Goal: Task Accomplishment & Management: Manage account settings

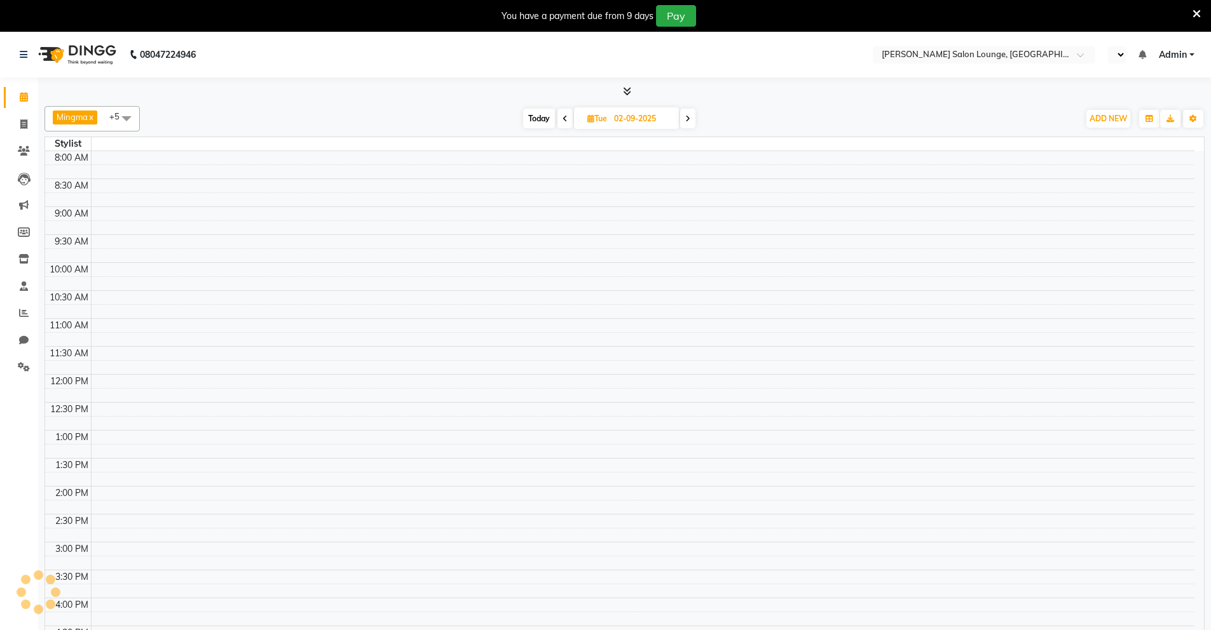
select select "en"
click at [22, 121] on icon at bounding box center [23, 124] width 7 height 10
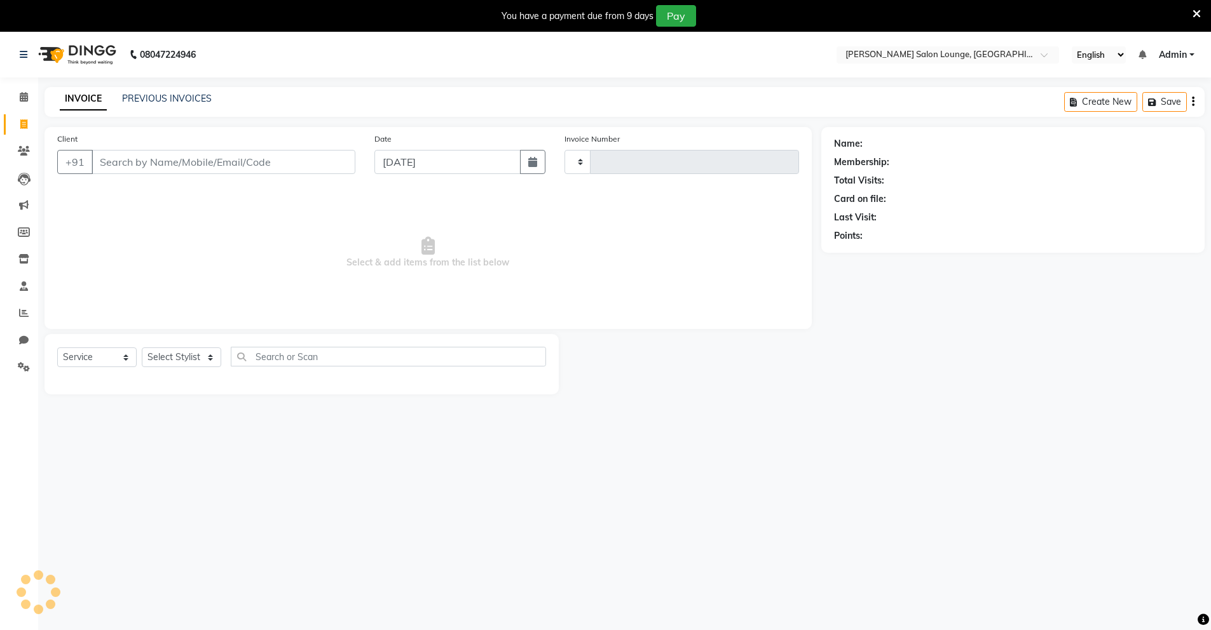
click at [23, 123] on icon at bounding box center [23, 124] width 7 height 10
select select "service"
type input "0123"
select select "8909"
click at [224, 165] on input "Client" at bounding box center [224, 162] width 264 height 24
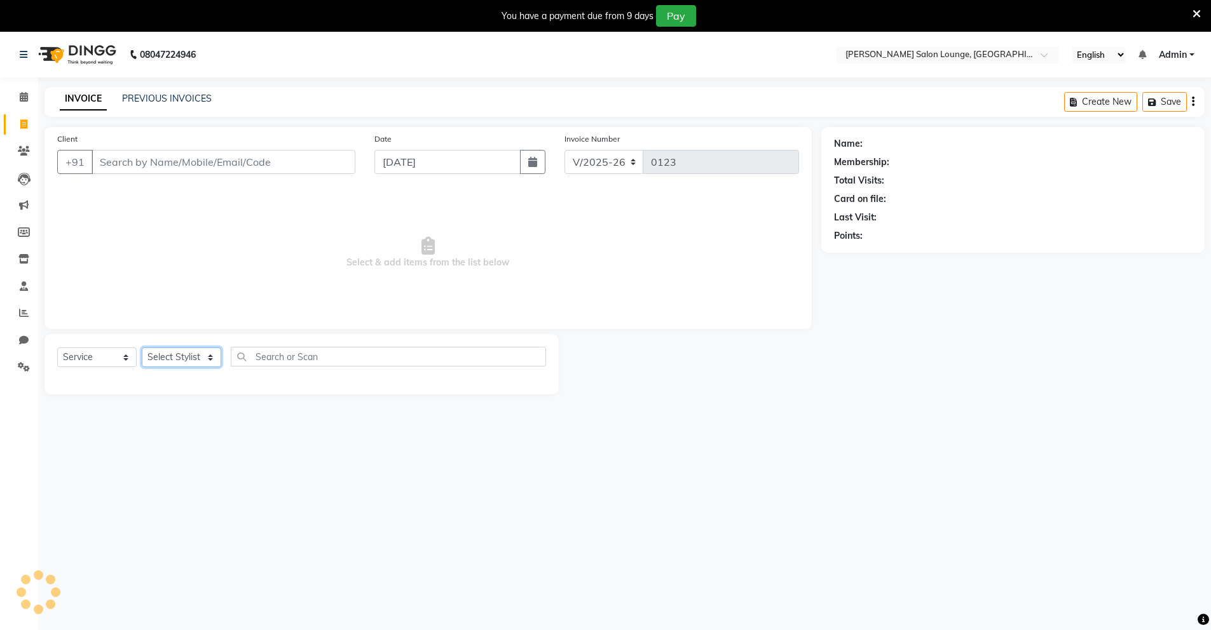
click at [200, 357] on select "Select Stylist" at bounding box center [181, 358] width 79 height 20
click at [206, 362] on select "Select Stylist" at bounding box center [181, 358] width 79 height 20
select select "89950"
click at [142, 348] on select "Select Stylist Mingma [PERSON_NAME][GEOGRAPHIC_DATA] [PERSON_NAME][DATE][DATE]" at bounding box center [181, 358] width 79 height 20
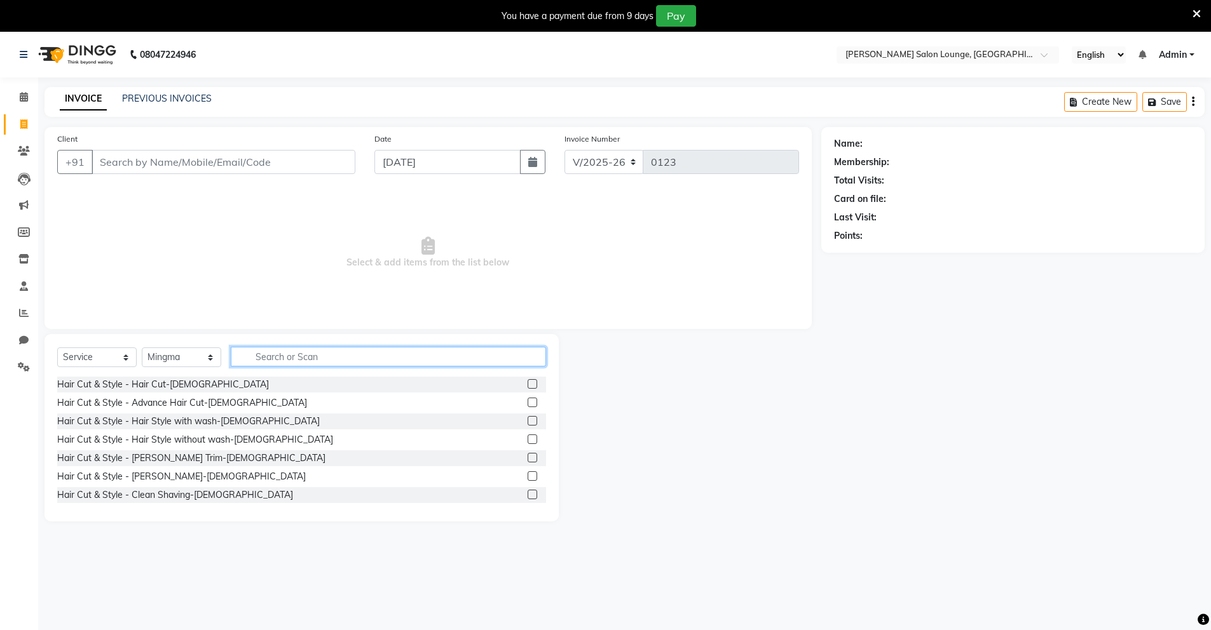
click at [411, 358] on input "text" at bounding box center [388, 357] width 315 height 20
type input "clean"
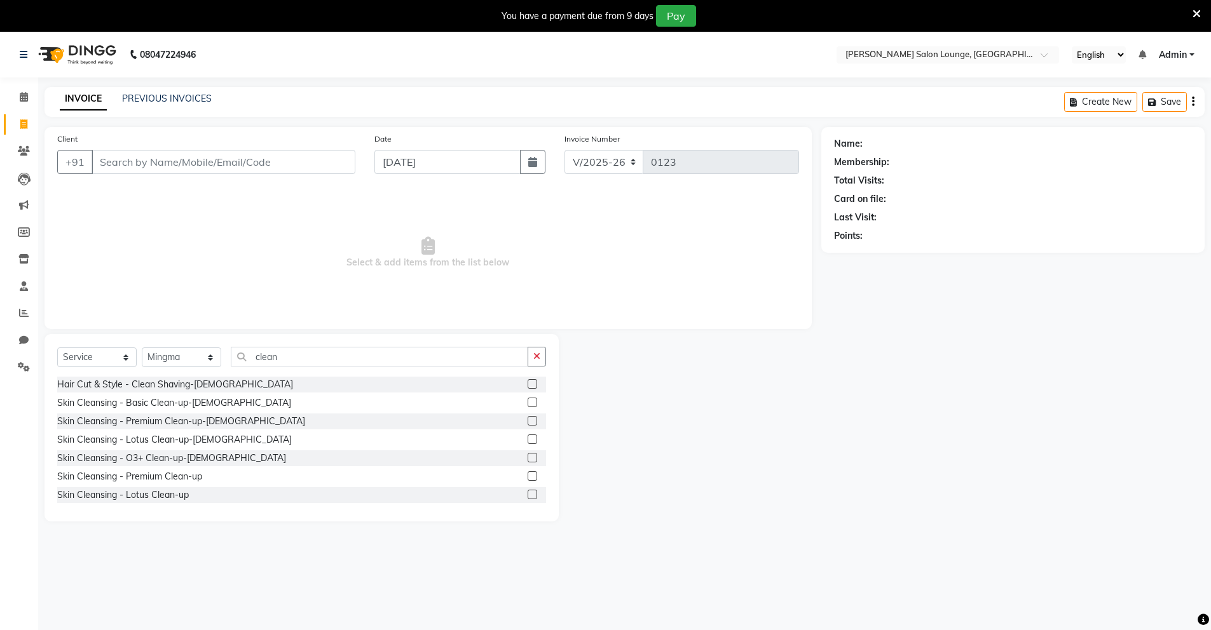
click at [528, 419] on label at bounding box center [533, 421] width 10 height 10
click at [528, 419] on input "checkbox" at bounding box center [532, 422] width 8 height 8
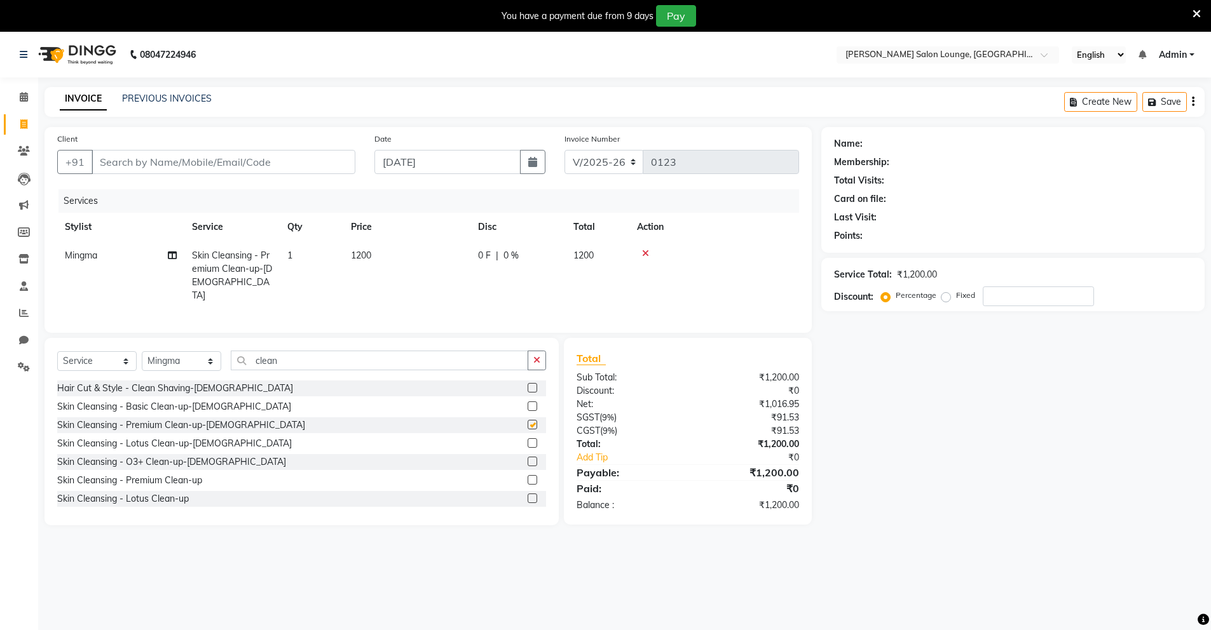
checkbox input "false"
click at [543, 354] on button "button" at bounding box center [537, 361] width 18 height 20
click at [528, 383] on label at bounding box center [533, 388] width 10 height 10
click at [528, 385] on input "checkbox" at bounding box center [532, 389] width 8 height 8
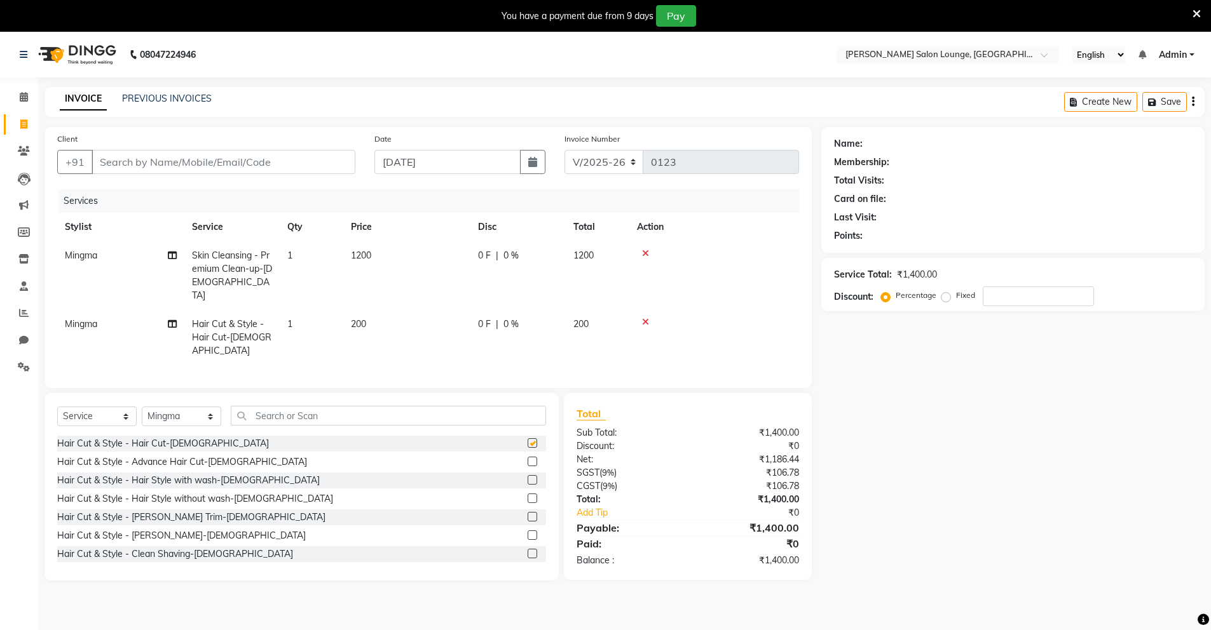
checkbox input "false"
click at [528, 531] on label at bounding box center [533, 536] width 10 height 10
click at [528, 532] on input "checkbox" at bounding box center [532, 536] width 8 height 8
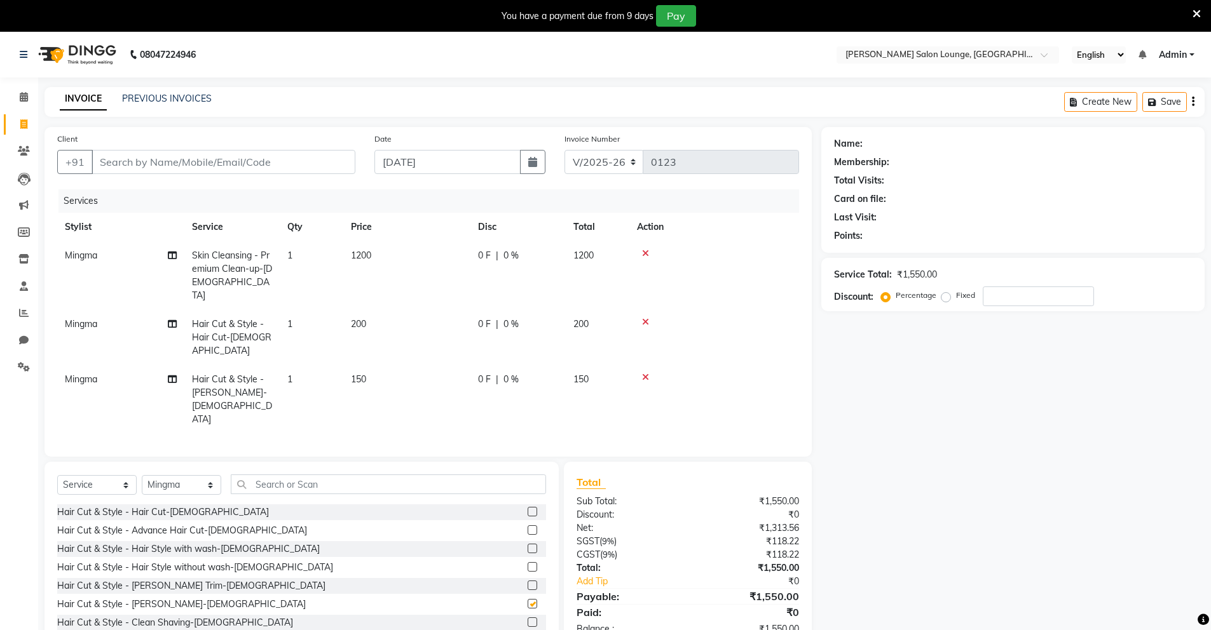
checkbox input "false"
click at [998, 301] on input "number" at bounding box center [1038, 297] width 111 height 20
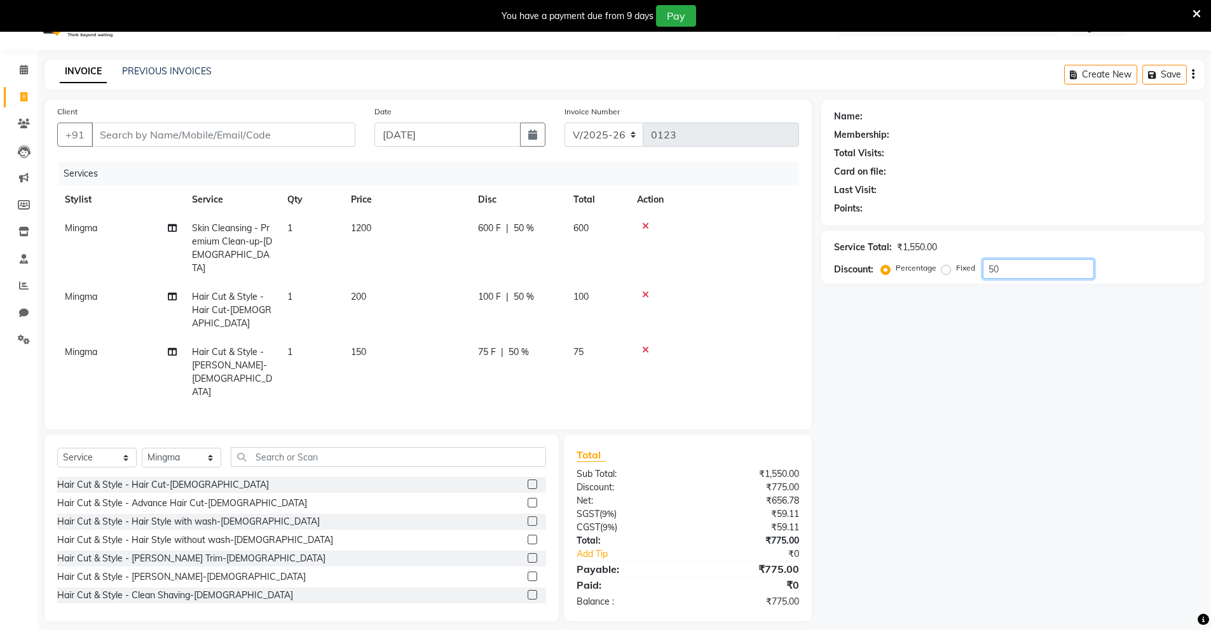
scroll to position [32, 0]
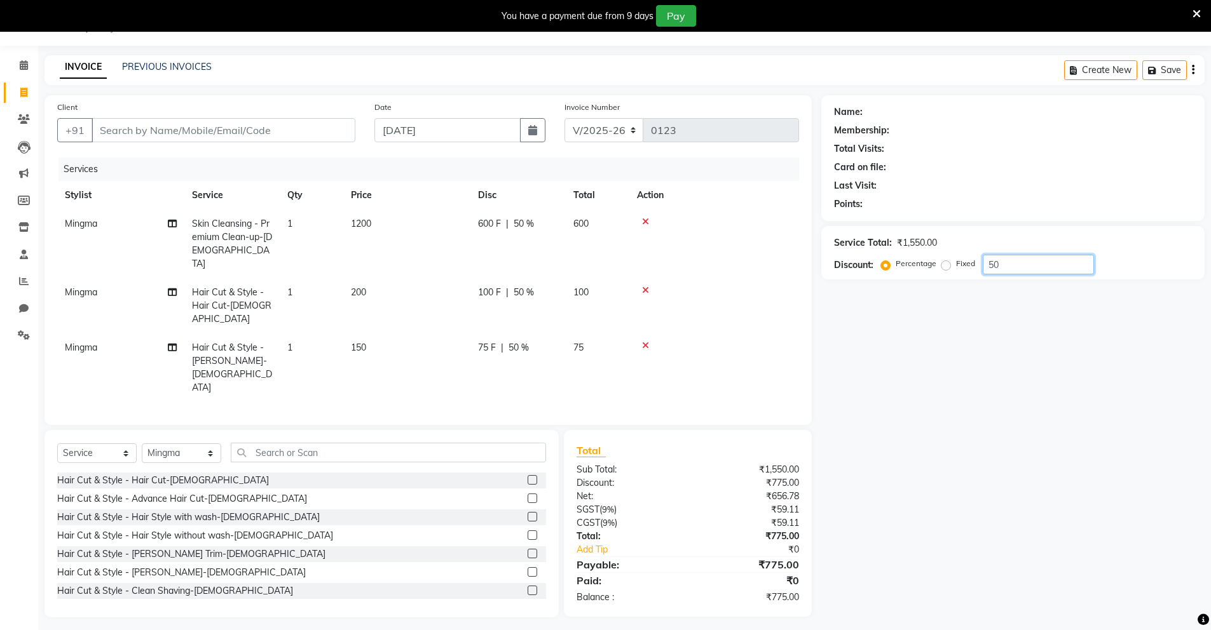
type input "50"
click at [244, 136] on input "Client" at bounding box center [224, 130] width 264 height 24
type input "9"
type input "0"
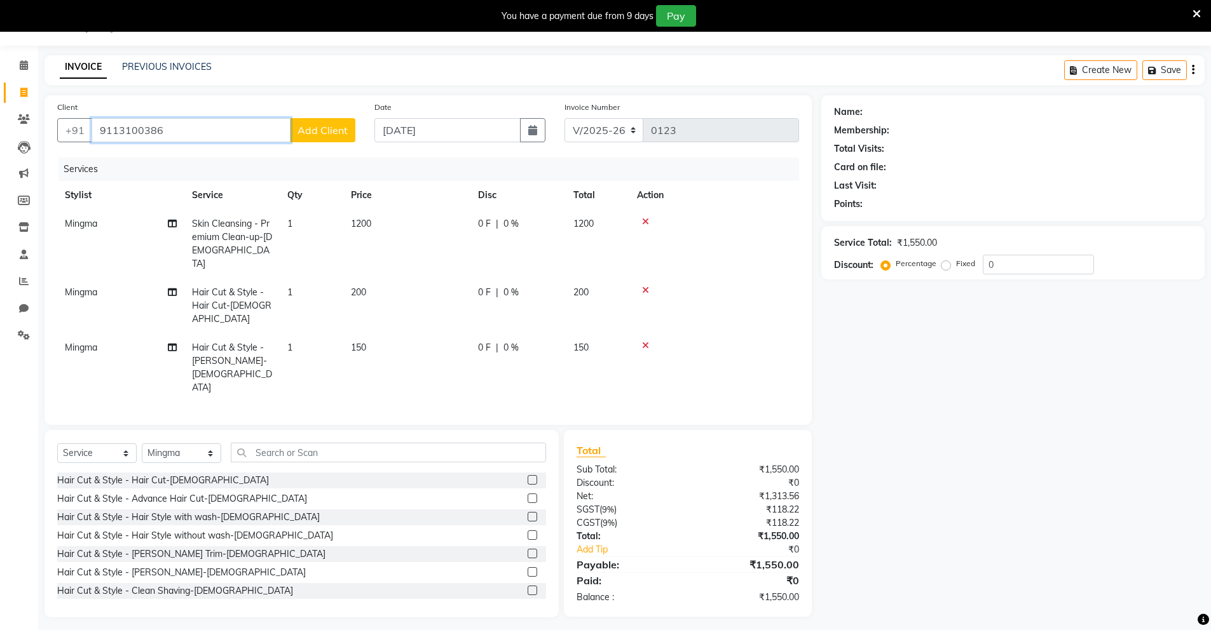
type input "9113100386"
click at [329, 147] on div "Client [PHONE_NUMBER] Add Client" at bounding box center [206, 126] width 317 height 52
click at [326, 138] on button "Add Client" at bounding box center [322, 130] width 65 height 24
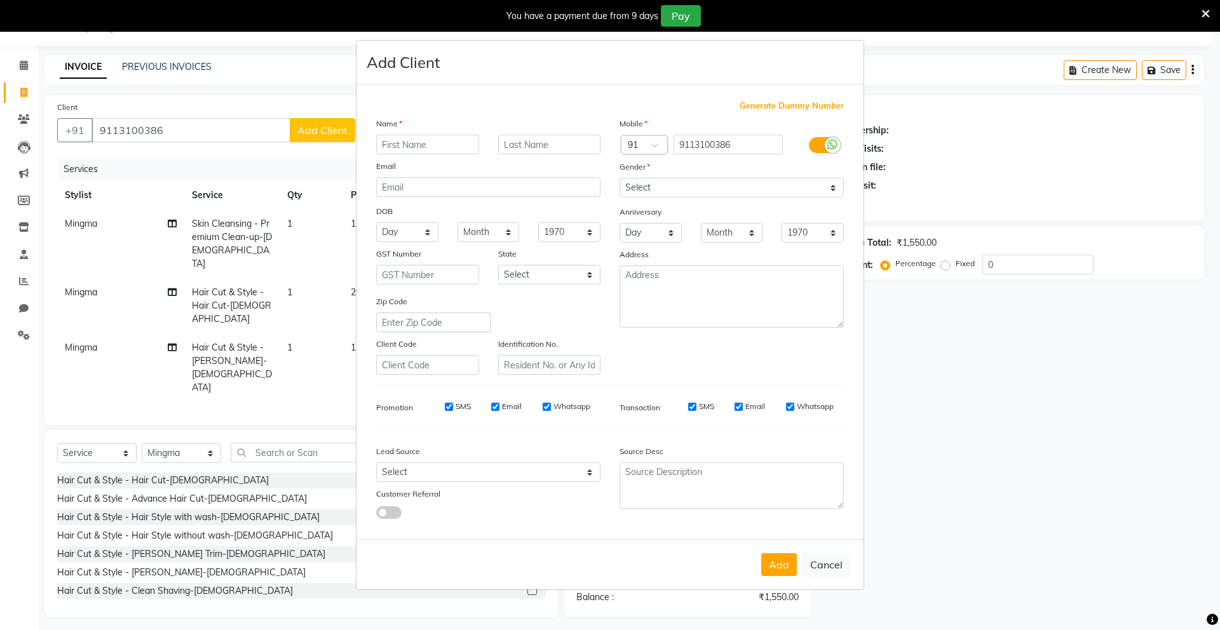
click at [451, 142] on input "text" at bounding box center [427, 145] width 103 height 20
type input "[PERSON_NAME]"
click at [693, 186] on select "Select [DEMOGRAPHIC_DATA] [DEMOGRAPHIC_DATA] Other Prefer Not To Say" at bounding box center [732, 188] width 224 height 20
select select "[DEMOGRAPHIC_DATA]"
click at [620, 178] on select "Select [DEMOGRAPHIC_DATA] [DEMOGRAPHIC_DATA] Other Prefer Not To Say" at bounding box center [732, 188] width 224 height 20
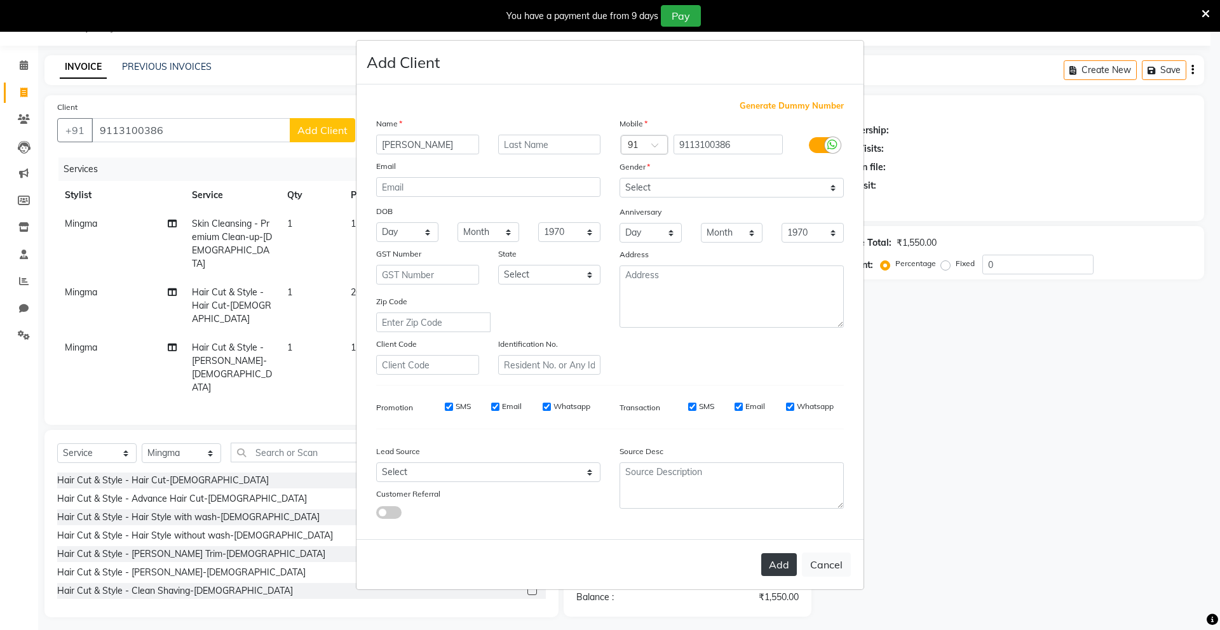
click at [782, 569] on button "Add" at bounding box center [779, 565] width 36 height 23
select select
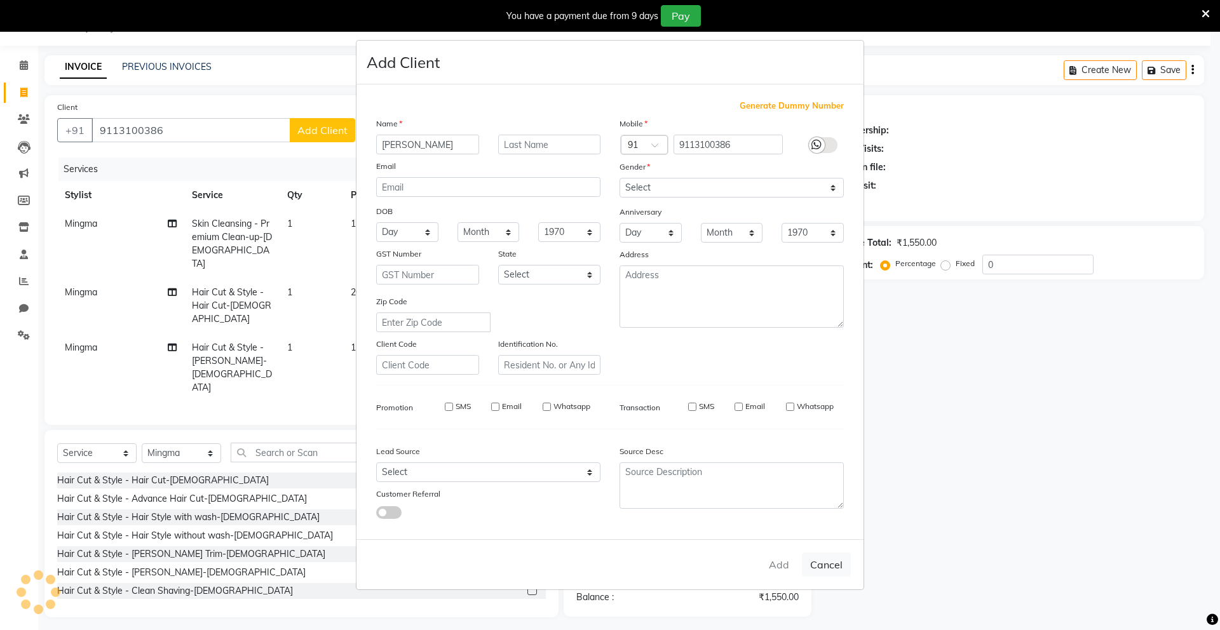
select select
checkbox input "false"
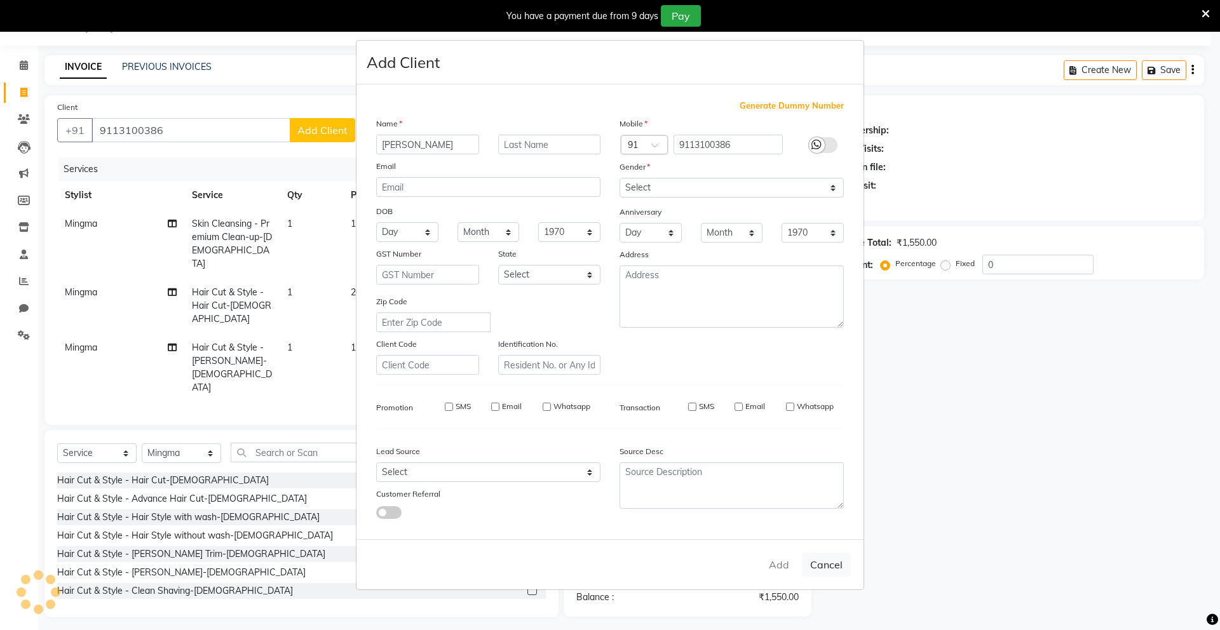
checkbox input "false"
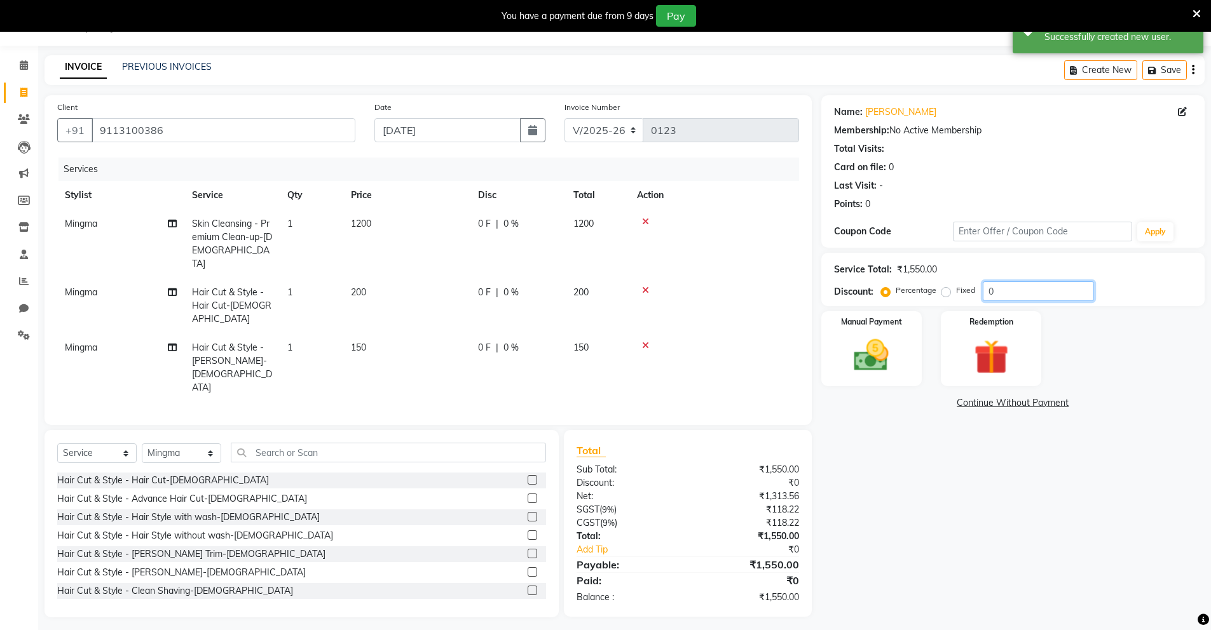
click at [986, 292] on input "0" at bounding box center [1038, 292] width 111 height 20
type input "50"
click at [857, 355] on img at bounding box center [871, 355] width 58 height 41
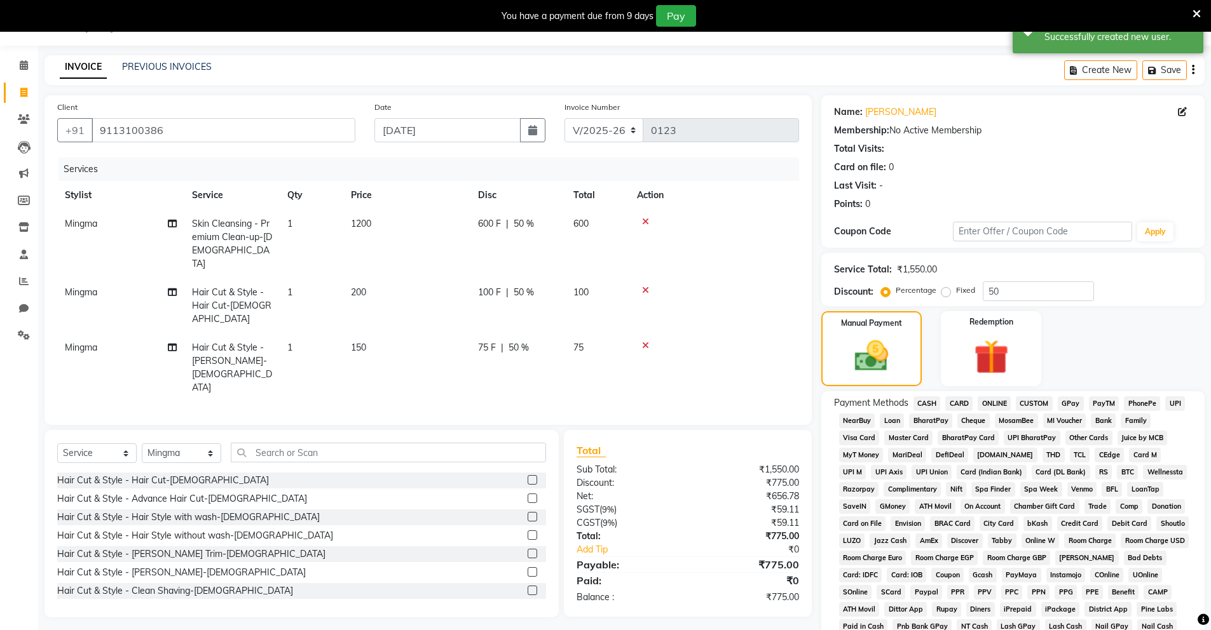
click at [935, 402] on span "CASH" at bounding box center [926, 404] width 27 height 15
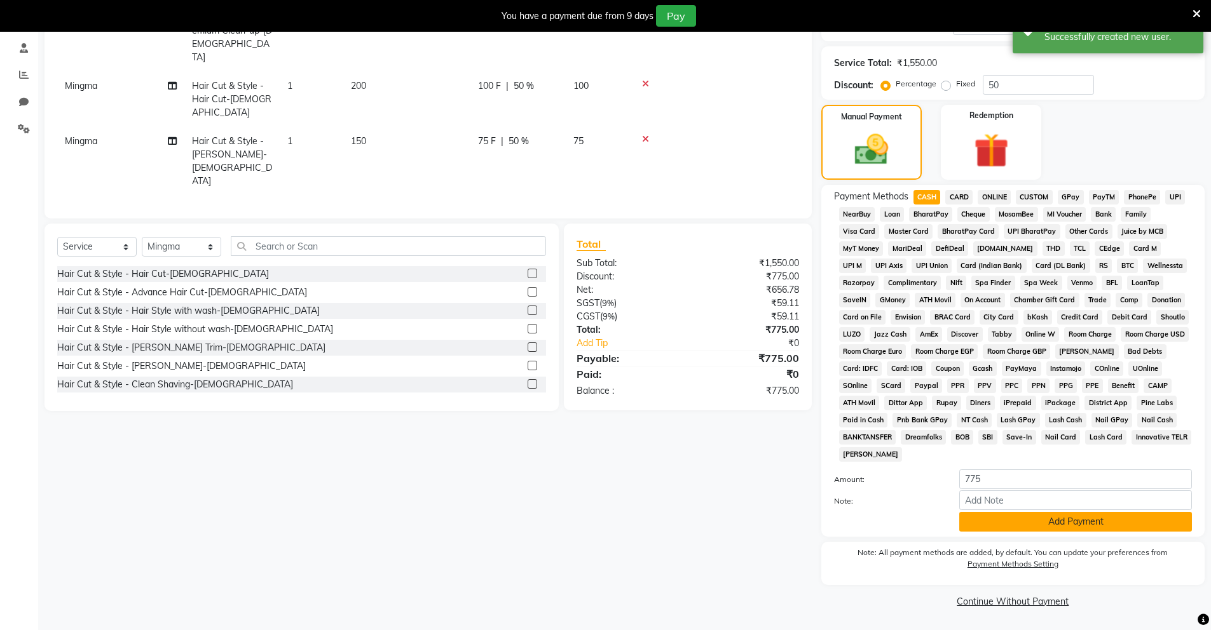
click at [1018, 516] on button "Add Payment" at bounding box center [1075, 522] width 233 height 20
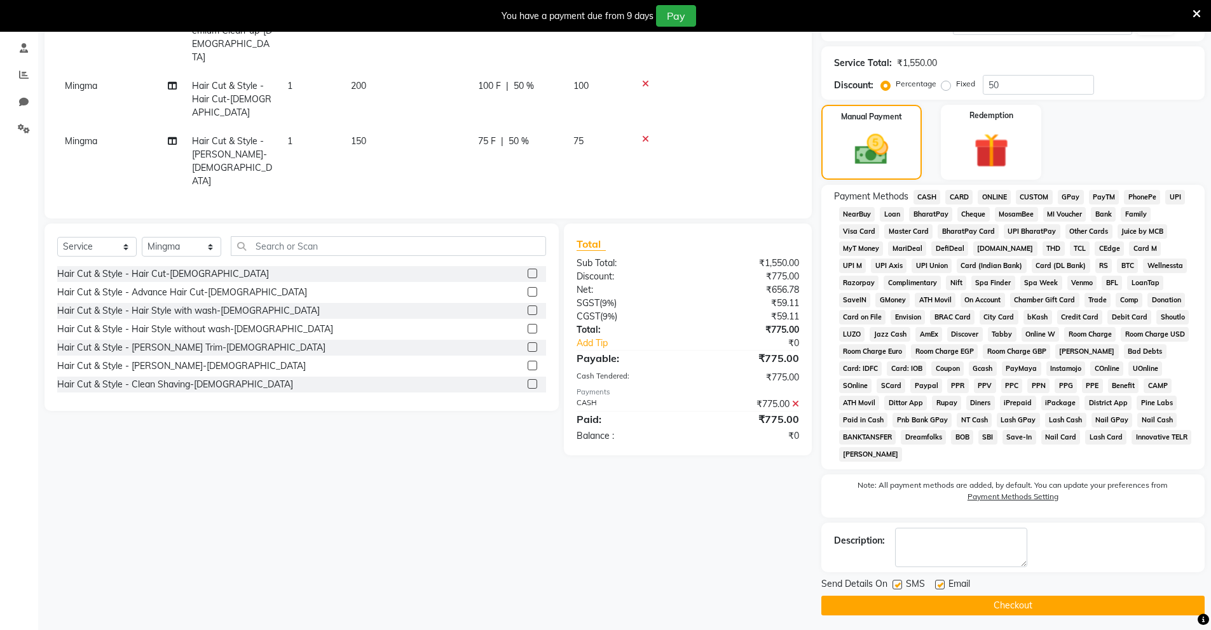
click at [1046, 613] on button "Checkout" at bounding box center [1012, 606] width 383 height 20
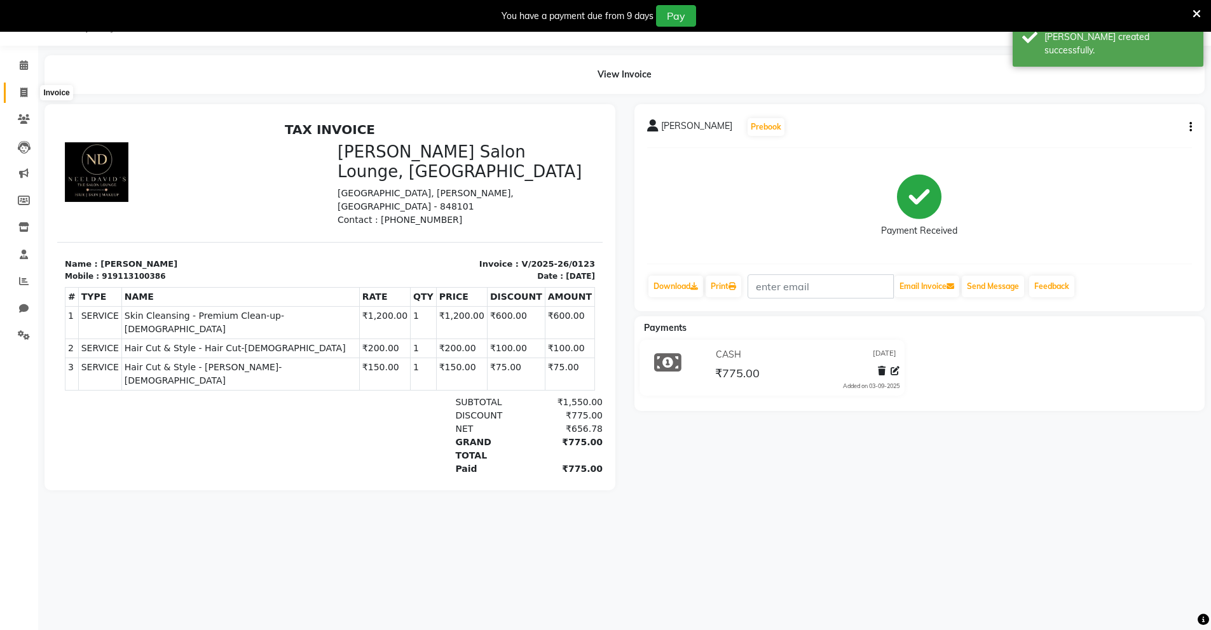
click at [27, 91] on icon at bounding box center [23, 93] width 7 height 10
select select "service"
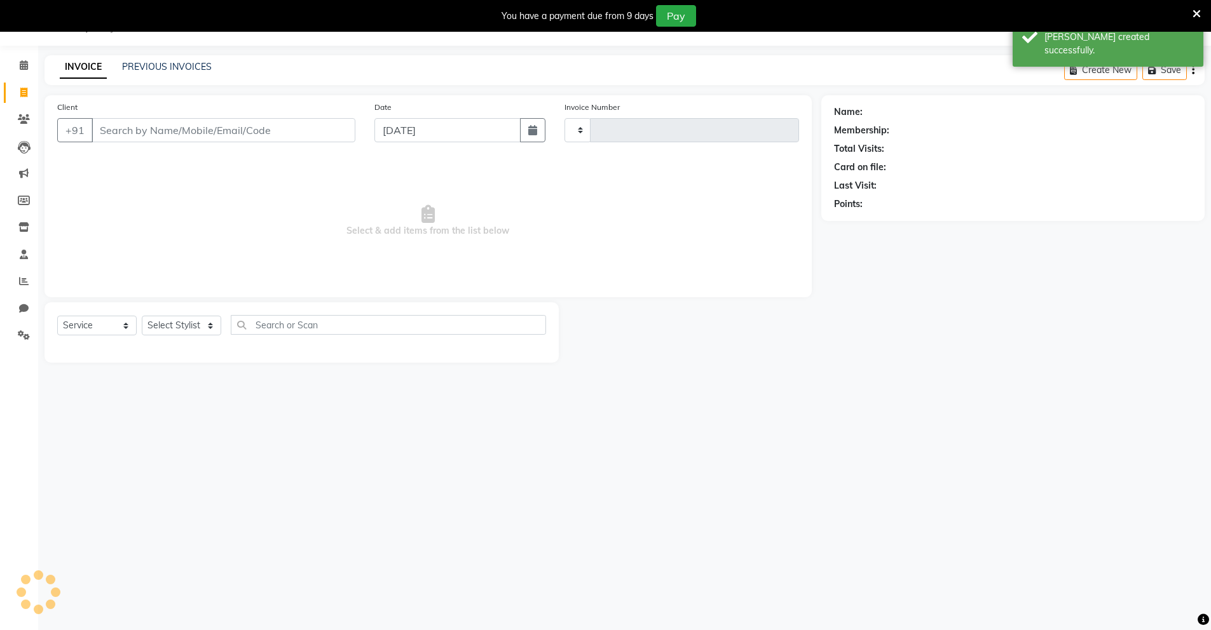
type input "0124"
select select "8909"
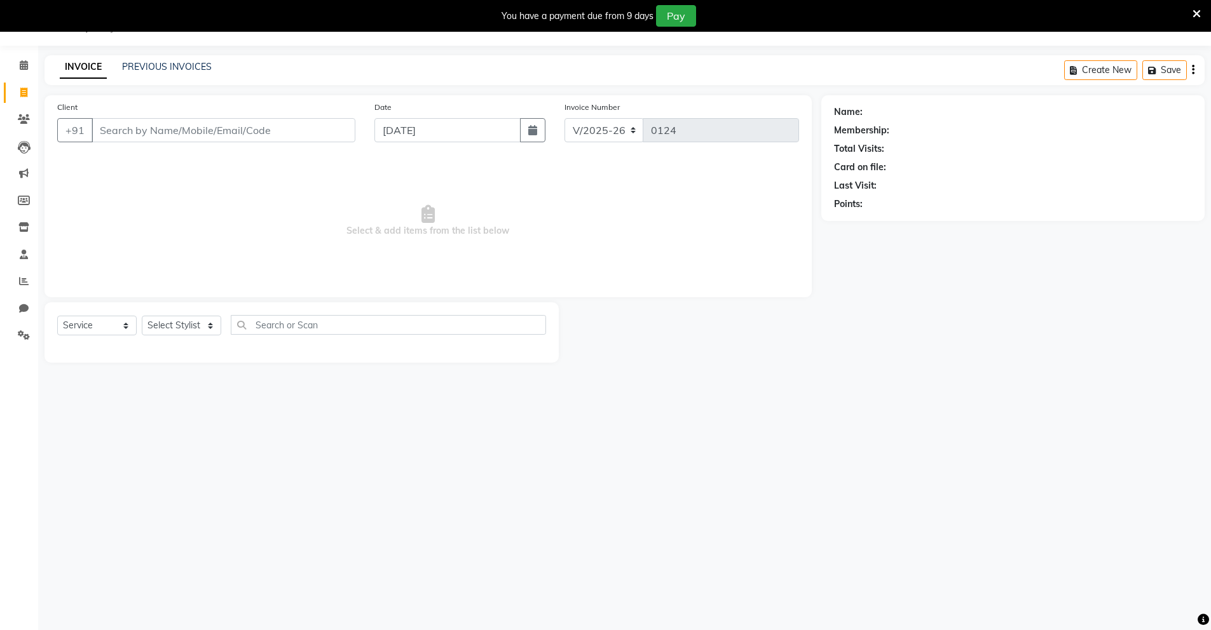
click at [269, 126] on input "Client" at bounding box center [224, 130] width 264 height 24
type input "9304815701"
click at [327, 136] on span "Add Client" at bounding box center [322, 130] width 50 height 13
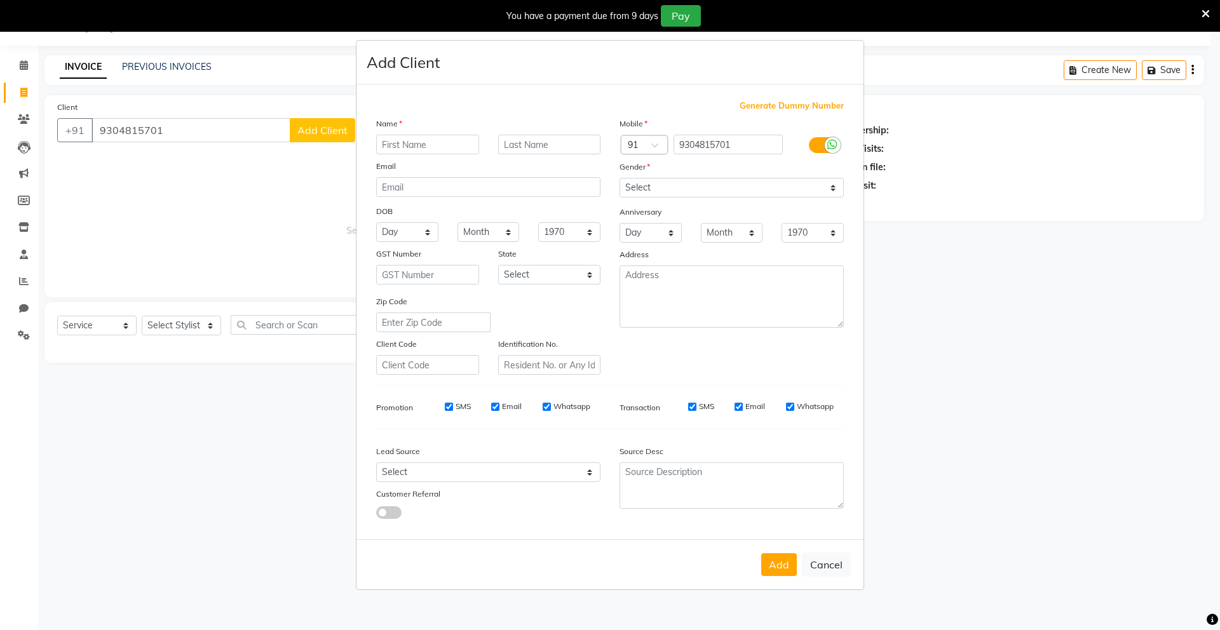
click at [409, 149] on input "text" at bounding box center [427, 145] width 103 height 20
type input "[PERSON_NAME] Sir"
click at [710, 189] on select "Select [DEMOGRAPHIC_DATA] [DEMOGRAPHIC_DATA] Other Prefer Not To Say" at bounding box center [732, 188] width 224 height 20
click at [620, 178] on select "Select [DEMOGRAPHIC_DATA] [DEMOGRAPHIC_DATA] Other Prefer Not To Say" at bounding box center [732, 188] width 224 height 20
click at [676, 186] on select "Select [DEMOGRAPHIC_DATA] [DEMOGRAPHIC_DATA] Other Prefer Not To Say" at bounding box center [732, 188] width 224 height 20
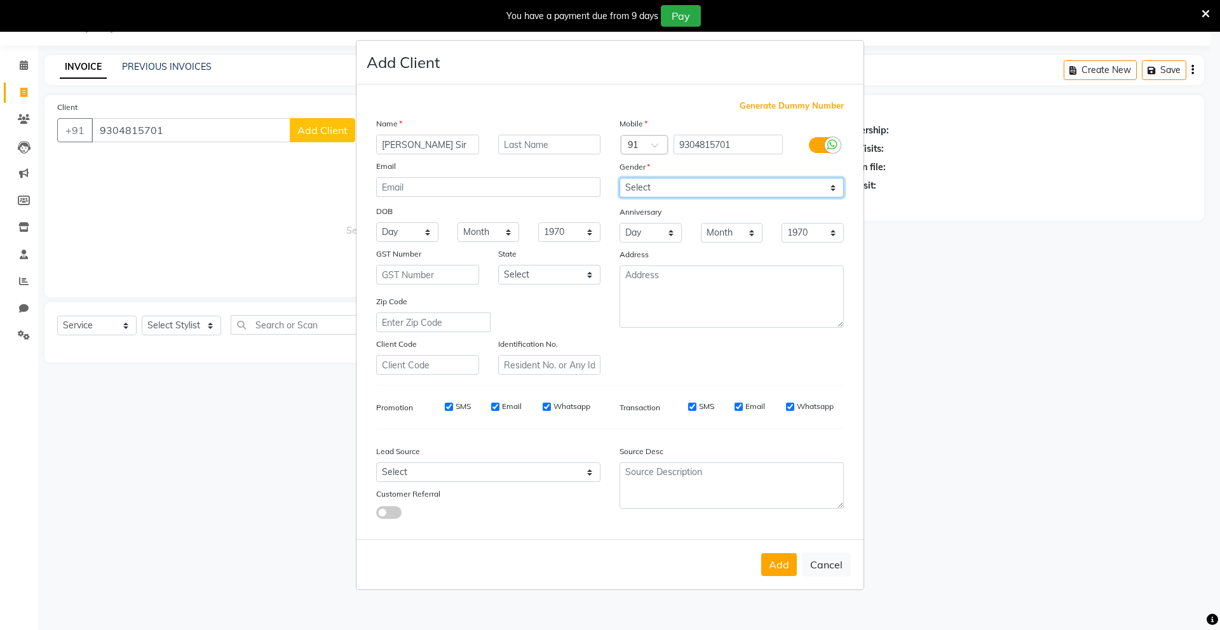
select select "[DEMOGRAPHIC_DATA]"
click at [620, 178] on select "Select [DEMOGRAPHIC_DATA] [DEMOGRAPHIC_DATA] Other Prefer Not To Say" at bounding box center [732, 188] width 224 height 20
click at [773, 572] on button "Add" at bounding box center [779, 565] width 36 height 23
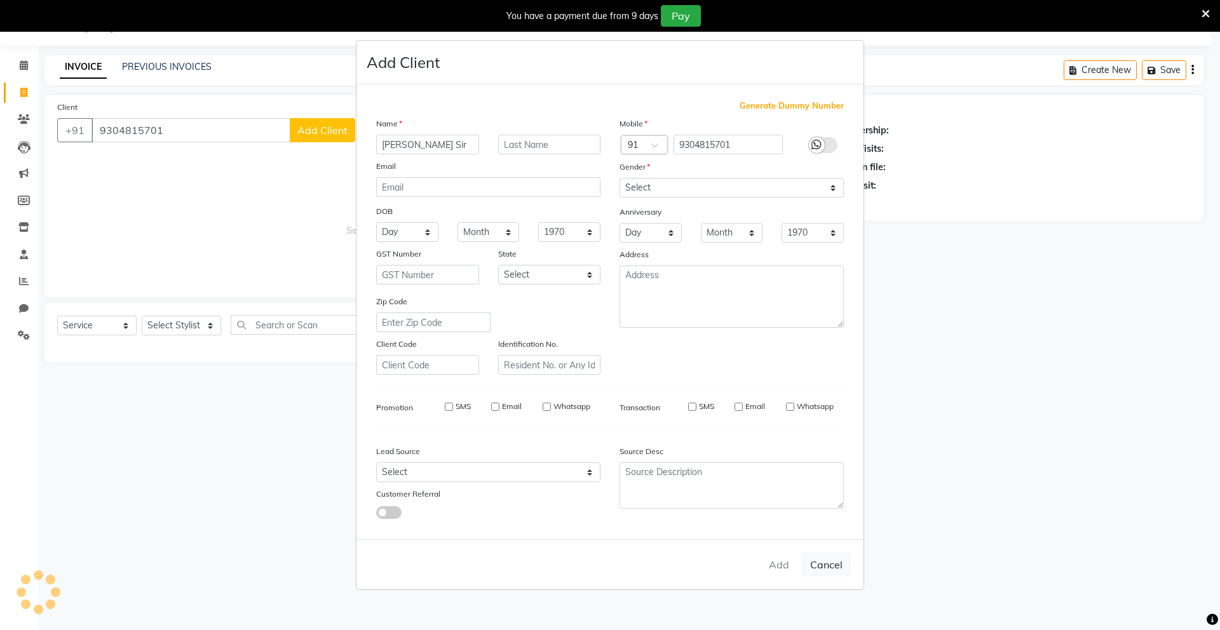
select select
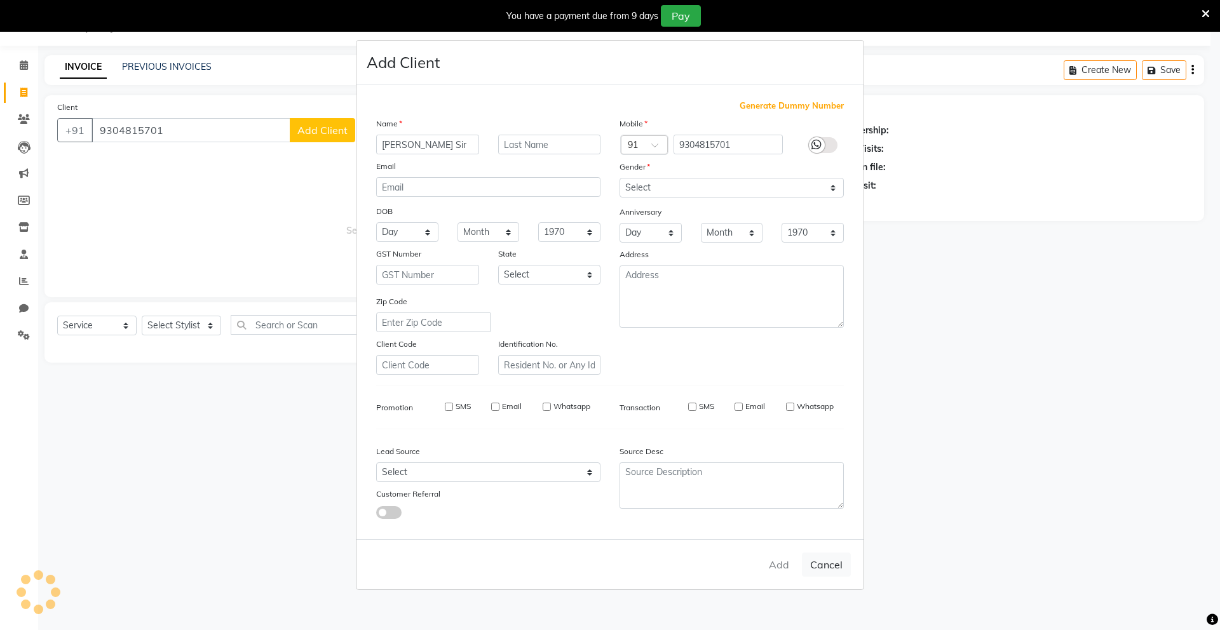
select select
checkbox input "false"
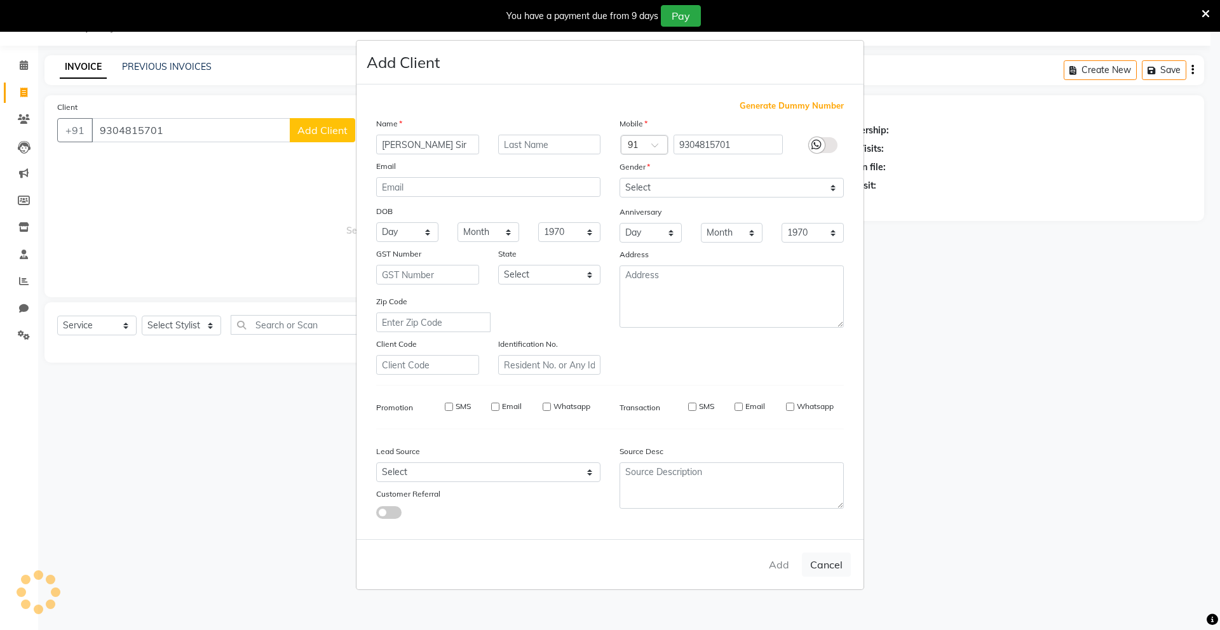
checkbox input "false"
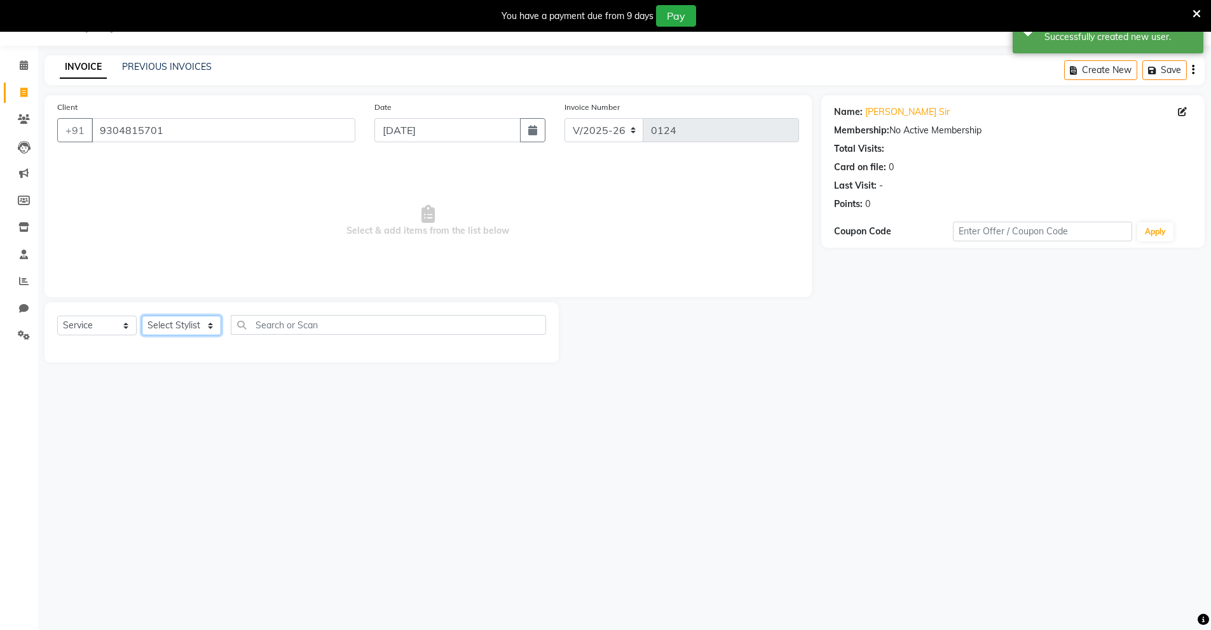
click at [179, 325] on select "Select Stylist Mingma [PERSON_NAME][GEOGRAPHIC_DATA] [PERSON_NAME][DATE][DATE]" at bounding box center [181, 326] width 79 height 20
select select "89951"
click at [142, 316] on select "Select Stylist Mingma [PERSON_NAME][GEOGRAPHIC_DATA] [PERSON_NAME][DATE][DATE]" at bounding box center [181, 326] width 79 height 20
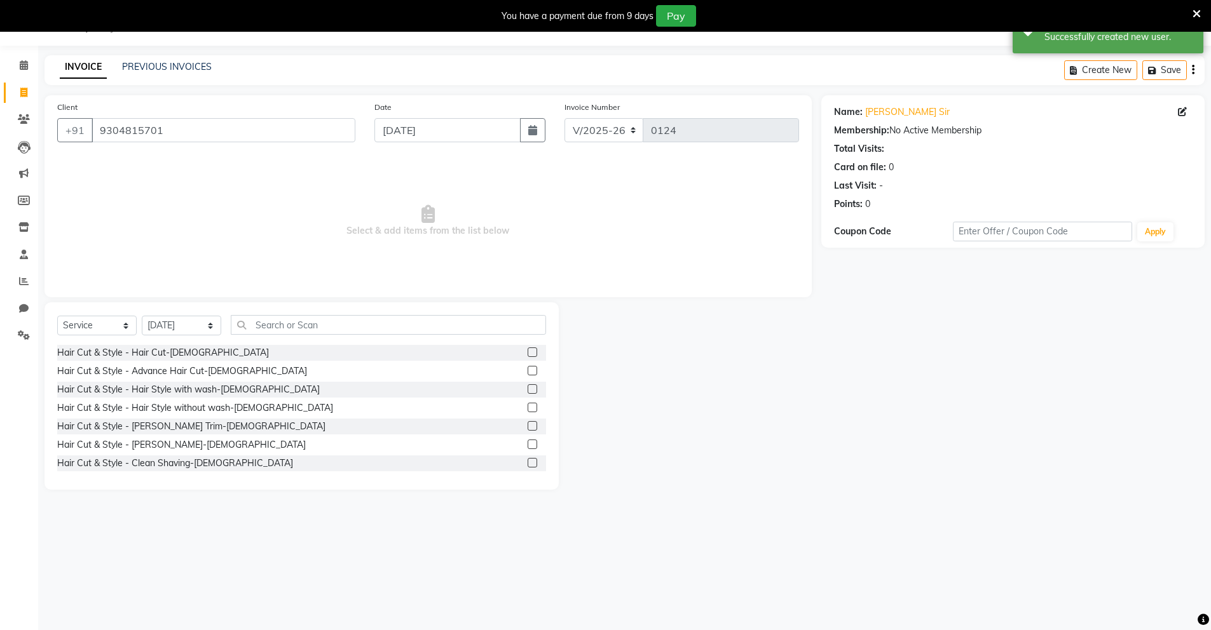
click at [528, 445] on label at bounding box center [533, 445] width 10 height 10
click at [528, 445] on input "checkbox" at bounding box center [532, 445] width 8 height 8
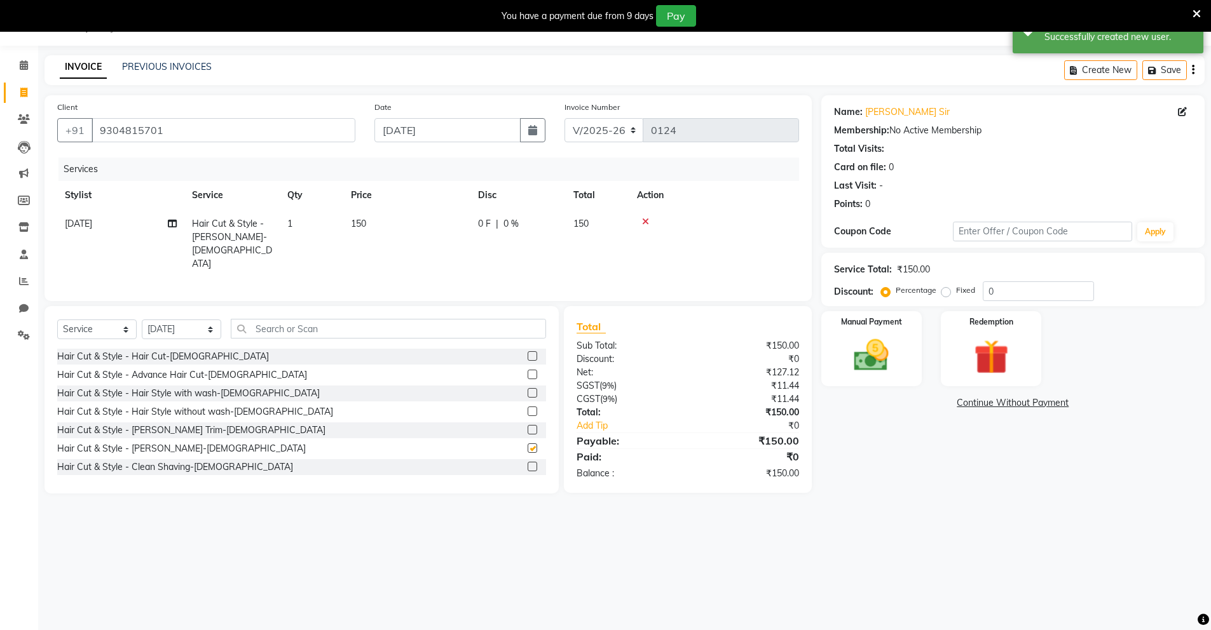
checkbox input "false"
click at [990, 294] on input "0" at bounding box center [1038, 292] width 111 height 20
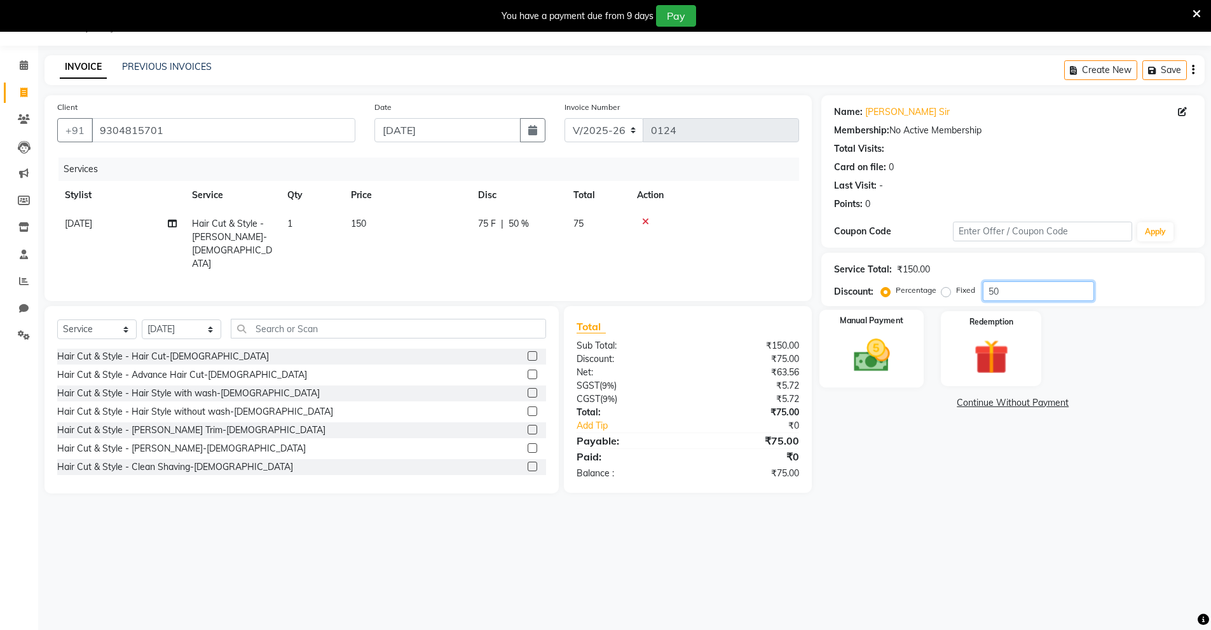
type input "50"
click at [898, 365] on img at bounding box center [871, 355] width 58 height 41
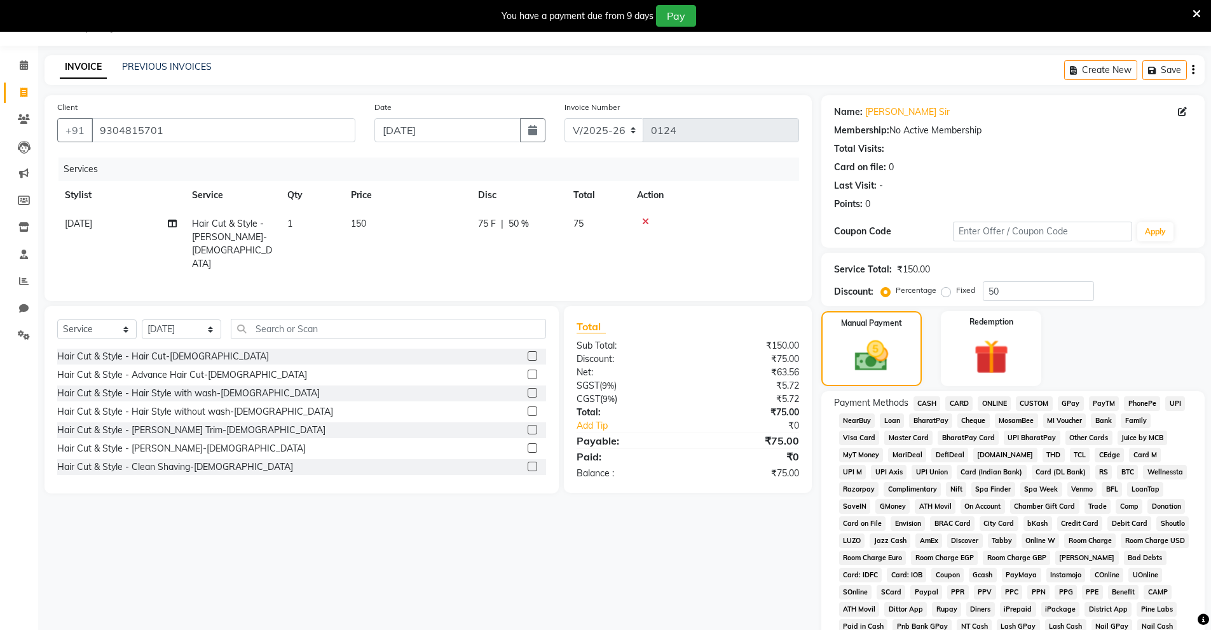
click at [1174, 405] on span "UPI" at bounding box center [1175, 404] width 20 height 15
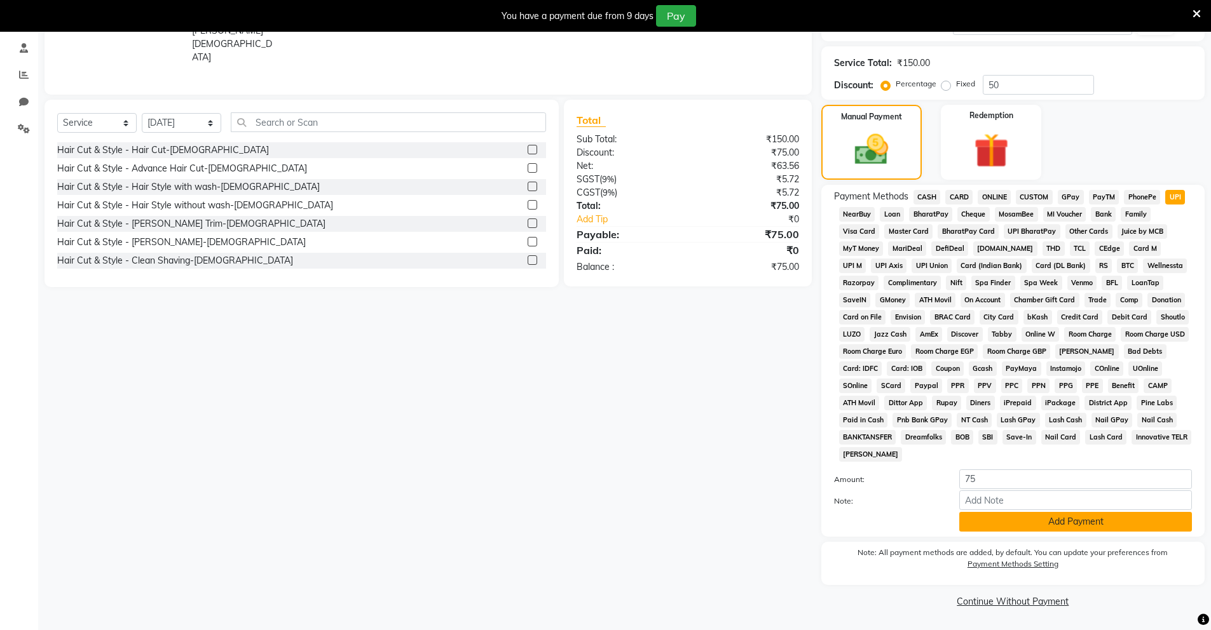
click at [1039, 523] on button "Add Payment" at bounding box center [1075, 522] width 233 height 20
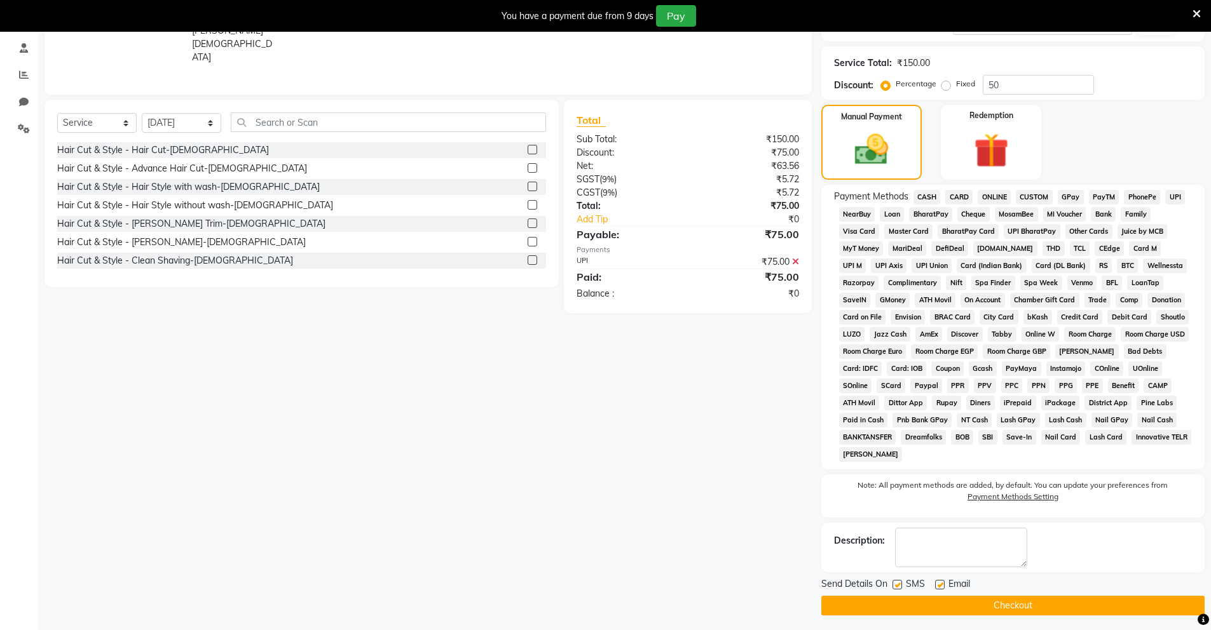
click at [937, 602] on button "Checkout" at bounding box center [1012, 606] width 383 height 20
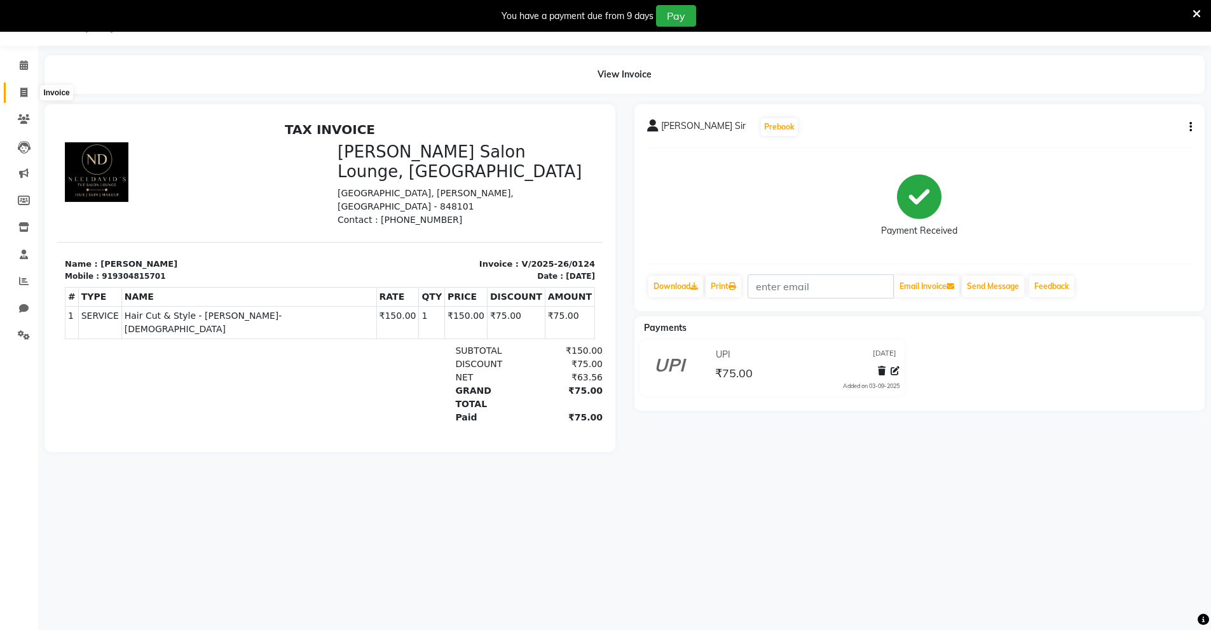
click at [23, 86] on span at bounding box center [24, 93] width 22 height 15
select select "service"
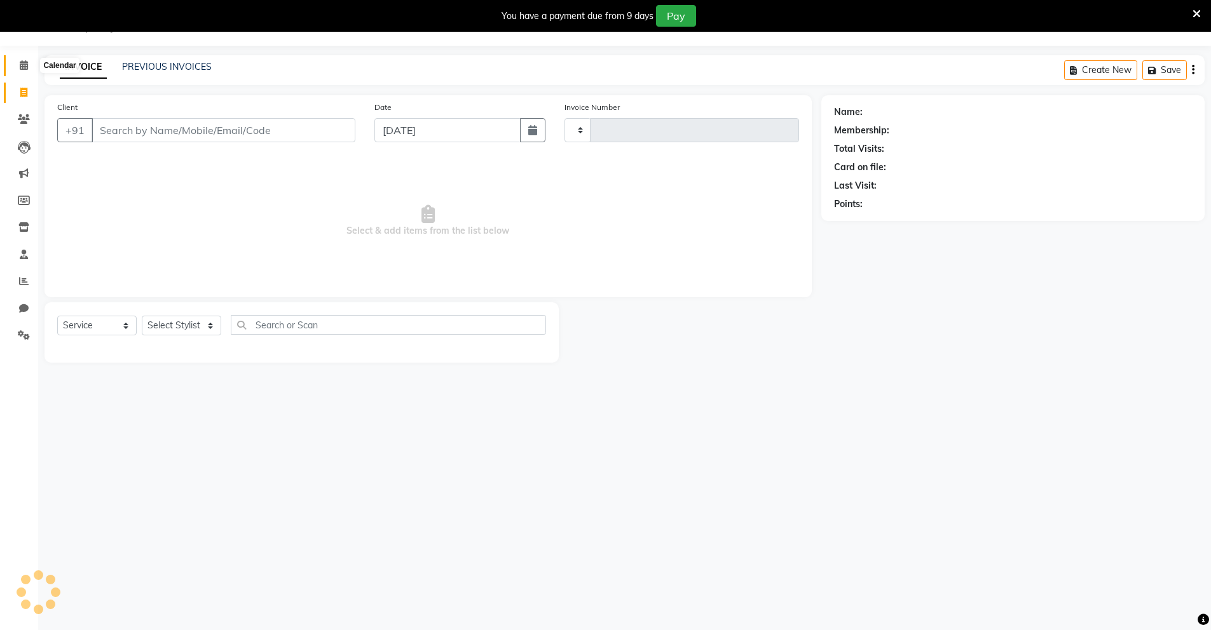
click at [20, 71] on span at bounding box center [24, 65] width 22 height 15
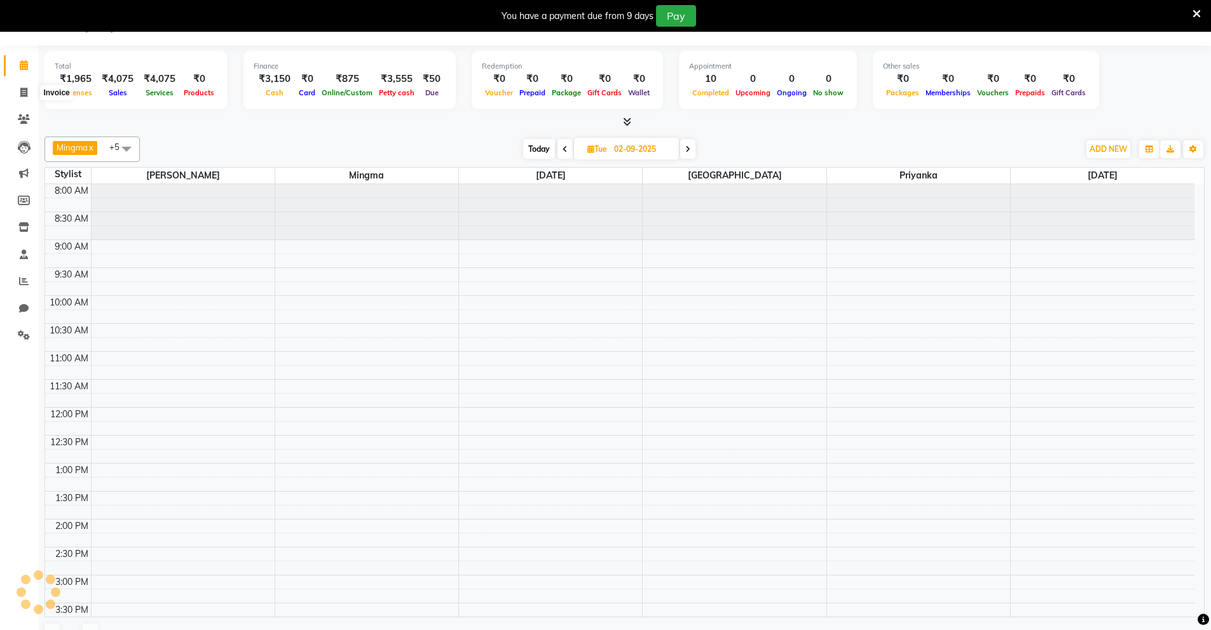
scroll to position [294, 0]
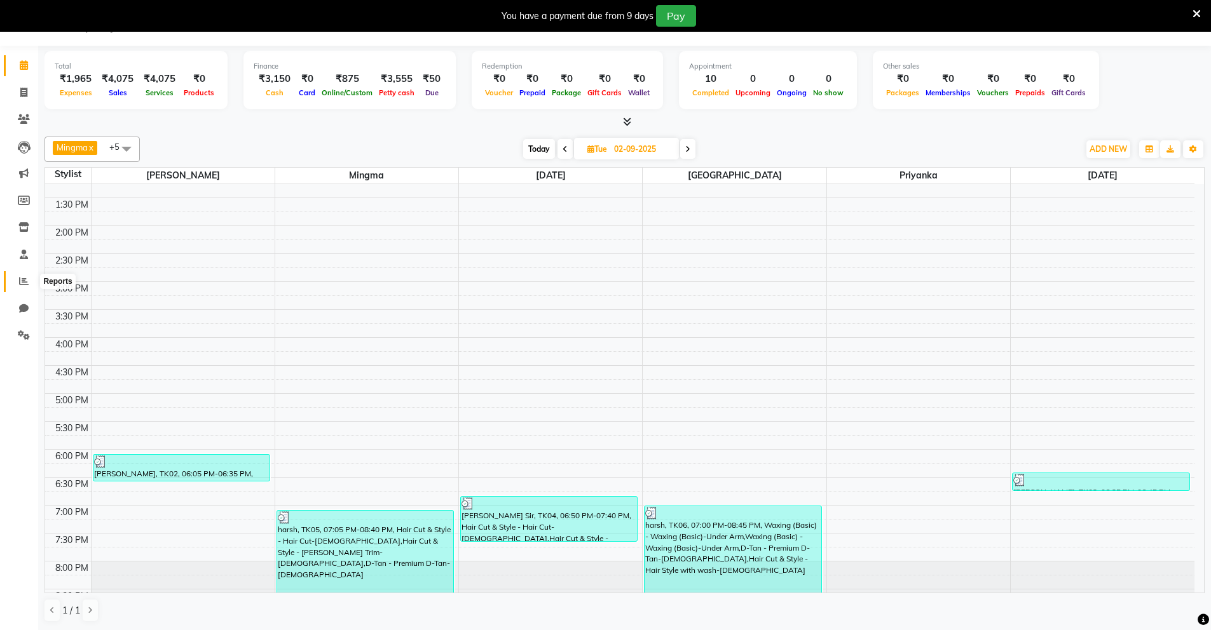
click at [31, 285] on span at bounding box center [24, 282] width 22 height 15
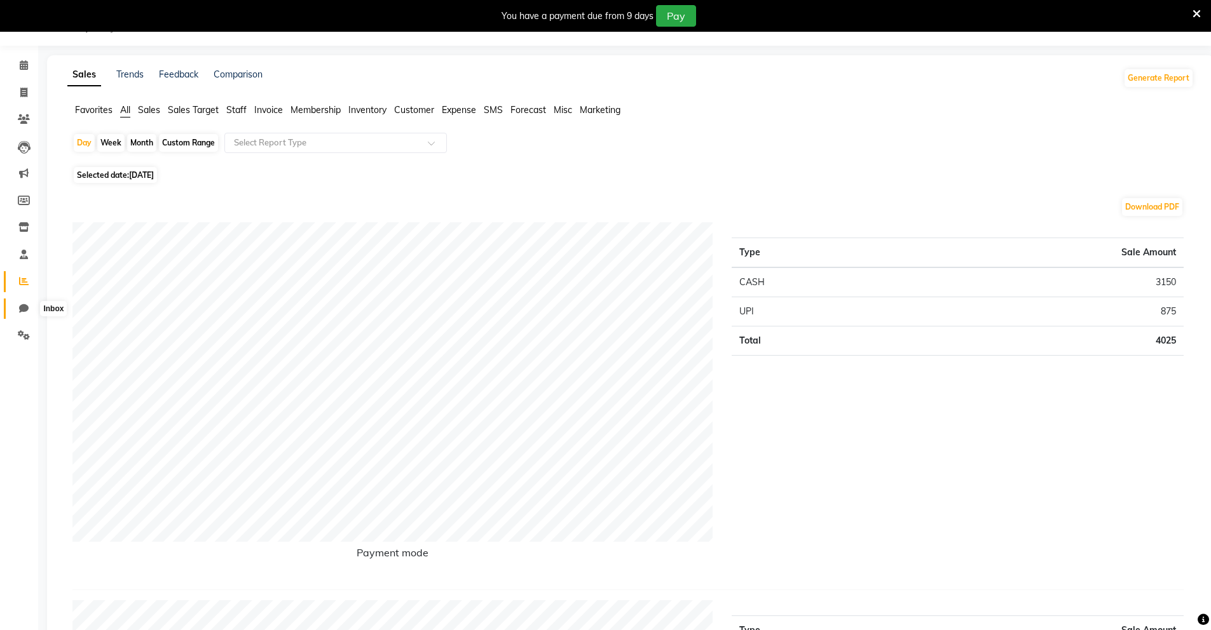
click at [21, 311] on icon at bounding box center [24, 309] width 10 height 10
select select "100"
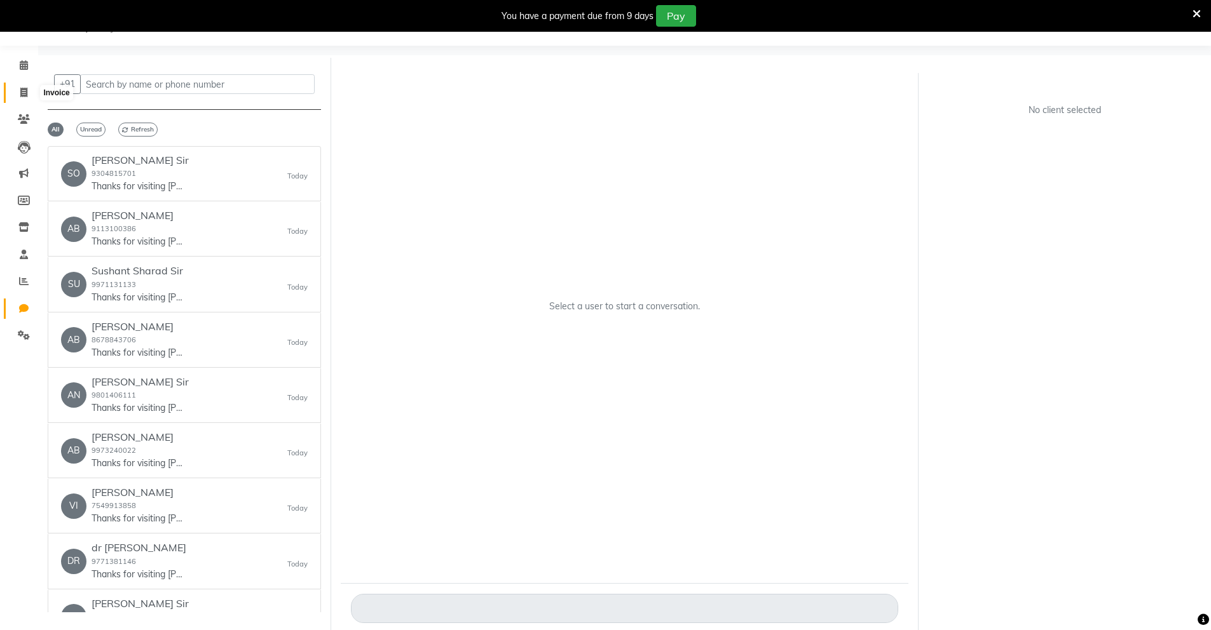
click at [29, 90] on span at bounding box center [24, 93] width 22 height 15
select select "service"
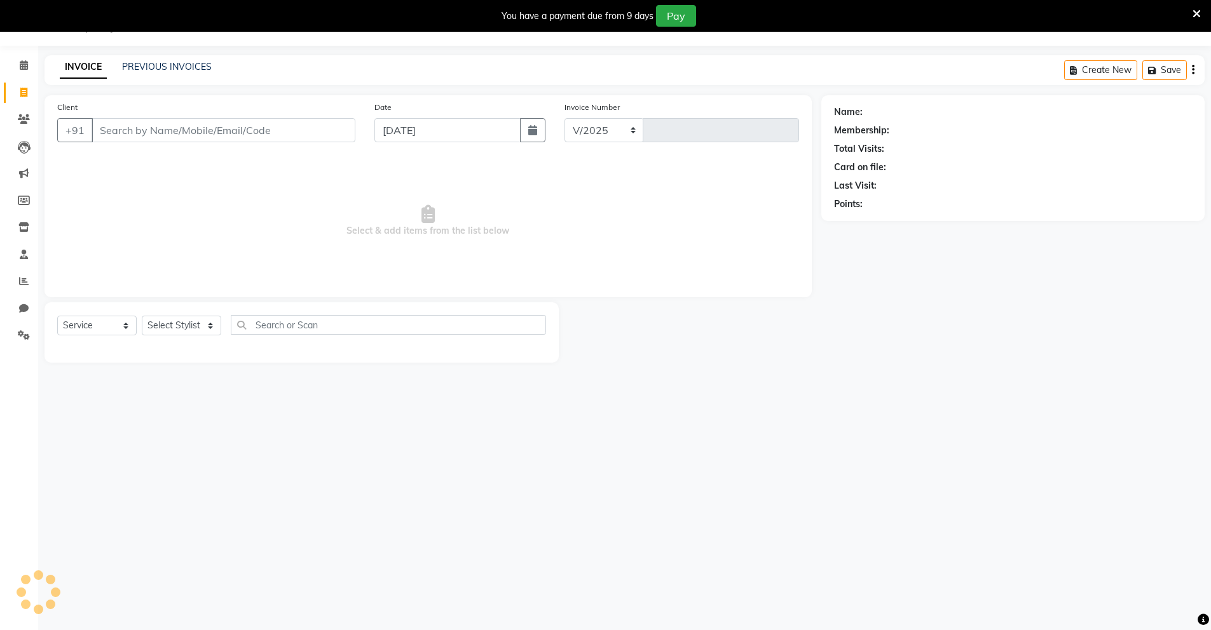
select select "8909"
type input "0125"
click at [199, 224] on span "Select & add items from the list below" at bounding box center [428, 221] width 742 height 127
click at [305, 127] on input "Client" at bounding box center [224, 130] width 264 height 24
type input "8340269480"
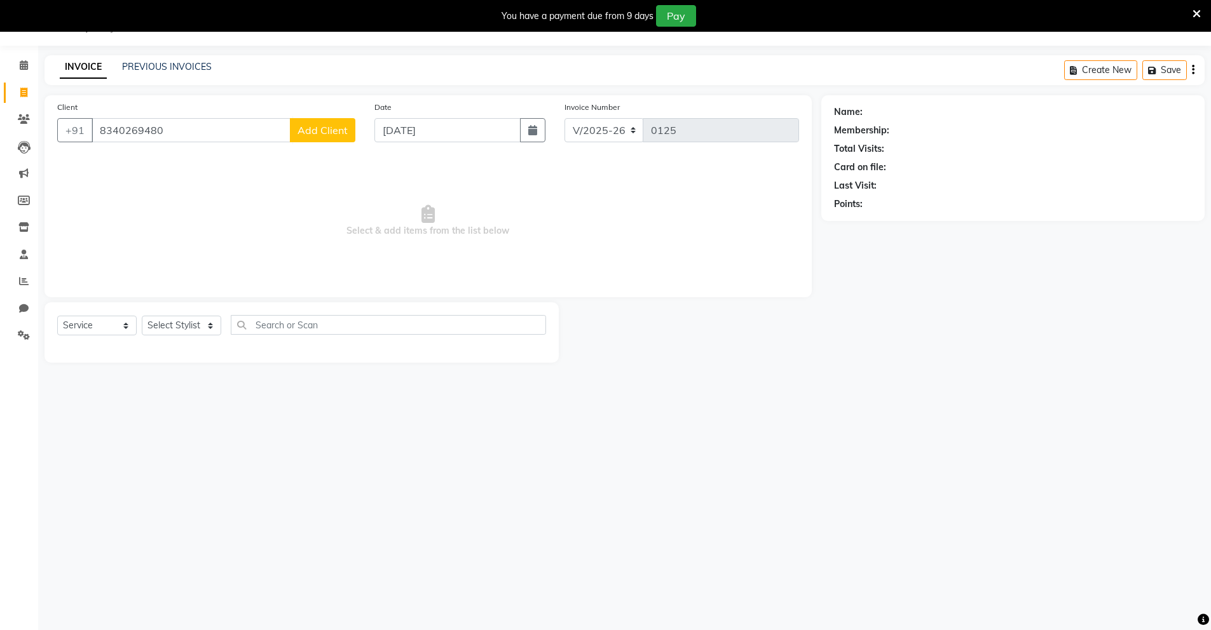
click at [341, 130] on span "Add Client" at bounding box center [322, 130] width 50 height 13
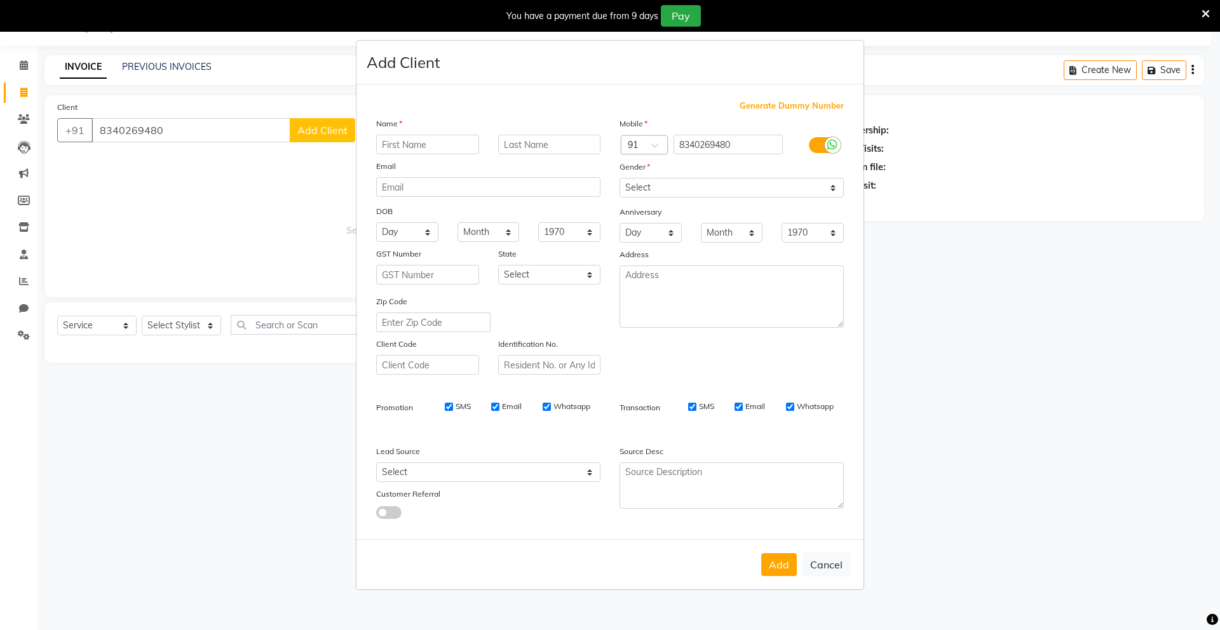
click at [388, 147] on input "text" at bounding box center [427, 145] width 103 height 20
type input "[PERSON_NAME]"
click at [732, 187] on select "Select [DEMOGRAPHIC_DATA] [DEMOGRAPHIC_DATA] Other Prefer Not To Say" at bounding box center [732, 188] width 224 height 20
select select "[DEMOGRAPHIC_DATA]"
click at [620, 178] on select "Select [DEMOGRAPHIC_DATA] [DEMOGRAPHIC_DATA] Other Prefer Not To Say" at bounding box center [732, 188] width 224 height 20
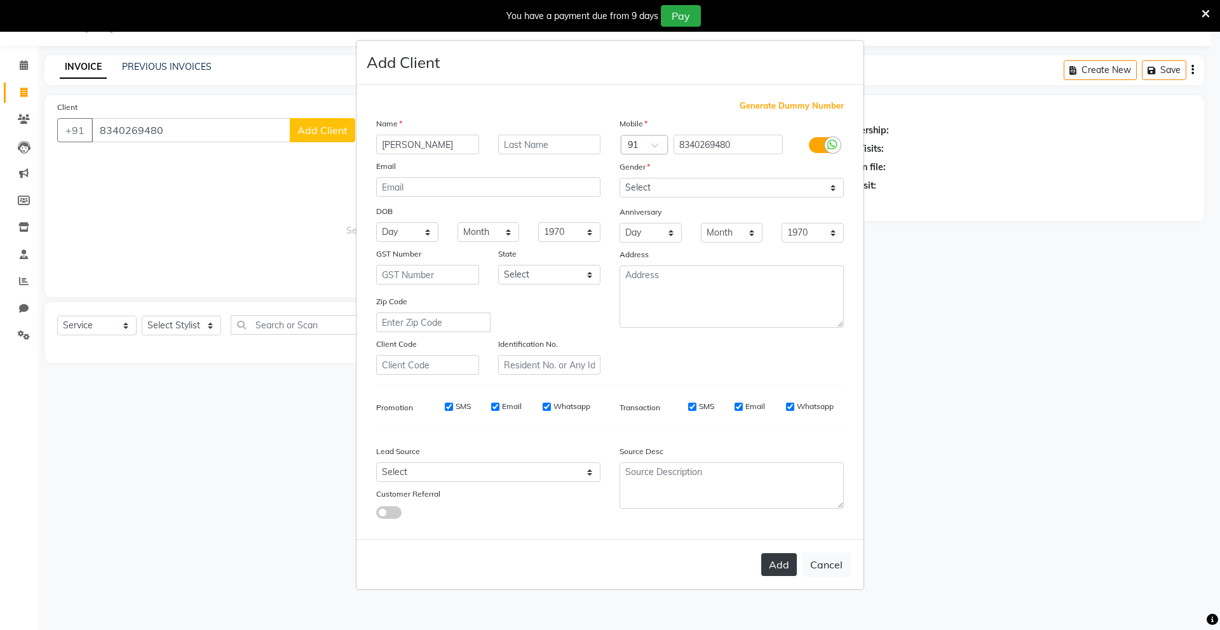
click at [793, 555] on button "Add" at bounding box center [779, 565] width 36 height 23
select select
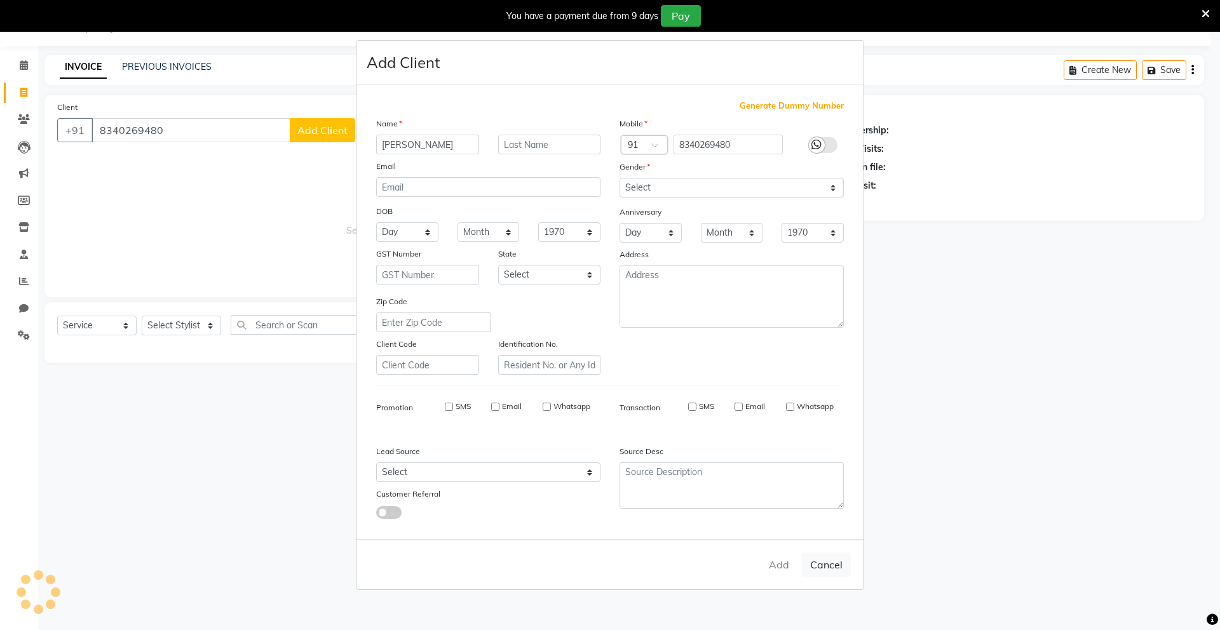
select select
checkbox input "false"
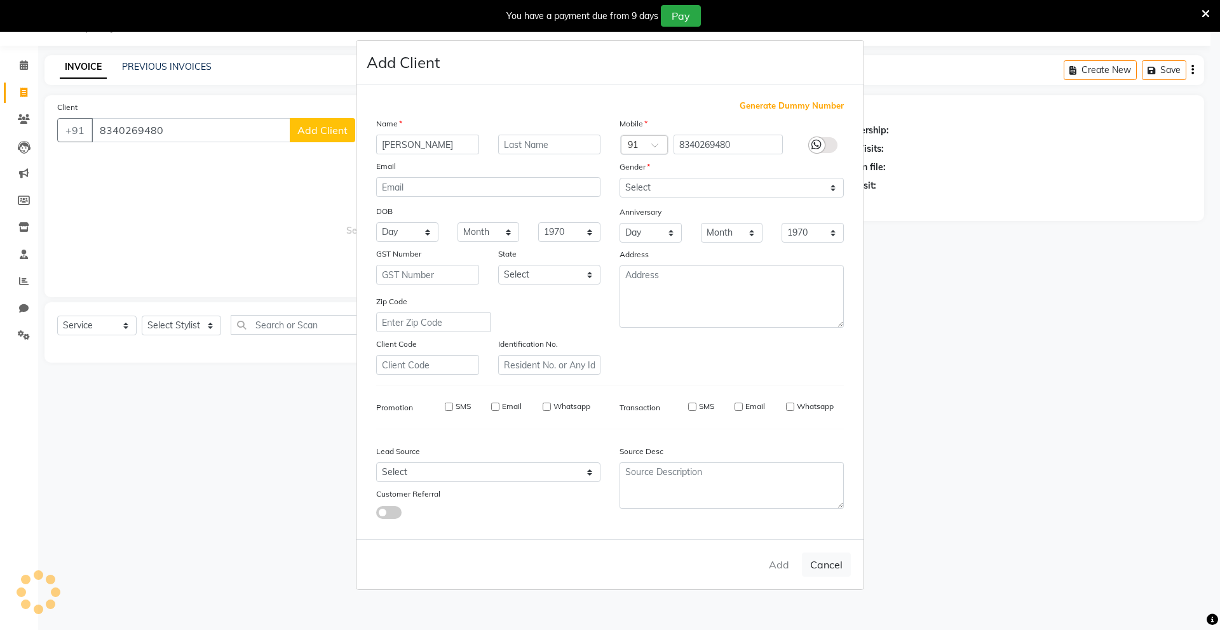
checkbox input "false"
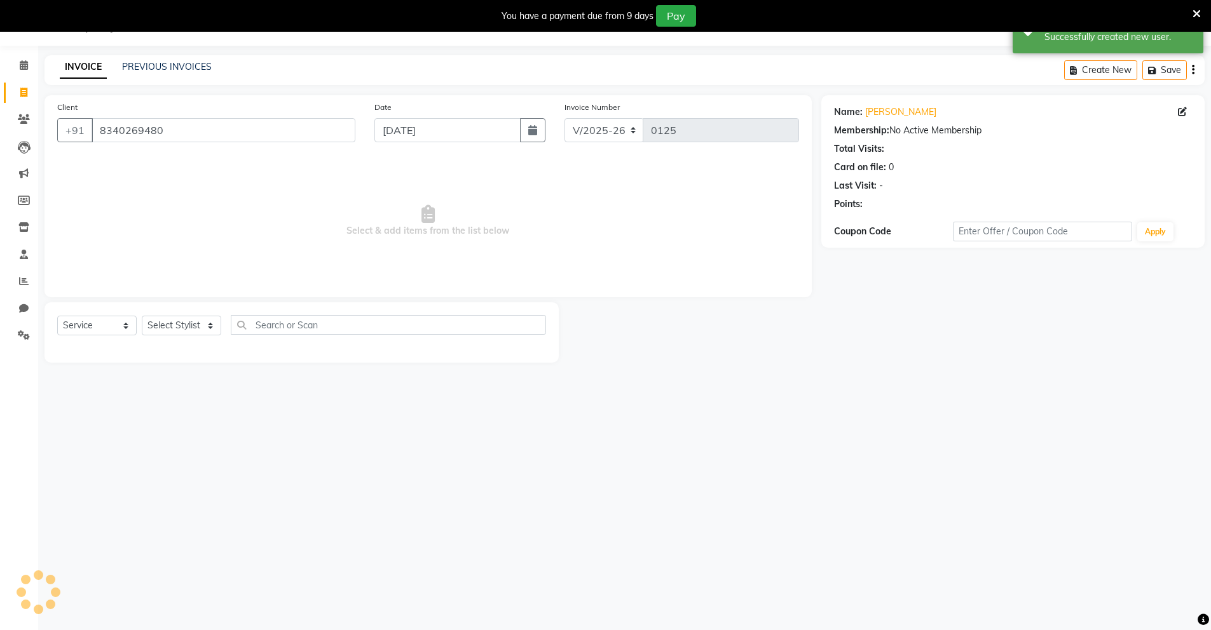
click at [186, 313] on div "Select Service Product Membership Package Voucher Prepaid Gift Card Select Styl…" at bounding box center [301, 333] width 514 height 60
click at [181, 329] on select "Select Stylist Mingma [PERSON_NAME][GEOGRAPHIC_DATA] [PERSON_NAME][DATE][DATE]" at bounding box center [181, 326] width 79 height 20
select select "89949"
click at [142, 316] on select "Select Stylist Mingma [PERSON_NAME][GEOGRAPHIC_DATA] [PERSON_NAME][DATE][DATE]" at bounding box center [181, 326] width 79 height 20
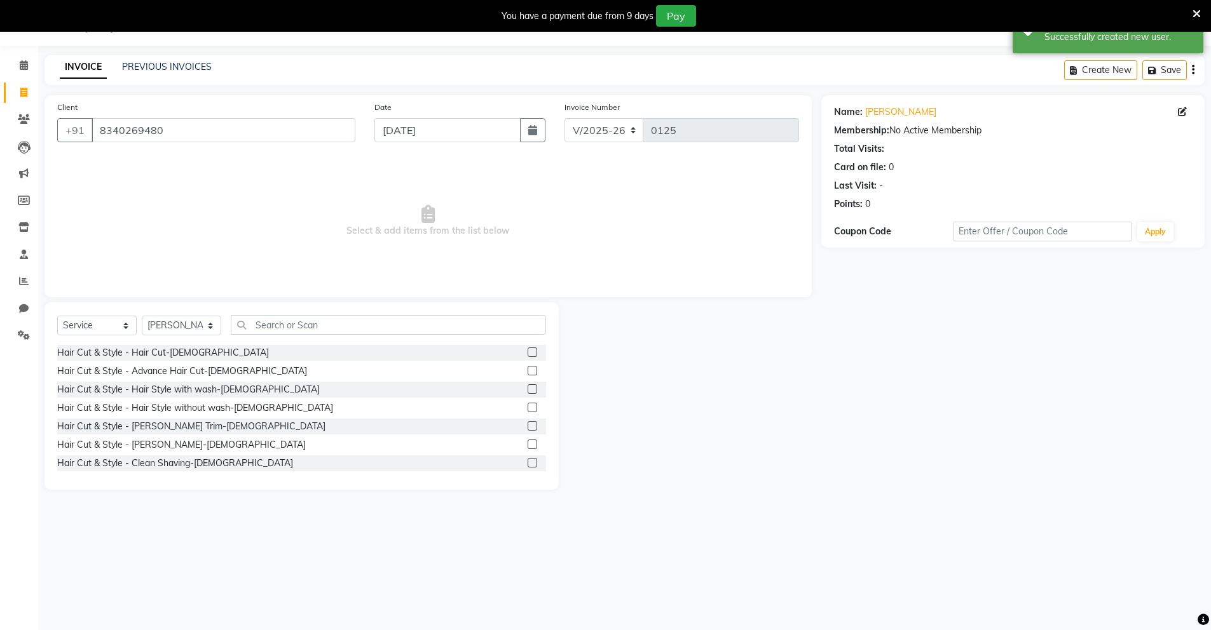
click at [528, 350] on label at bounding box center [533, 353] width 10 height 10
click at [528, 350] on input "checkbox" at bounding box center [532, 353] width 8 height 8
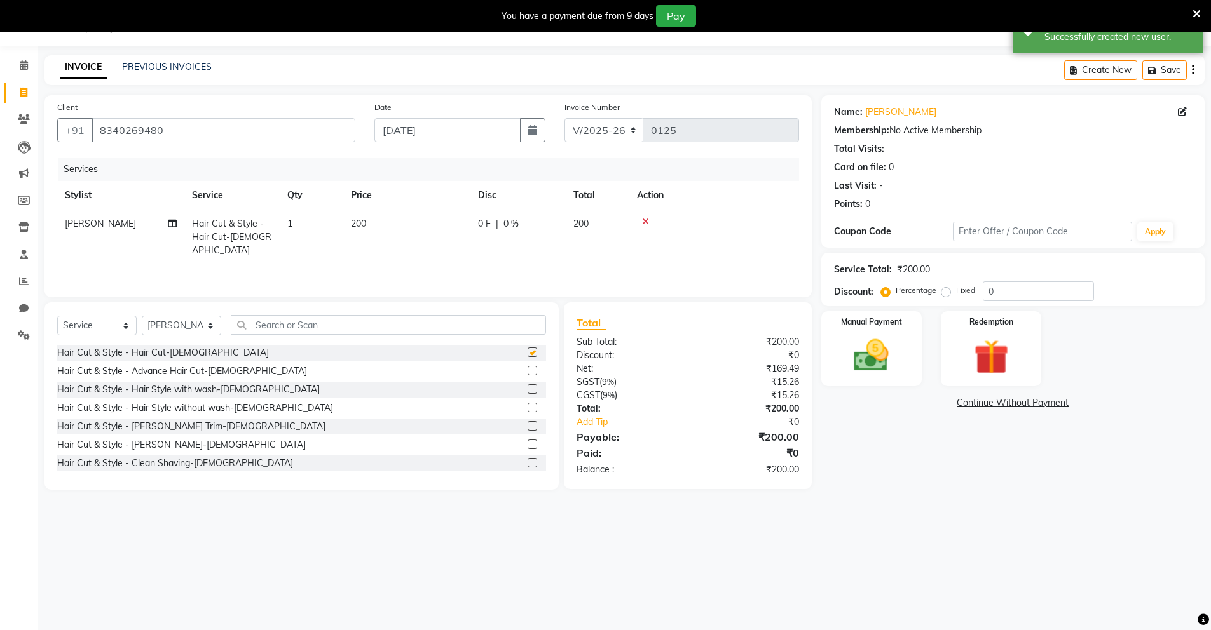
checkbox input "false"
click at [528, 446] on label at bounding box center [533, 445] width 10 height 10
click at [528, 446] on input "checkbox" at bounding box center [532, 445] width 8 height 8
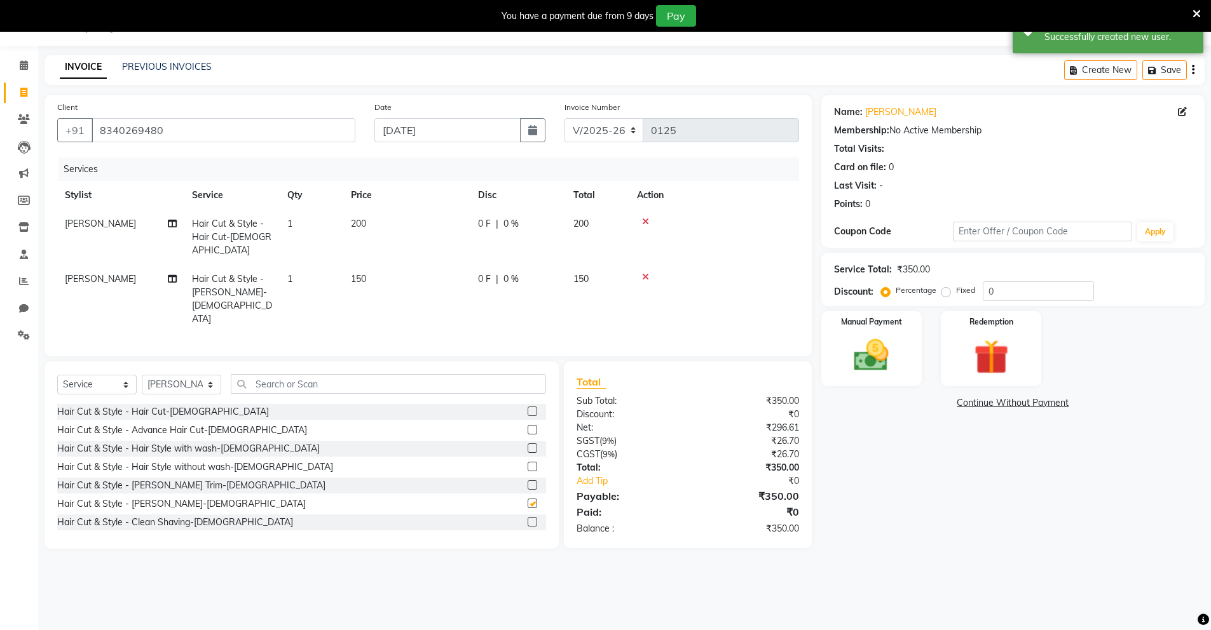
checkbox input "false"
click at [433, 374] on input "text" at bounding box center [388, 384] width 315 height 20
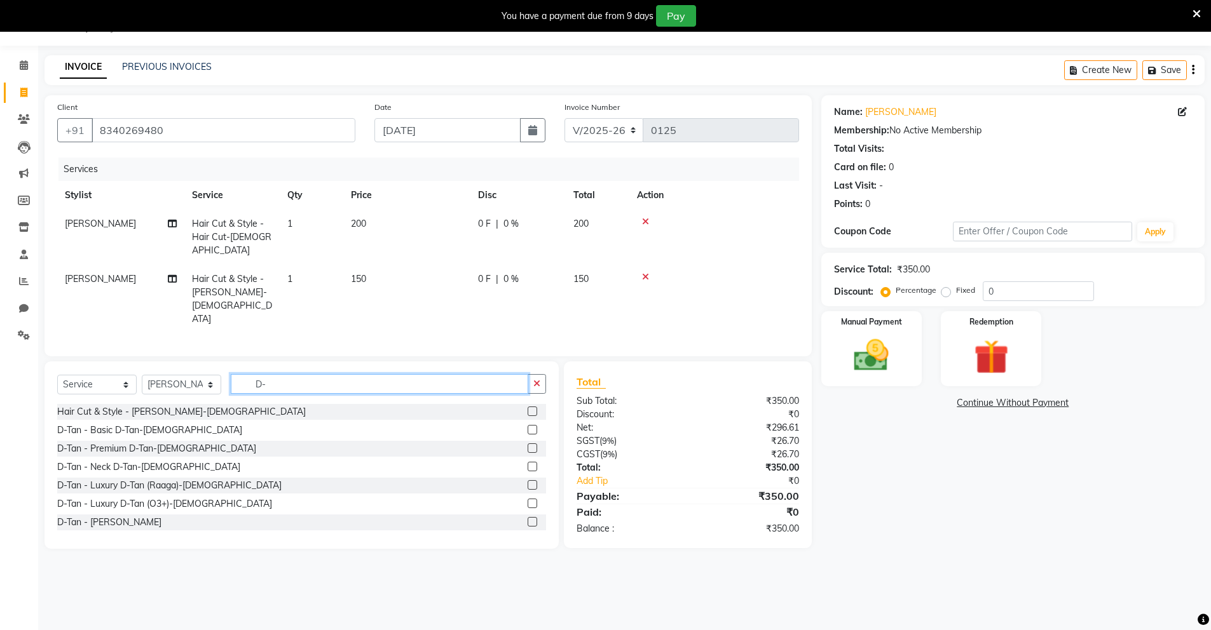
type input "D-"
click at [528, 425] on label at bounding box center [533, 430] width 10 height 10
click at [528, 426] on input "checkbox" at bounding box center [532, 430] width 8 height 8
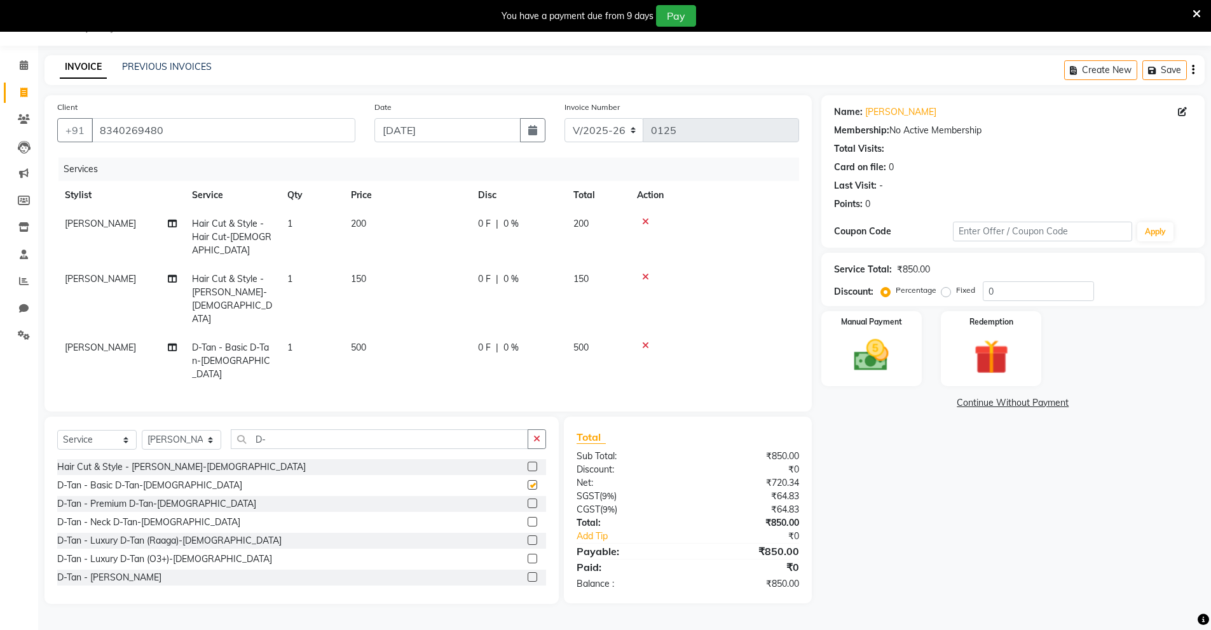
checkbox input "false"
click at [986, 291] on input "0" at bounding box center [1038, 292] width 111 height 20
type input "50"
click at [857, 338] on img at bounding box center [871, 355] width 58 height 41
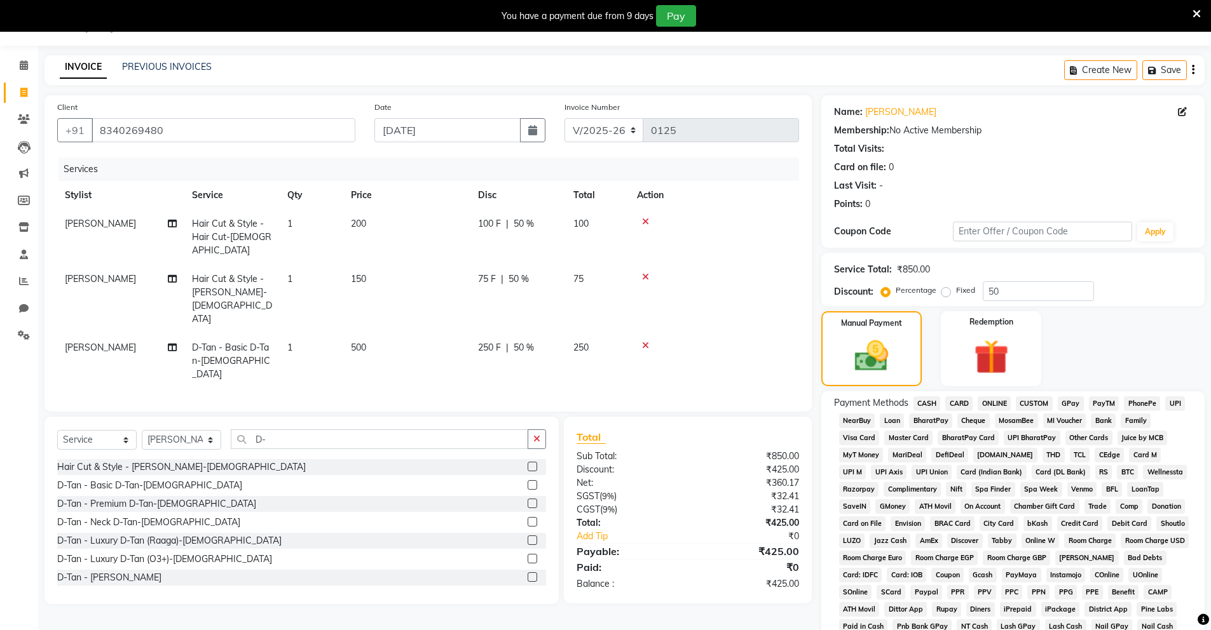
click at [1088, 356] on div "Manual Payment Redemption" at bounding box center [1013, 348] width 402 height 75
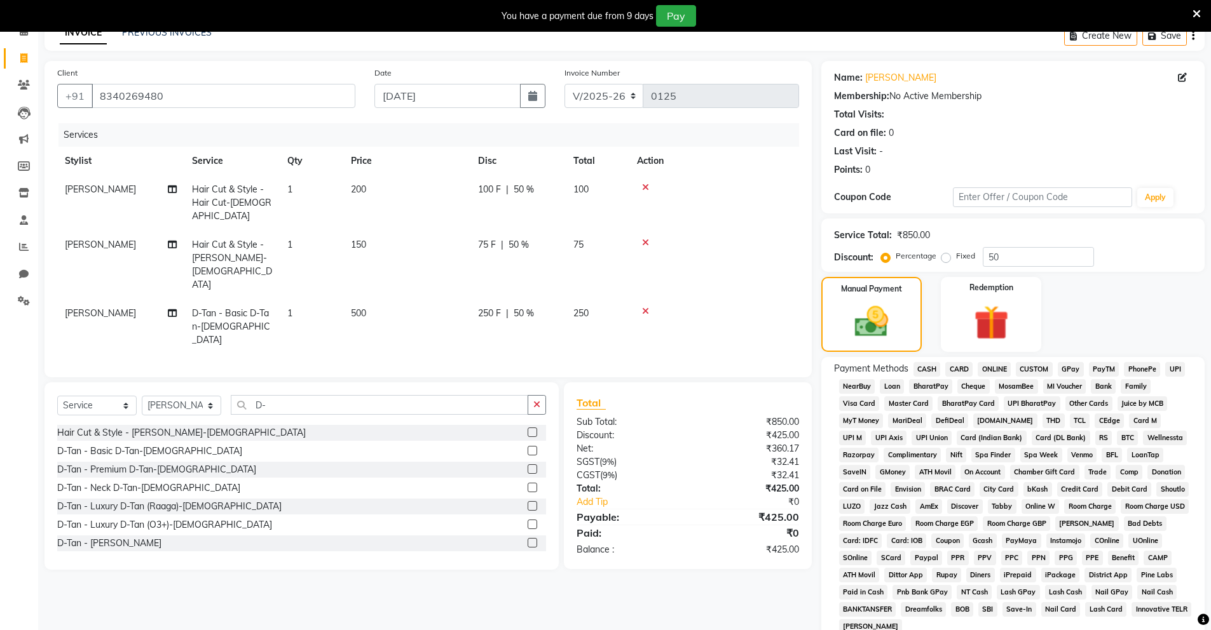
scroll to position [100, 0]
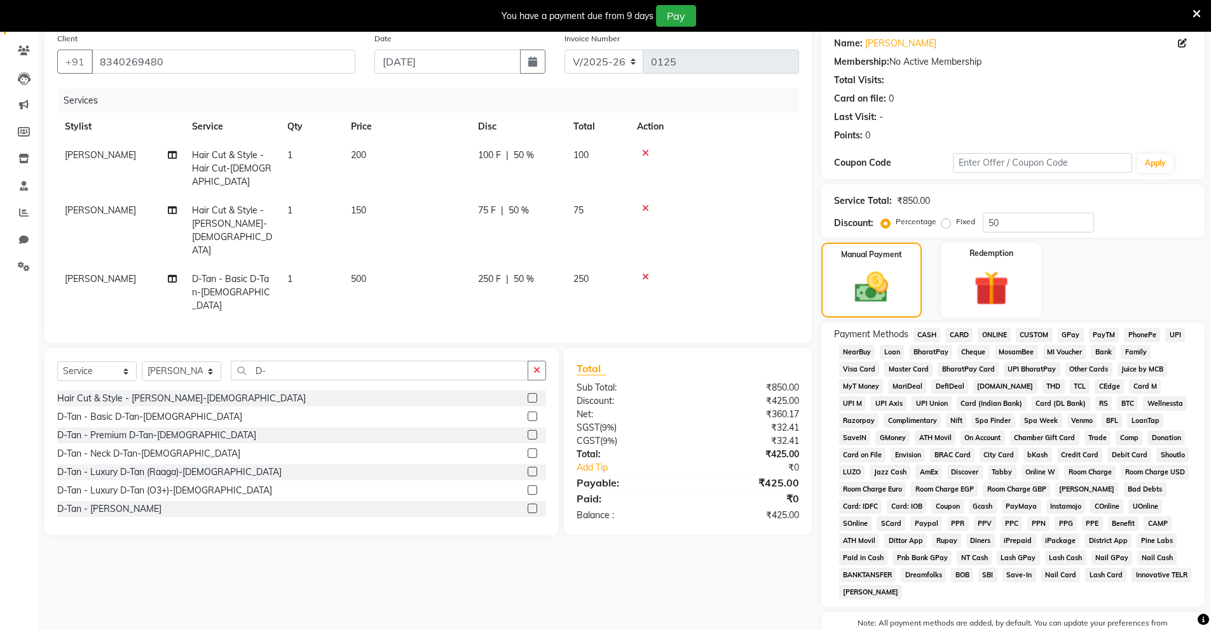
click at [1176, 337] on span "UPI" at bounding box center [1175, 335] width 20 height 15
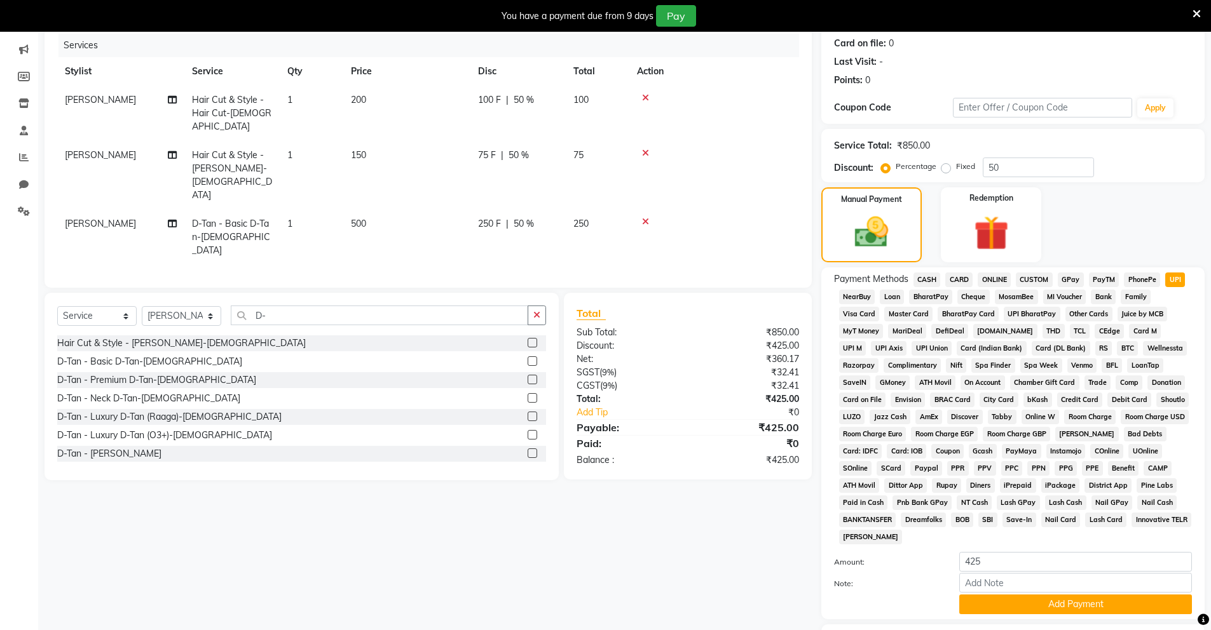
scroll to position [238, 0]
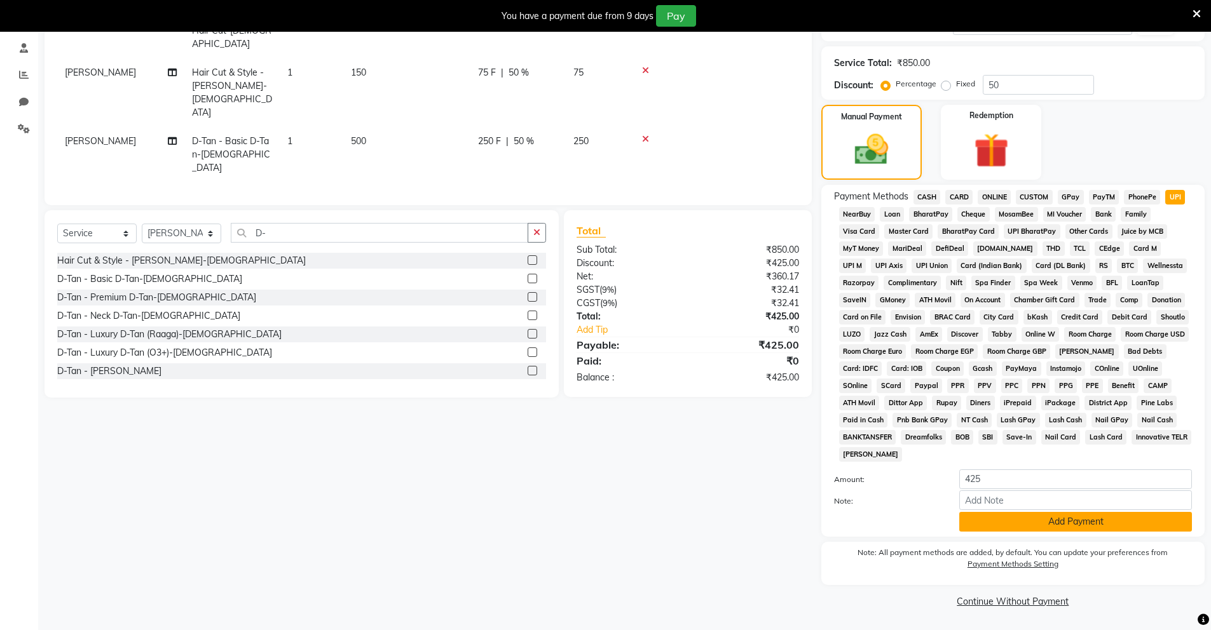
click at [991, 515] on button "Add Payment" at bounding box center [1075, 522] width 233 height 20
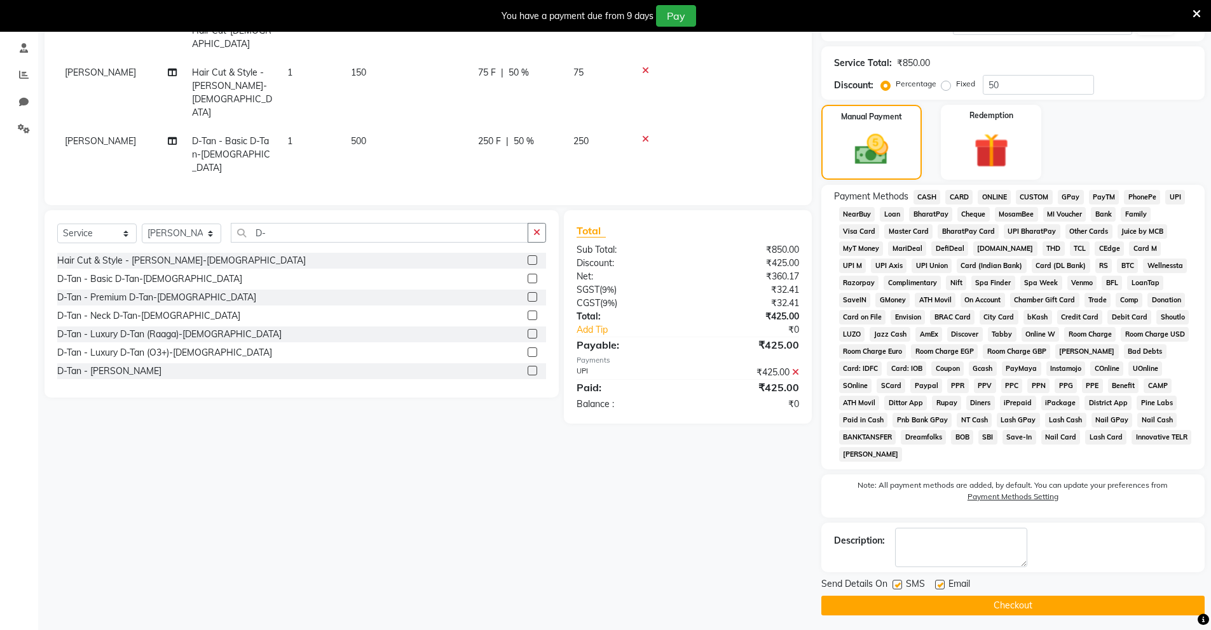
click at [943, 614] on button "Checkout" at bounding box center [1012, 606] width 383 height 20
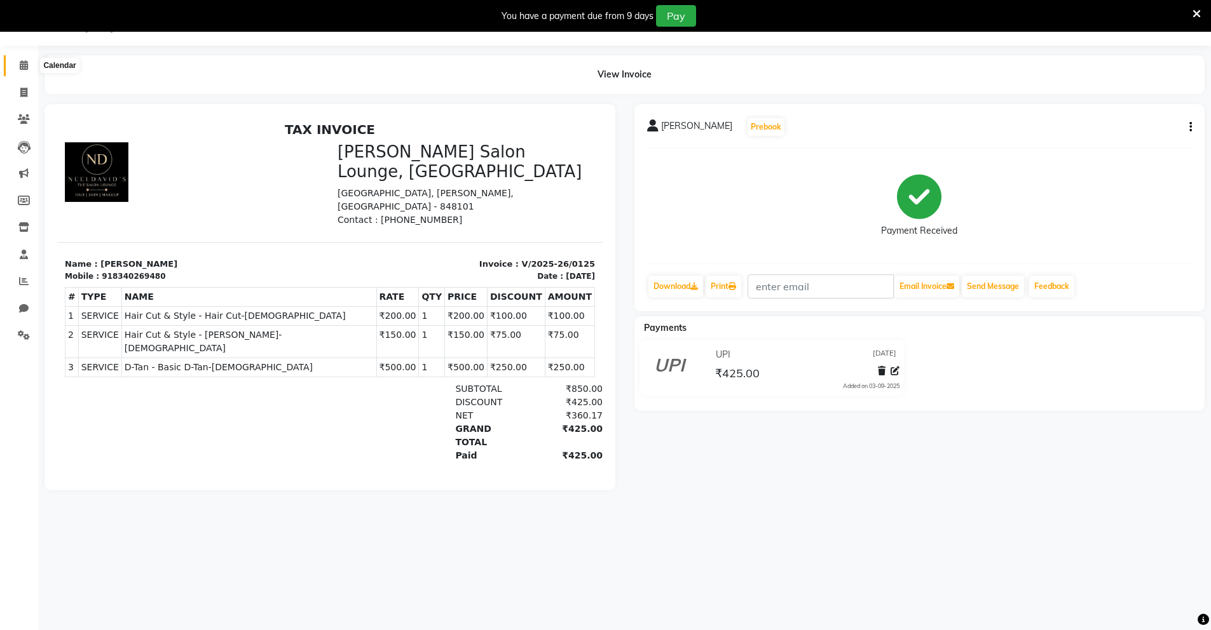
click at [24, 65] on icon at bounding box center [24, 65] width 8 height 10
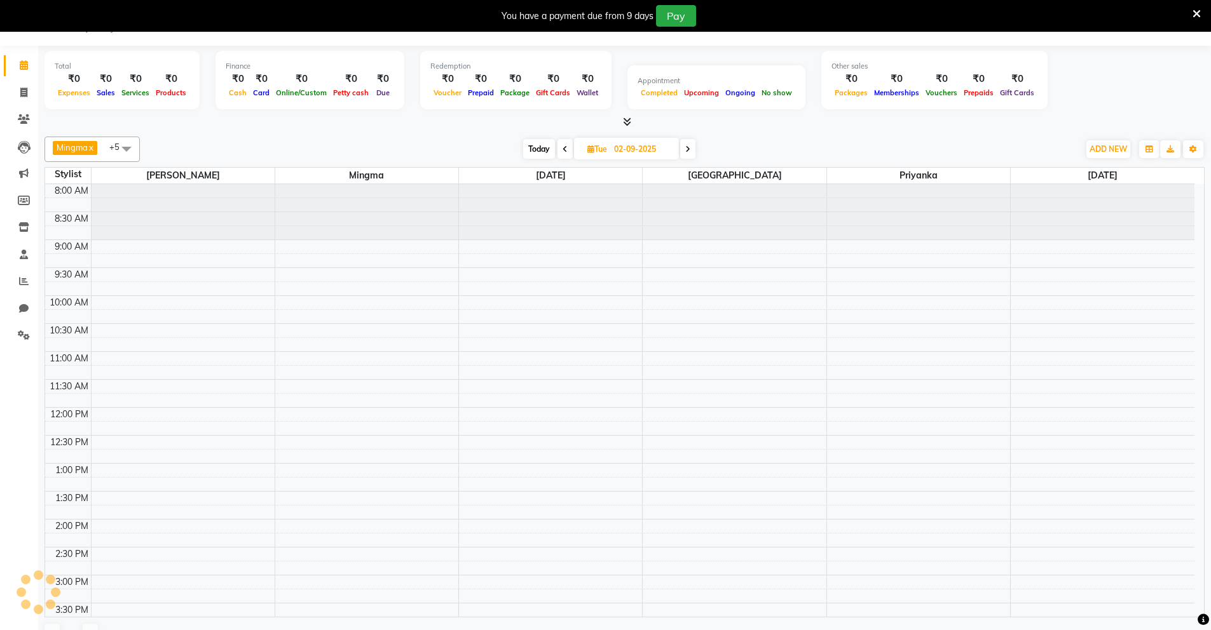
scroll to position [294, 0]
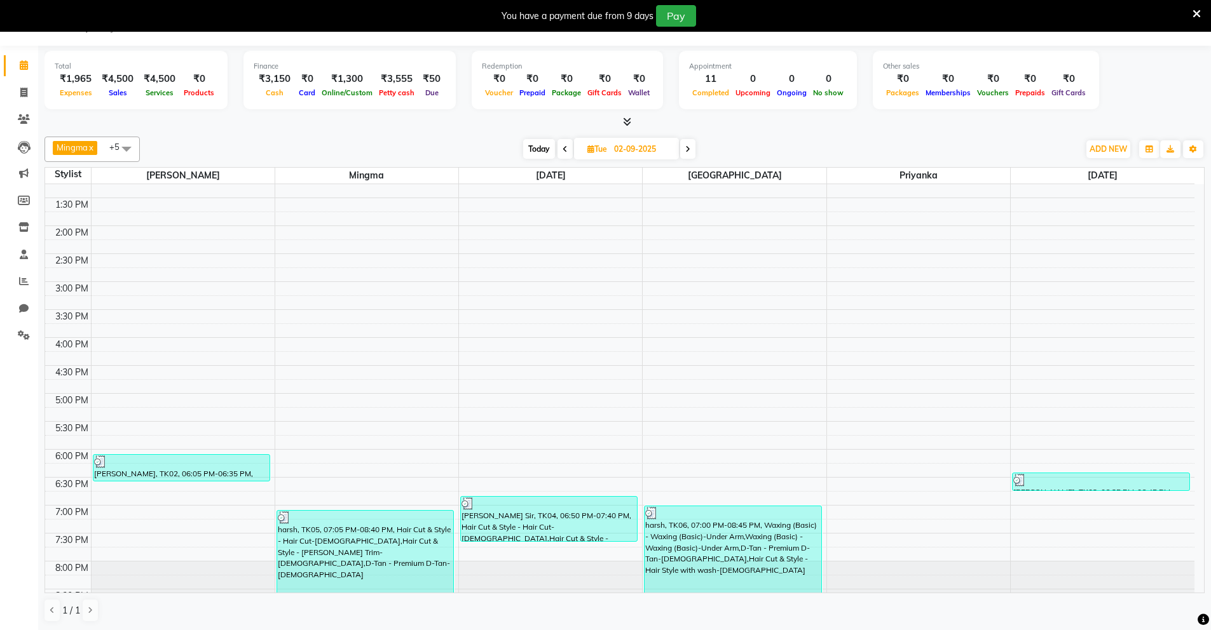
click at [21, 60] on icon at bounding box center [24, 65] width 8 height 10
click at [23, 65] on icon at bounding box center [24, 65] width 8 height 10
click at [29, 72] on span at bounding box center [24, 65] width 22 height 15
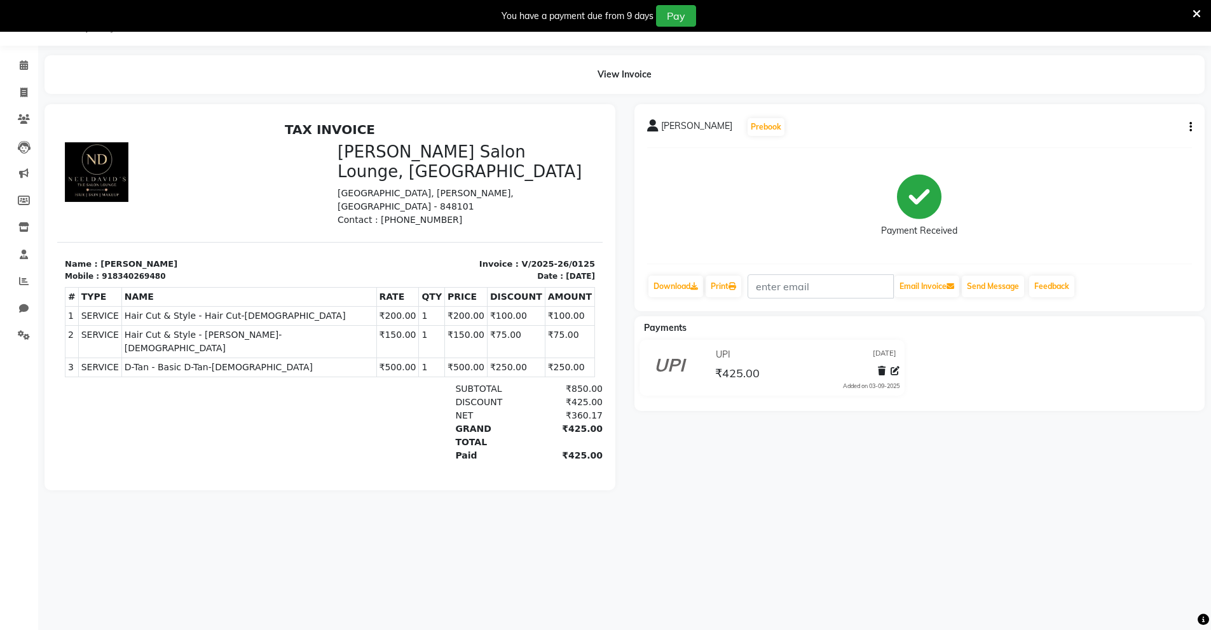
select select "service"
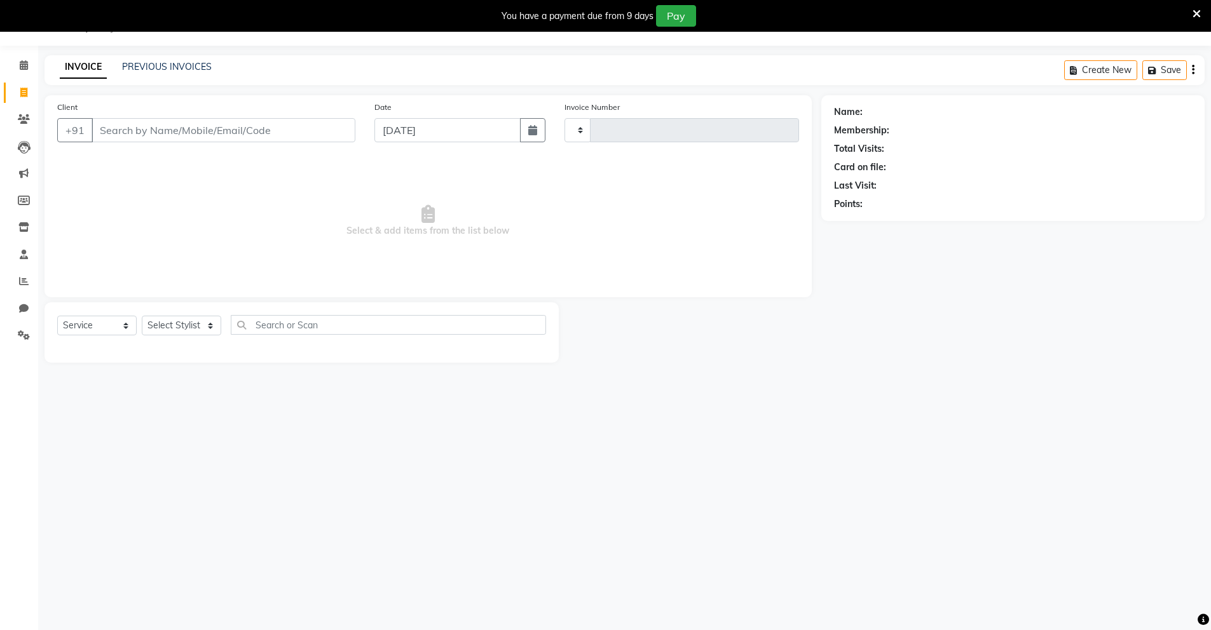
type input "0126"
select select "8909"
click at [99, 126] on input "Client" at bounding box center [224, 130] width 264 height 24
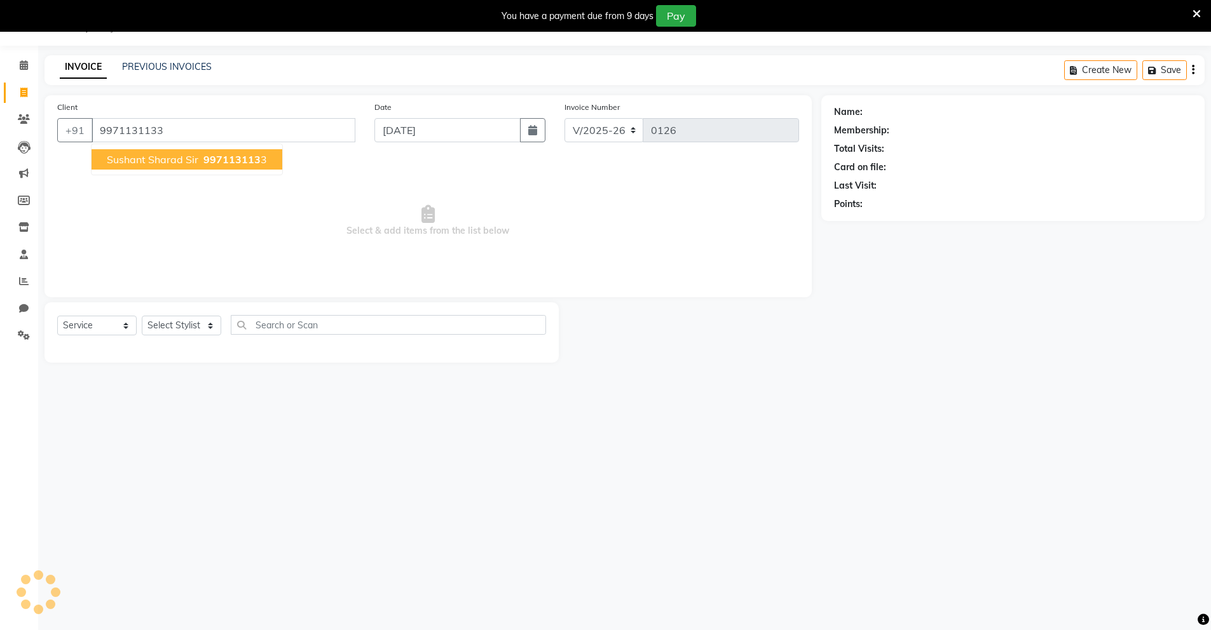
type input "9971131133"
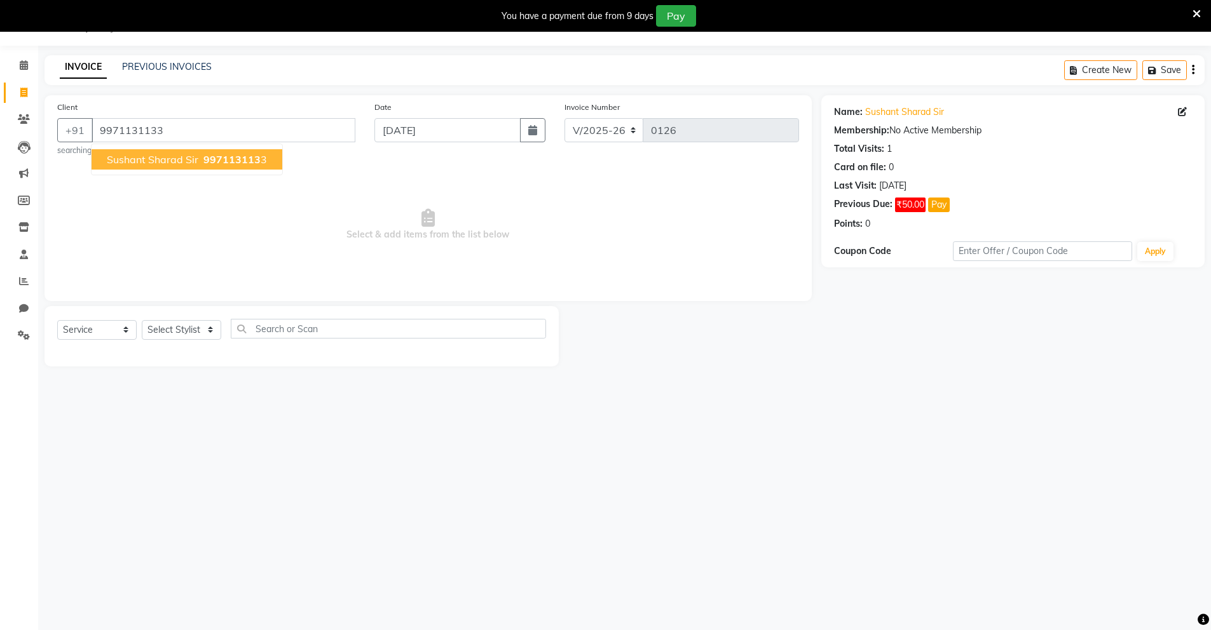
click at [230, 155] on span "997113113" at bounding box center [231, 159] width 57 height 13
click at [208, 330] on select "Select Stylist Mingma [PERSON_NAME][GEOGRAPHIC_DATA] [PERSON_NAME][DATE][DATE]" at bounding box center [181, 330] width 79 height 20
select select "89951"
click at [142, 320] on select "Select Stylist Mingma [PERSON_NAME][GEOGRAPHIC_DATA] [PERSON_NAME][DATE][DATE]" at bounding box center [181, 330] width 79 height 20
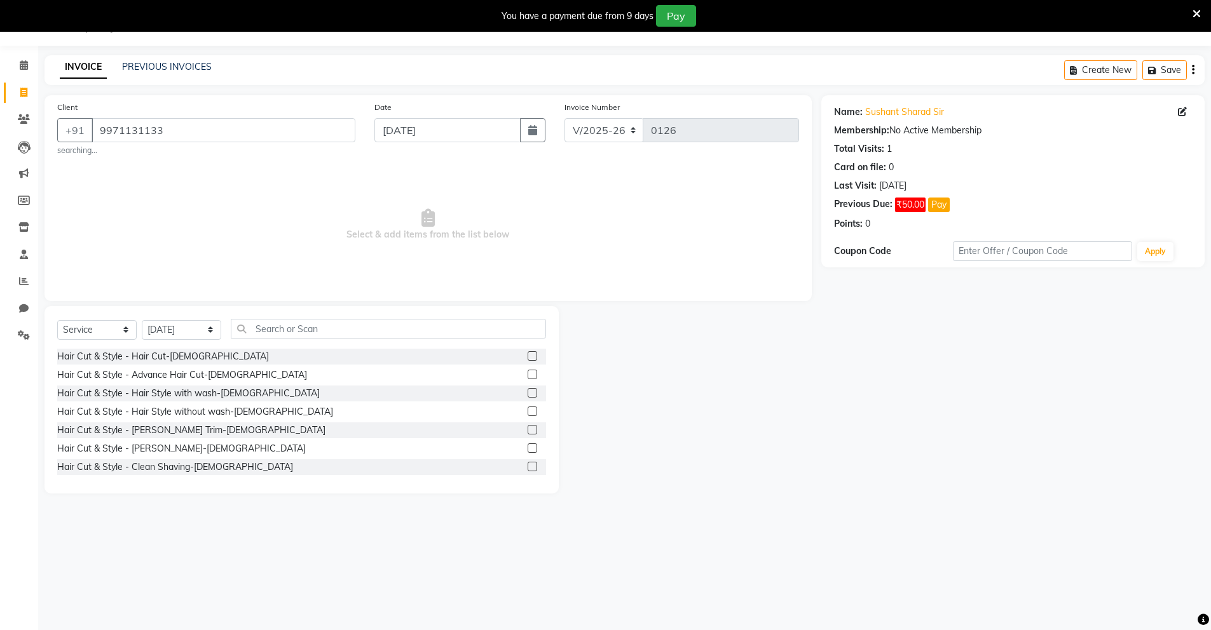
click at [528, 376] on label at bounding box center [533, 375] width 10 height 10
click at [528, 376] on input "checkbox" at bounding box center [532, 375] width 8 height 8
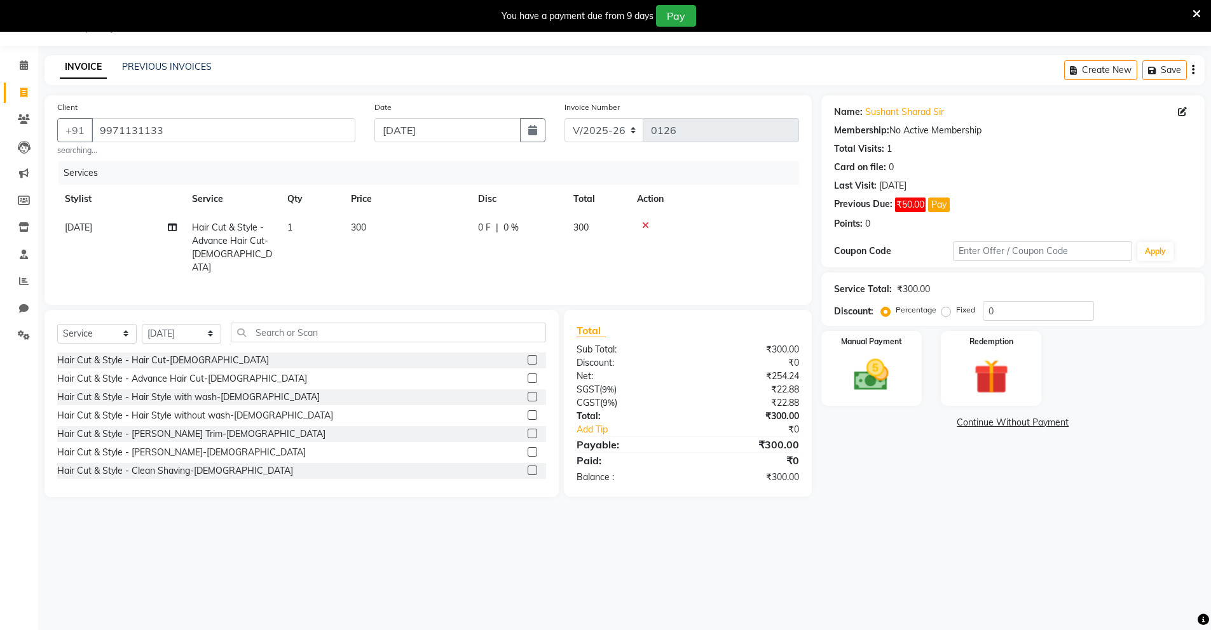
click at [528, 376] on label at bounding box center [533, 379] width 10 height 10
click at [528, 376] on input "checkbox" at bounding box center [532, 379] width 8 height 8
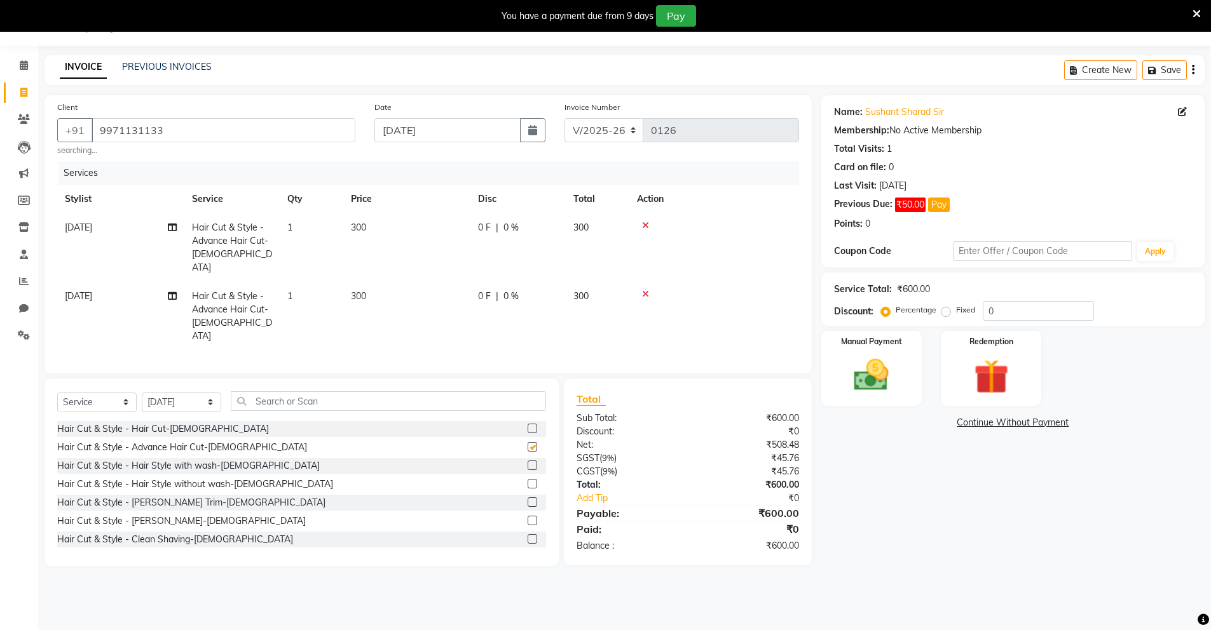
checkbox input "false"
click at [528, 424] on label at bounding box center [533, 429] width 10 height 10
click at [528, 425] on input "checkbox" at bounding box center [532, 429] width 8 height 8
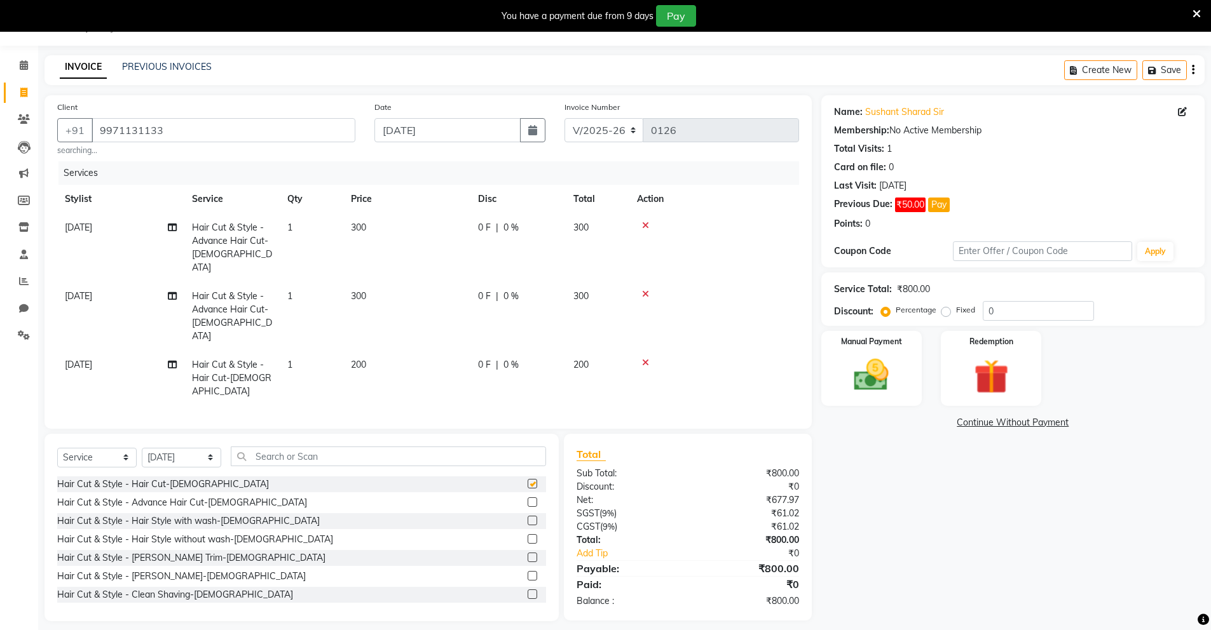
checkbox input "false"
click at [528, 590] on label at bounding box center [533, 595] width 10 height 10
click at [528, 591] on input "checkbox" at bounding box center [532, 595] width 8 height 8
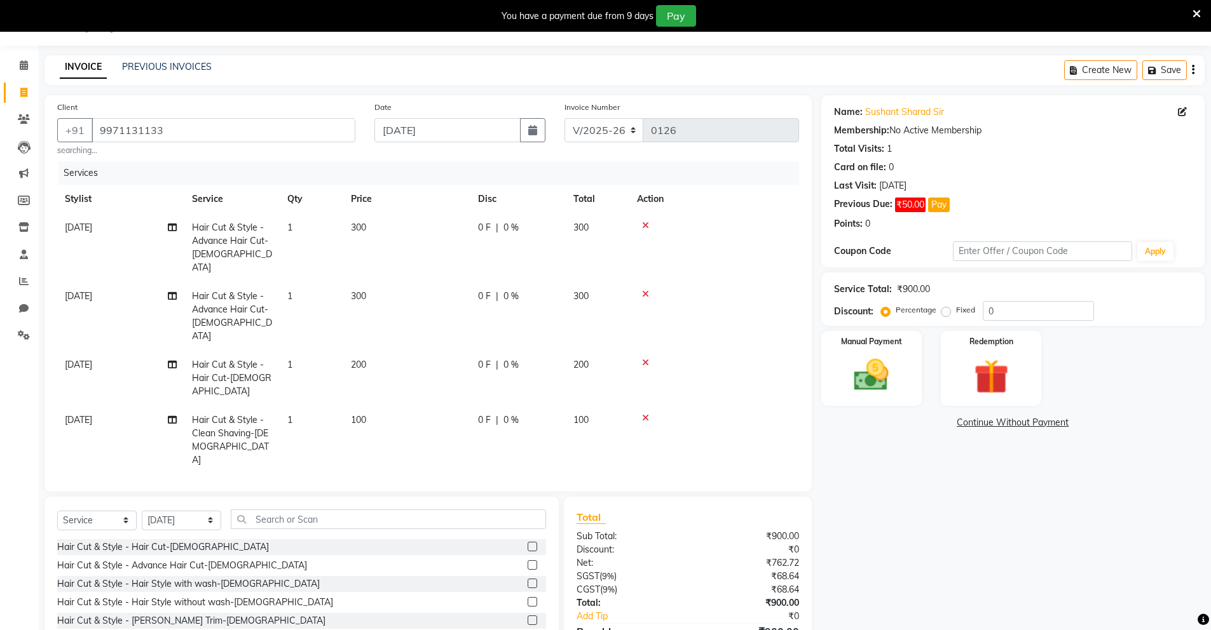
checkbox input "false"
click at [648, 227] on icon at bounding box center [645, 225] width 7 height 9
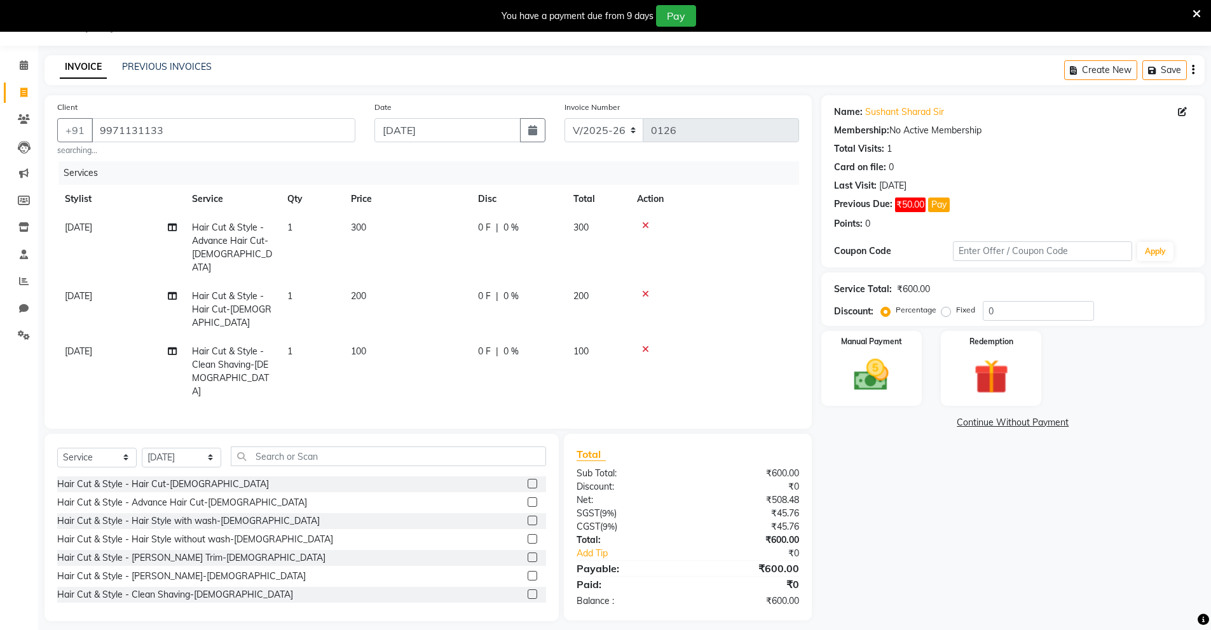
click at [643, 225] on icon at bounding box center [645, 225] width 7 height 9
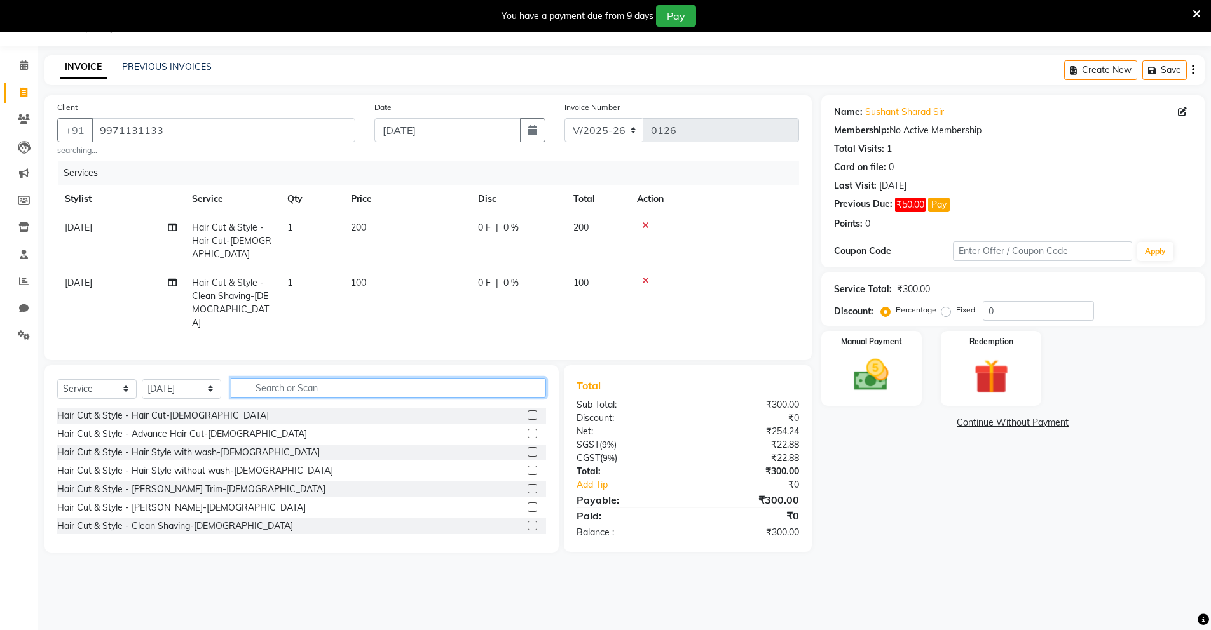
click at [419, 378] on input "text" at bounding box center [388, 388] width 315 height 20
type input "colour"
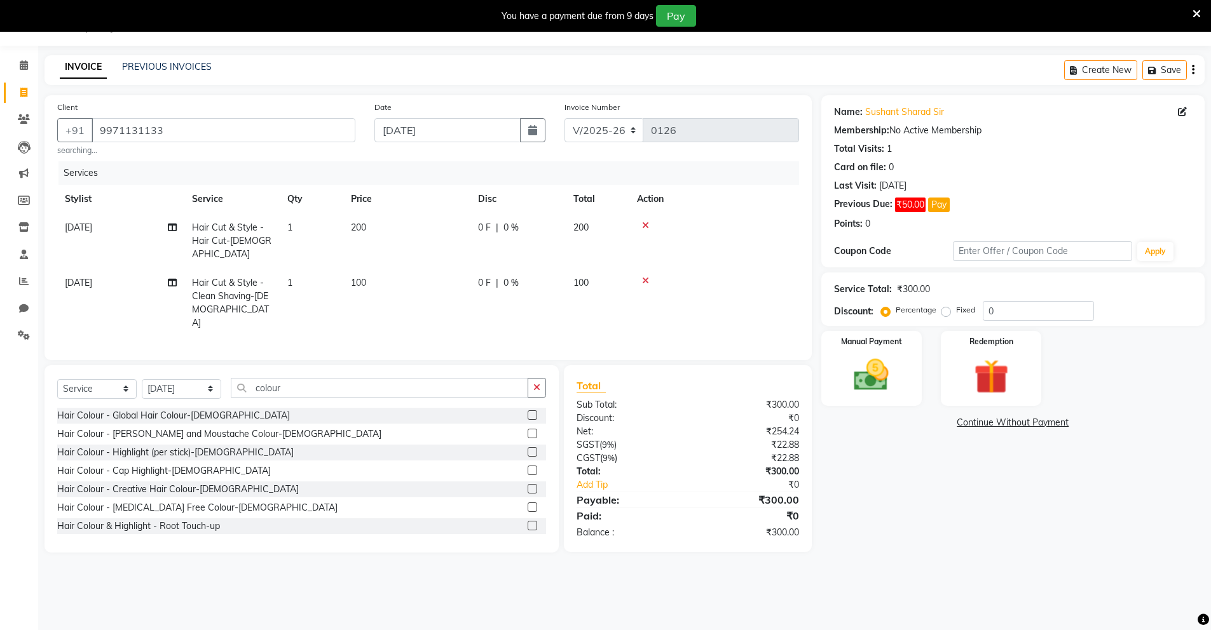
click at [528, 503] on label at bounding box center [533, 508] width 10 height 10
click at [528, 504] on input "checkbox" at bounding box center [532, 508] width 8 height 8
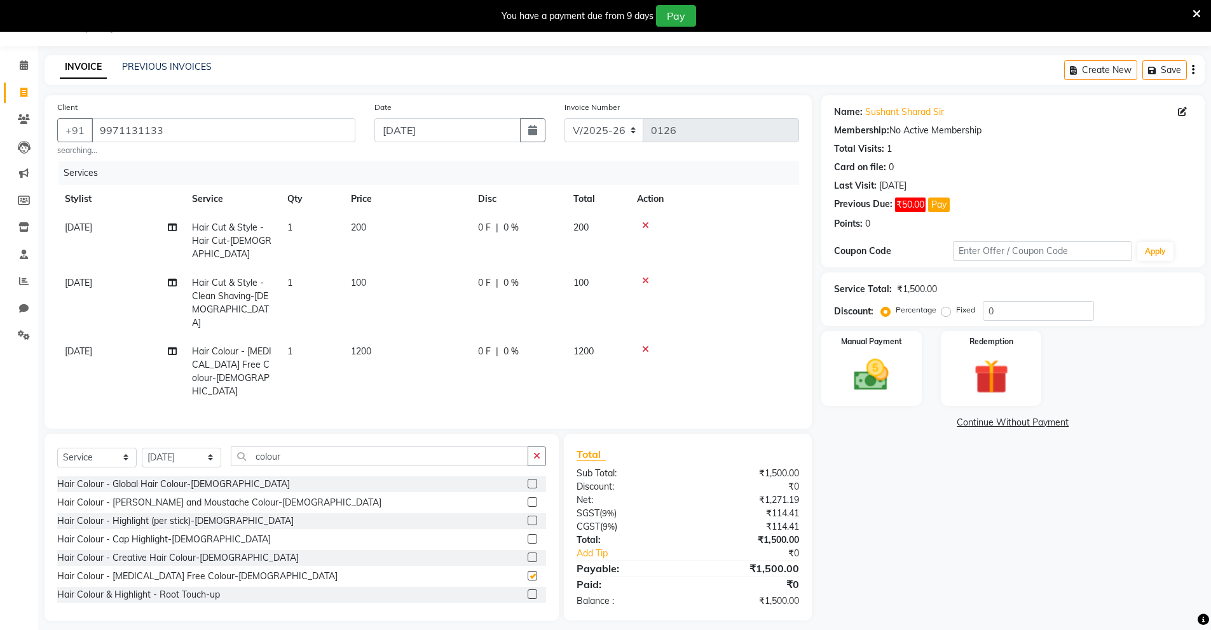
checkbox input "false"
click at [1009, 315] on input "0" at bounding box center [1038, 311] width 111 height 20
type input "50"
click at [884, 374] on img at bounding box center [871, 375] width 58 height 41
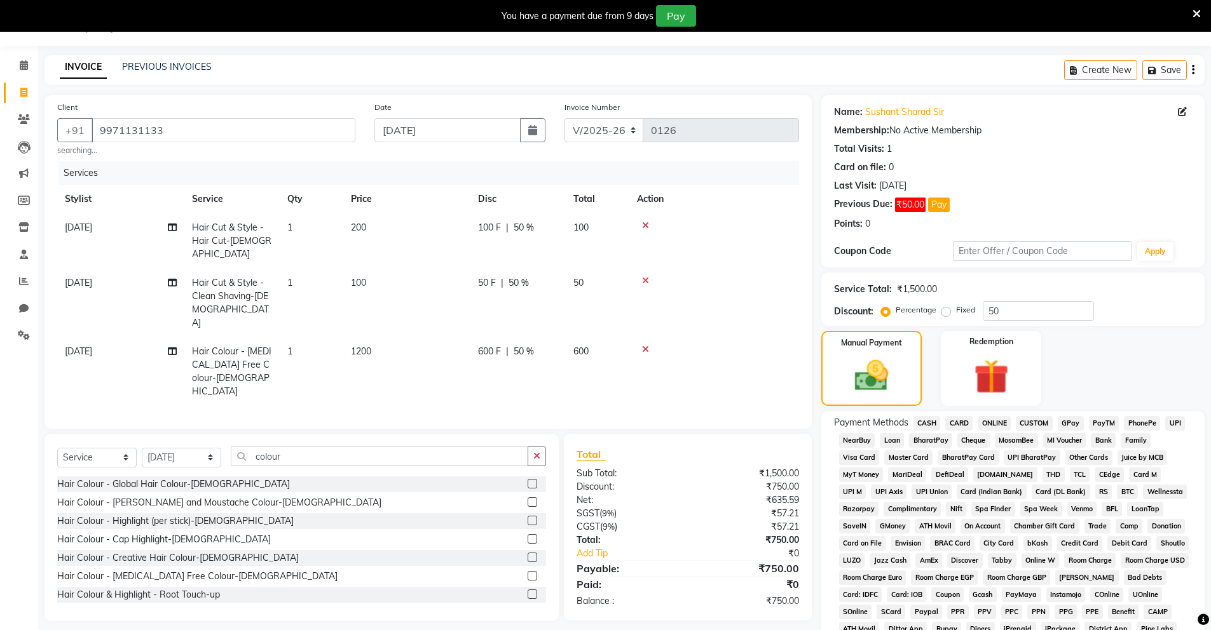
click at [1173, 425] on span "UPI" at bounding box center [1175, 423] width 20 height 15
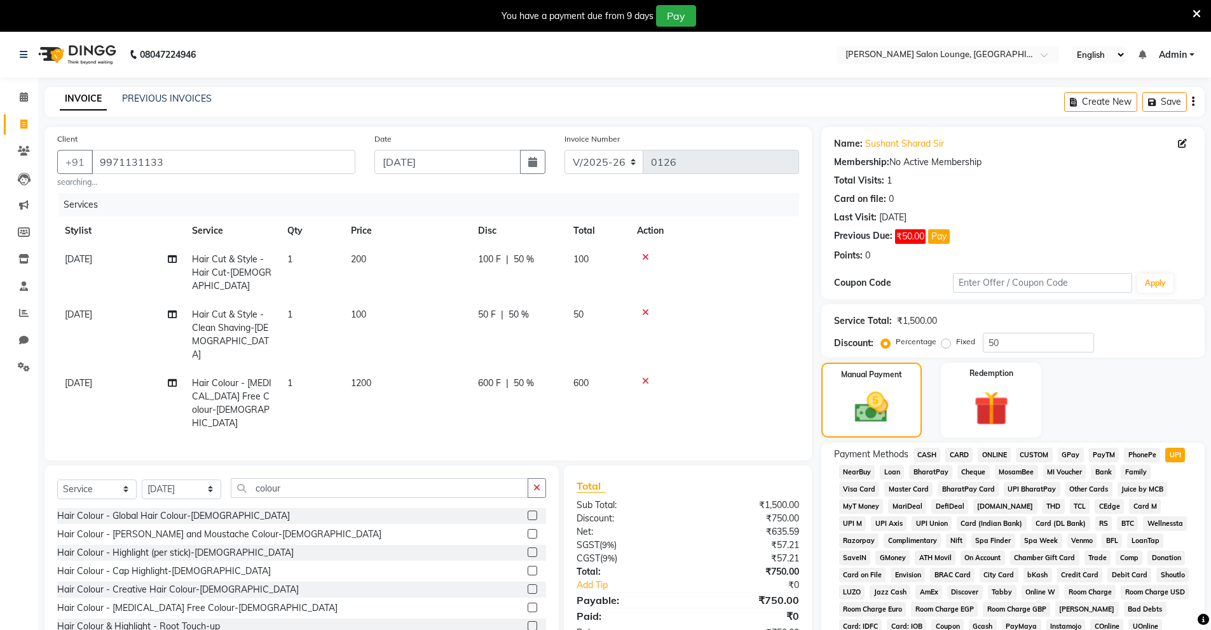
scroll to position [258, 0]
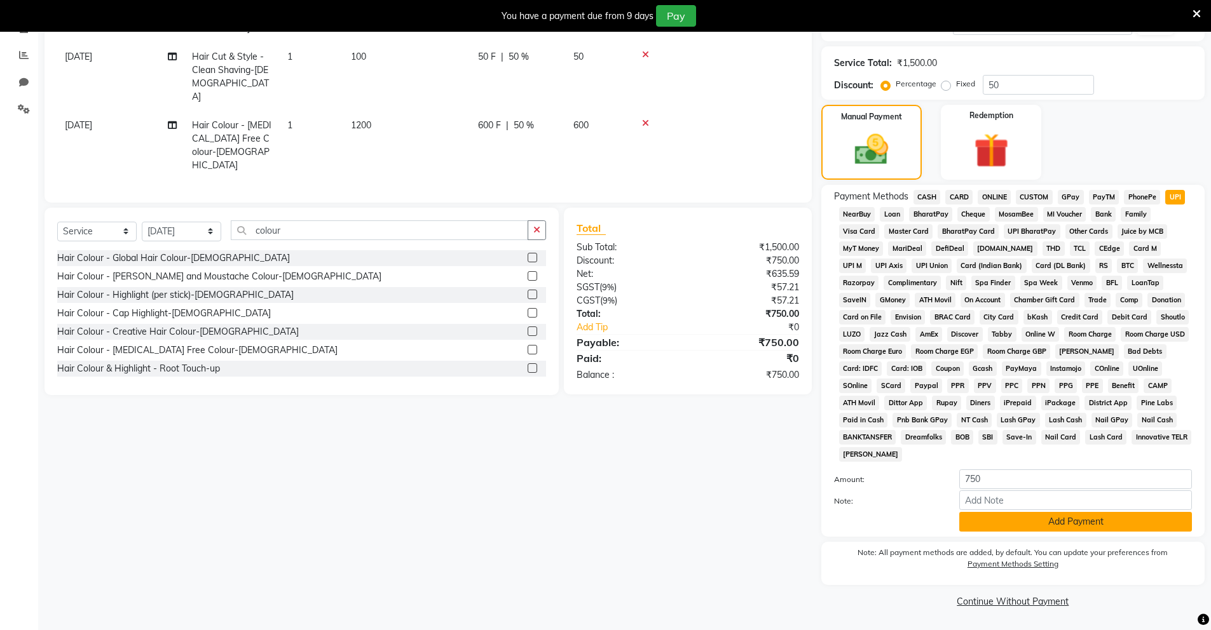
click at [1024, 522] on button "Add Payment" at bounding box center [1075, 522] width 233 height 20
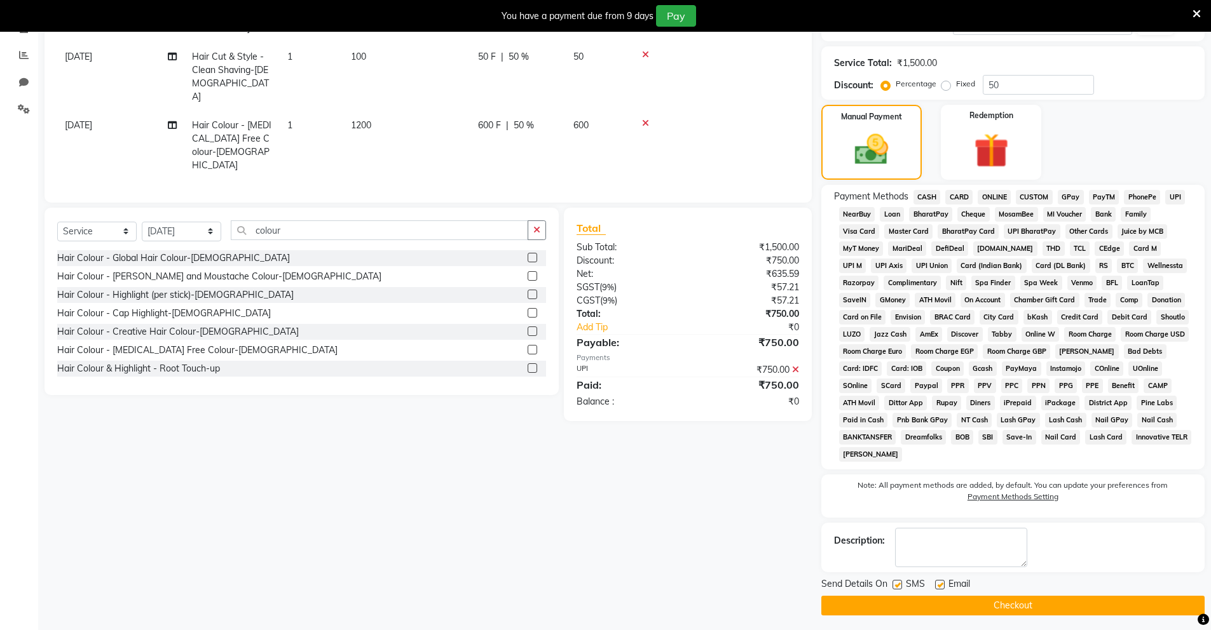
click at [995, 611] on button "Checkout" at bounding box center [1012, 606] width 383 height 20
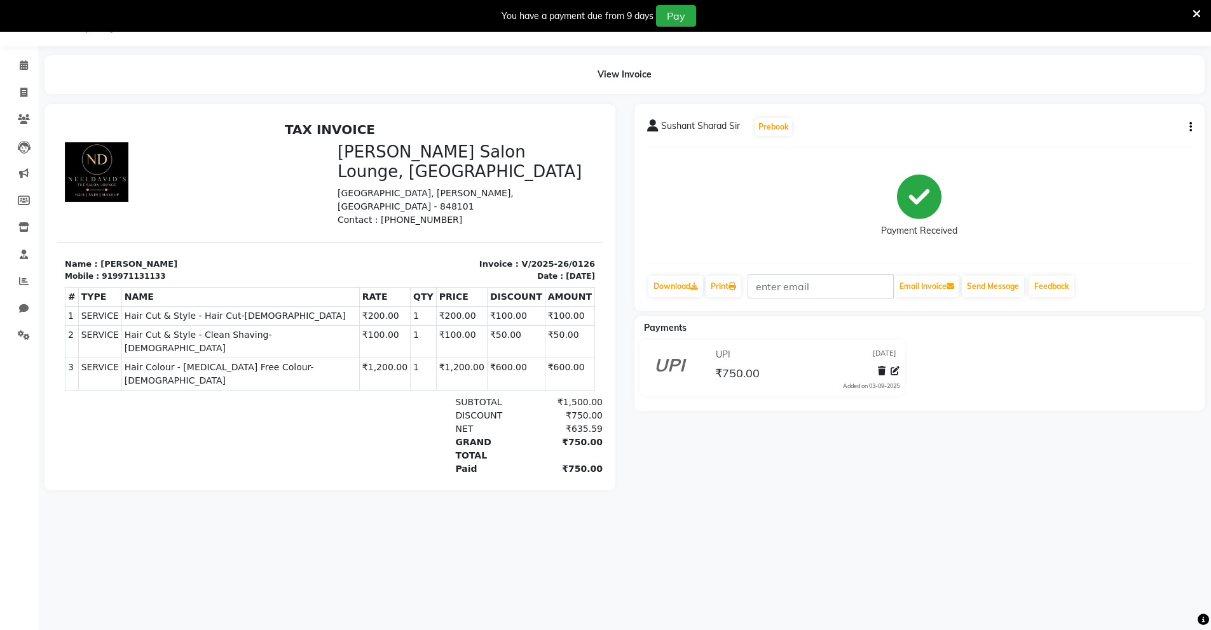
select select "service"
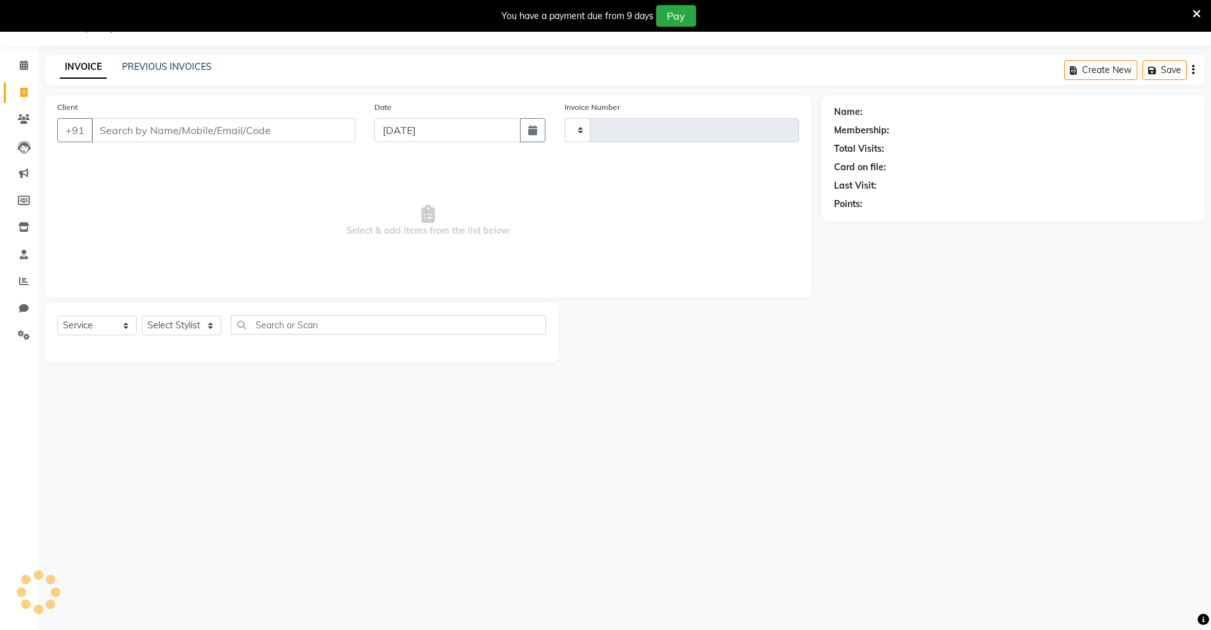
type input "0127"
select select "8909"
click at [101, 128] on input "Client" at bounding box center [224, 130] width 264 height 24
click at [26, 332] on icon at bounding box center [24, 335] width 12 height 10
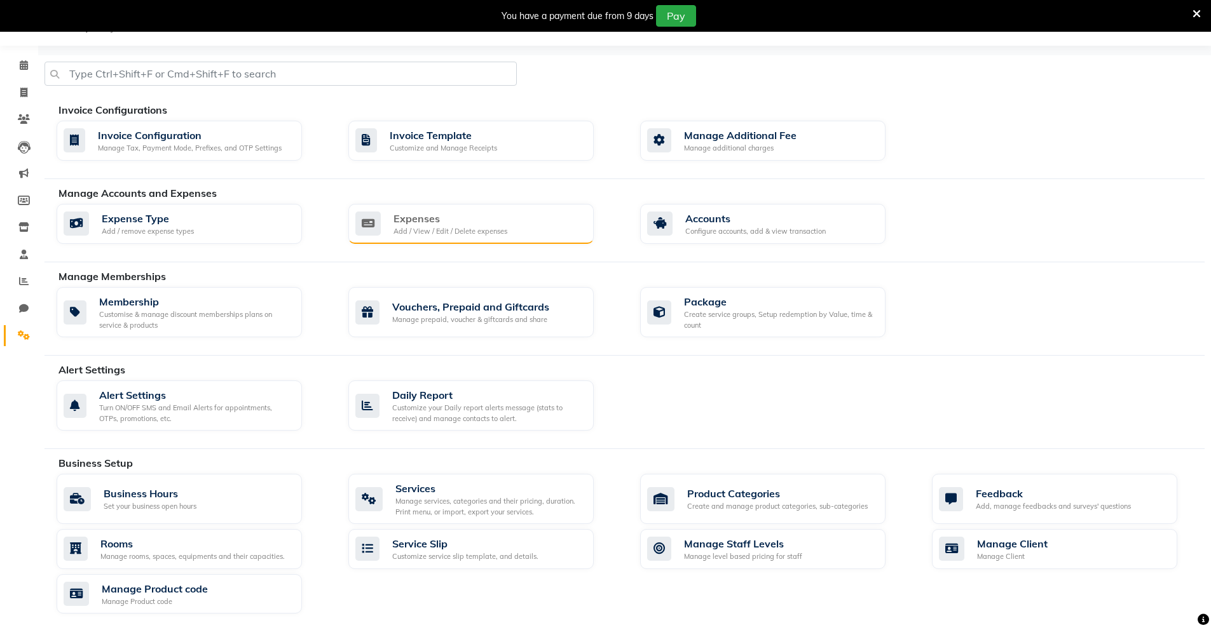
click at [460, 216] on div "Expenses" at bounding box center [450, 218] width 114 height 15
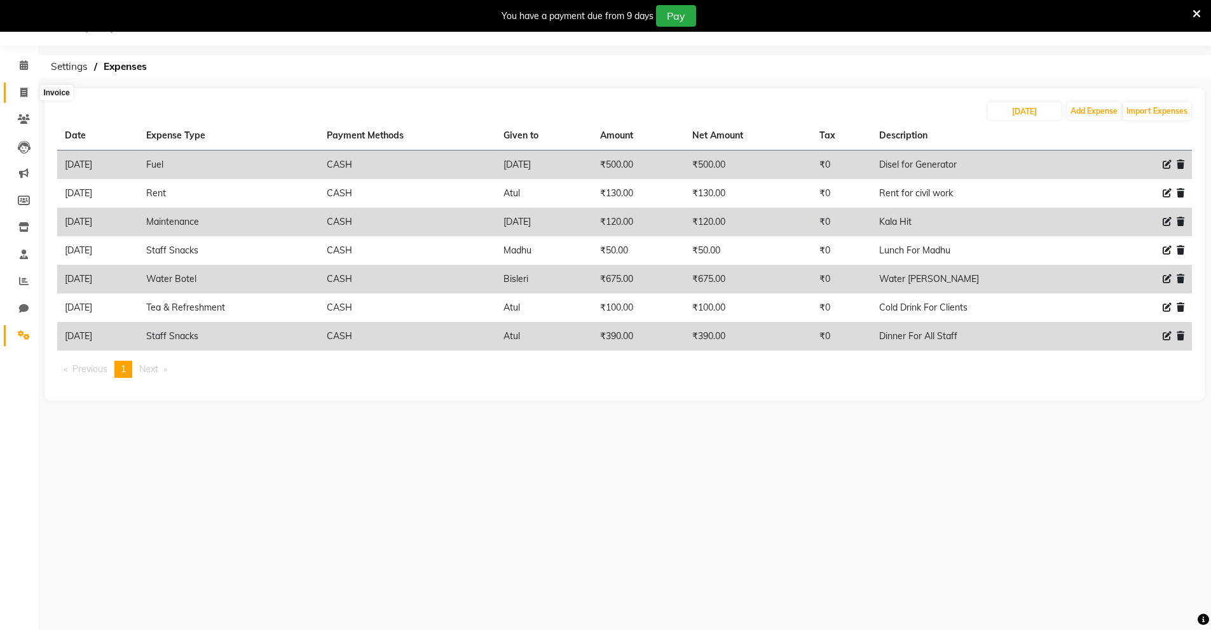
click at [31, 97] on span at bounding box center [24, 93] width 22 height 15
select select "service"
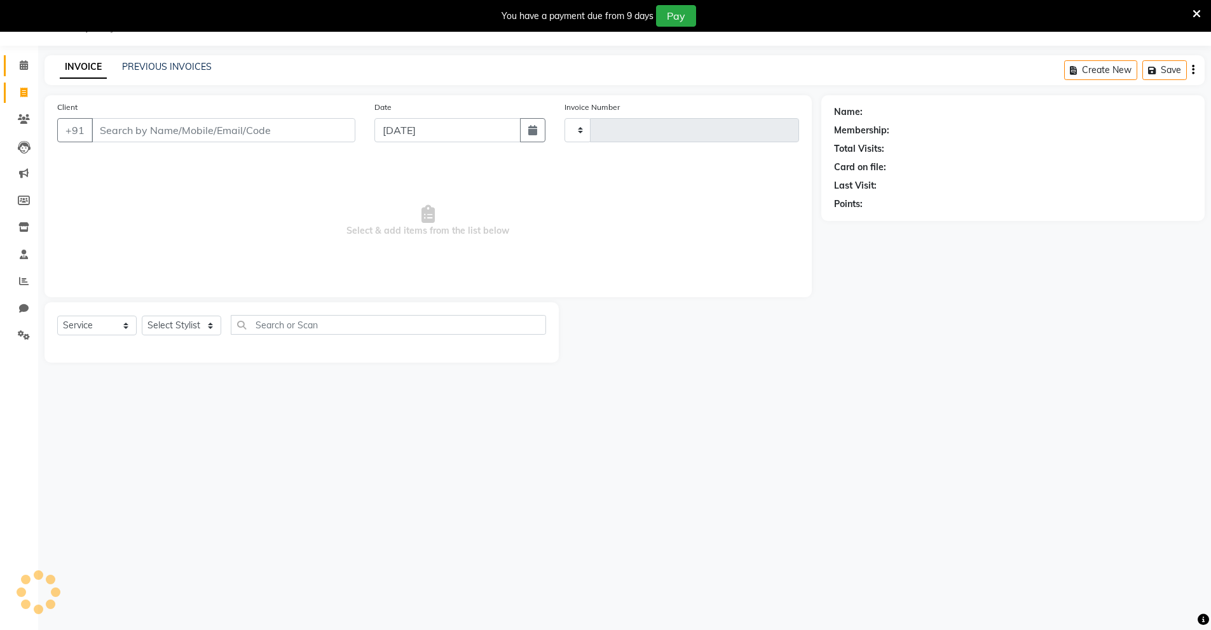
type input "0127"
select select "8909"
click at [21, 70] on span at bounding box center [24, 65] width 22 height 15
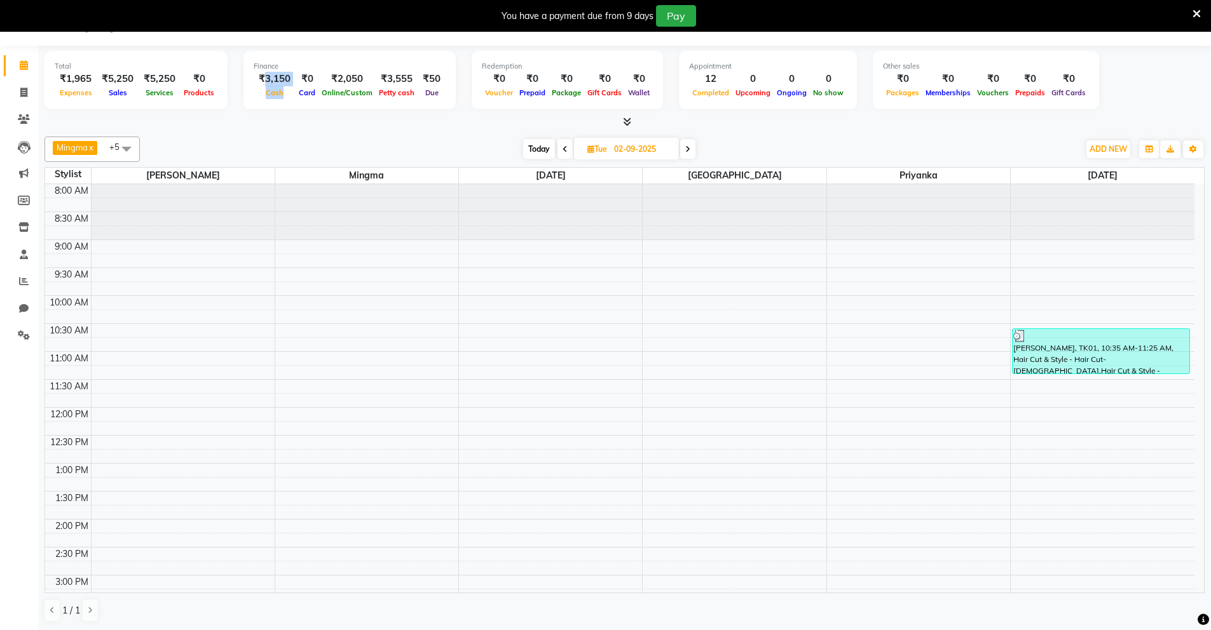
drag, startPoint x: 263, startPoint y: 79, endPoint x: 297, endPoint y: 81, distance: 34.4
click at [297, 81] on div "₹3,150 Cash ₹0 Card ₹2,050 Online/Custom ₹3,555 [PERSON_NAME] cash ₹50 Due" at bounding box center [350, 86] width 192 height 28
click at [282, 128] on div "Total ₹1,965 Expenses ₹5,250 Sales ₹5,250 Services ₹0 Products Finance ₹3,150 C…" at bounding box center [624, 338] width 1173 height 585
click at [25, 95] on icon at bounding box center [23, 93] width 7 height 10
select select "service"
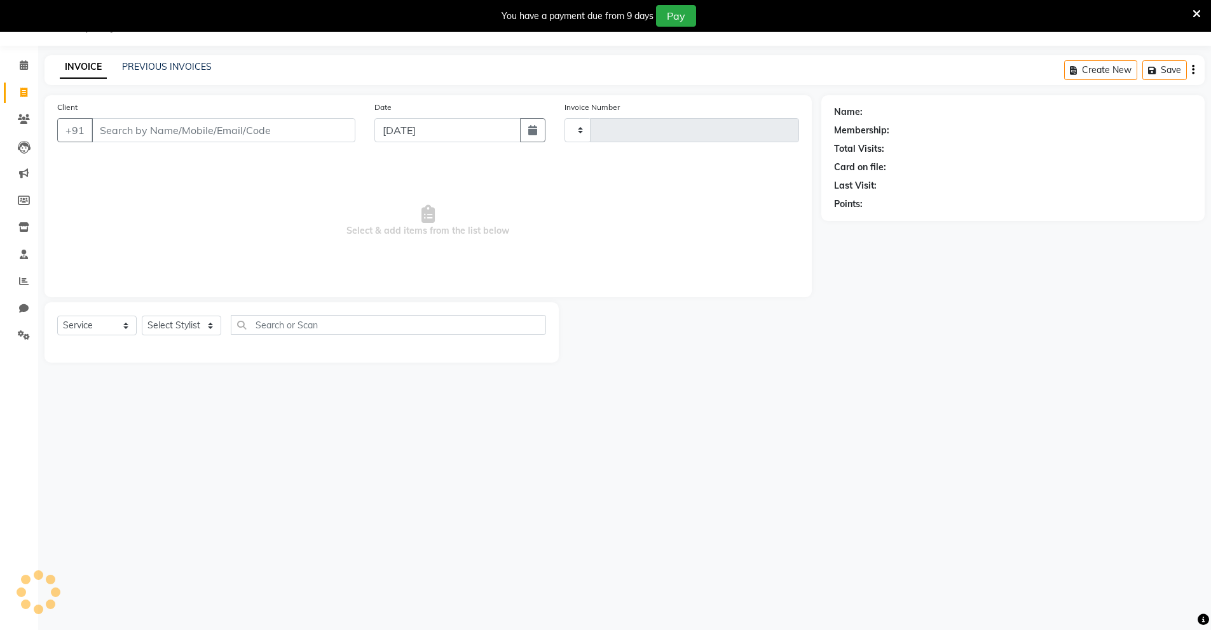
type input "0127"
select select "8909"
click at [25, 61] on icon at bounding box center [24, 65] width 8 height 10
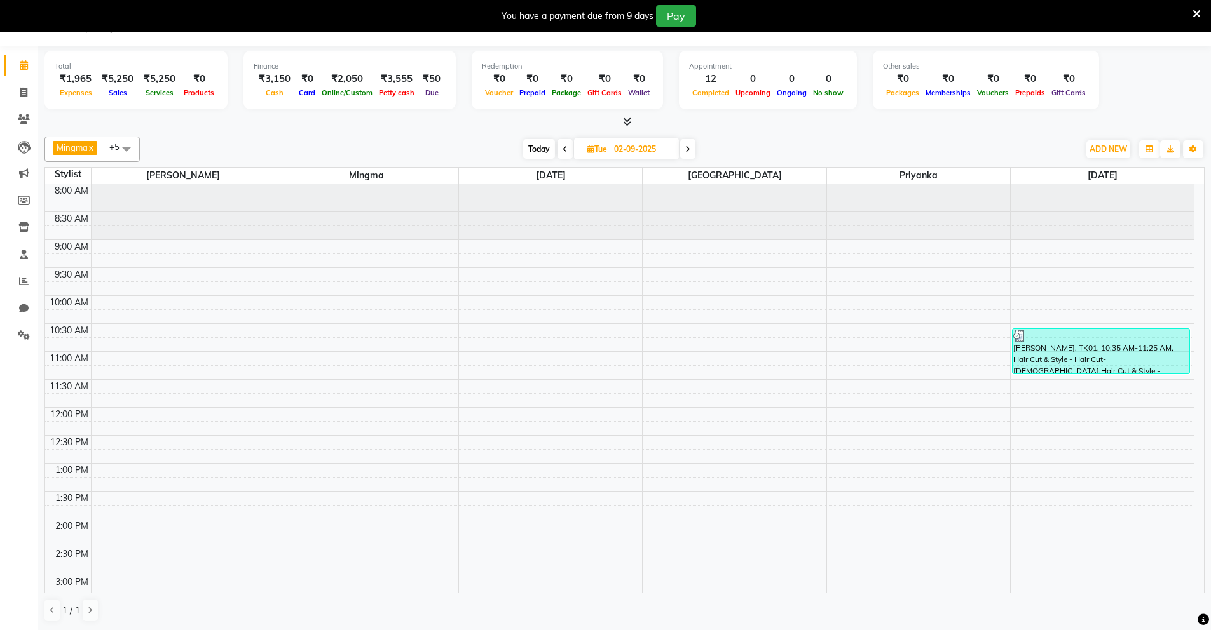
click at [772, 143] on div "[DATE] [DATE]" at bounding box center [609, 149] width 926 height 19
click at [24, 337] on icon at bounding box center [24, 335] width 12 height 10
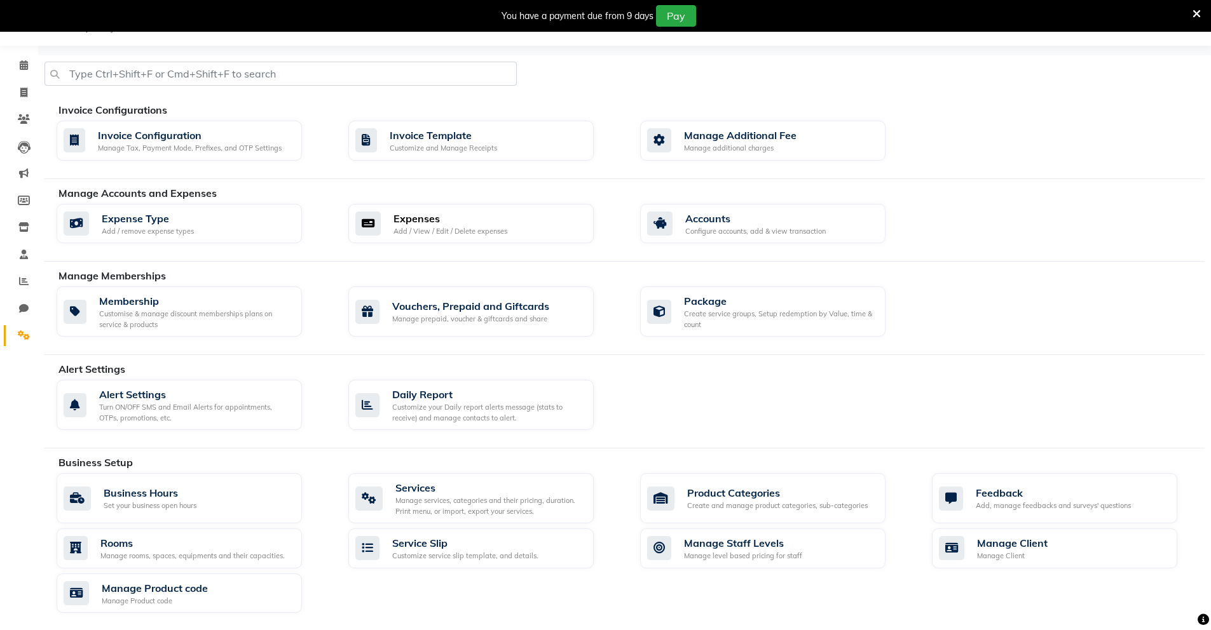
drag, startPoint x: 437, startPoint y: 242, endPoint x: 310, endPoint y: 618, distance: 396.9
click at [504, 226] on div "Add / View / Edit / Delete expenses" at bounding box center [450, 231] width 114 height 11
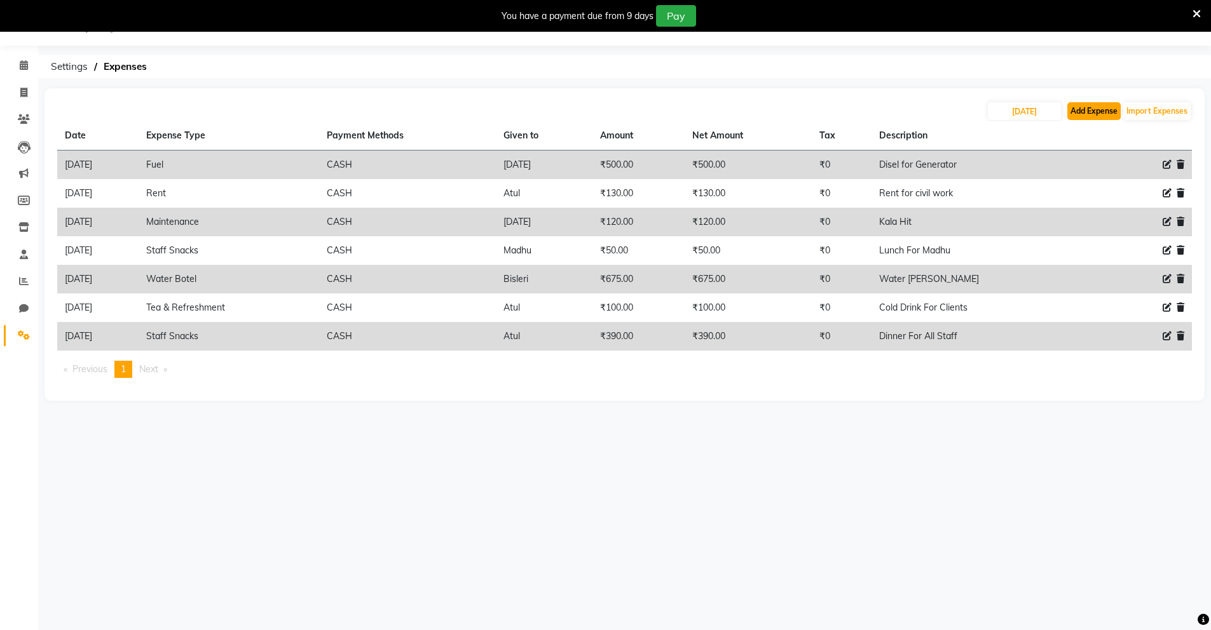
click at [1095, 112] on button "Add Expense" at bounding box center [1093, 111] width 53 height 18
select select "1"
select select "8135"
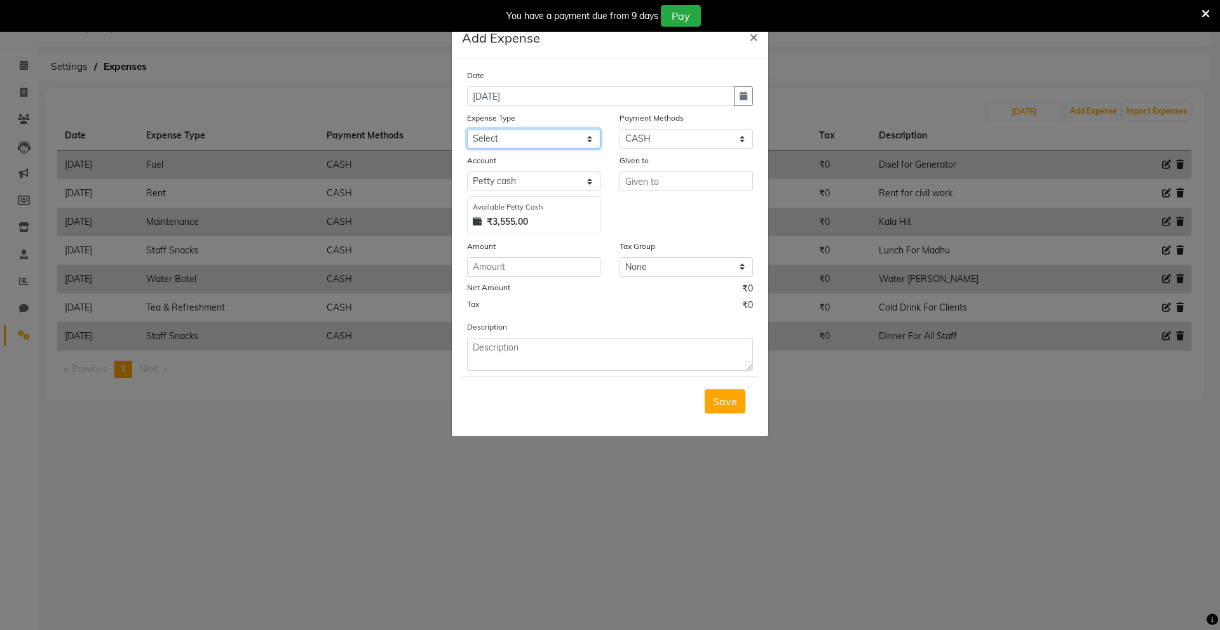
click at [585, 142] on select "Select Advance Salary Bank charges Car maintenance Cash transfer to bank Cash t…" at bounding box center [533, 139] width 133 height 20
select select "24433"
click at [467, 129] on select "Select Advance Salary Bank charges Car maintenance Cash transfer to bank Cash t…" at bounding box center [533, 139] width 133 height 20
click at [665, 186] on input "text" at bounding box center [686, 182] width 133 height 20
type input "[PERSON_NAME] Sir"
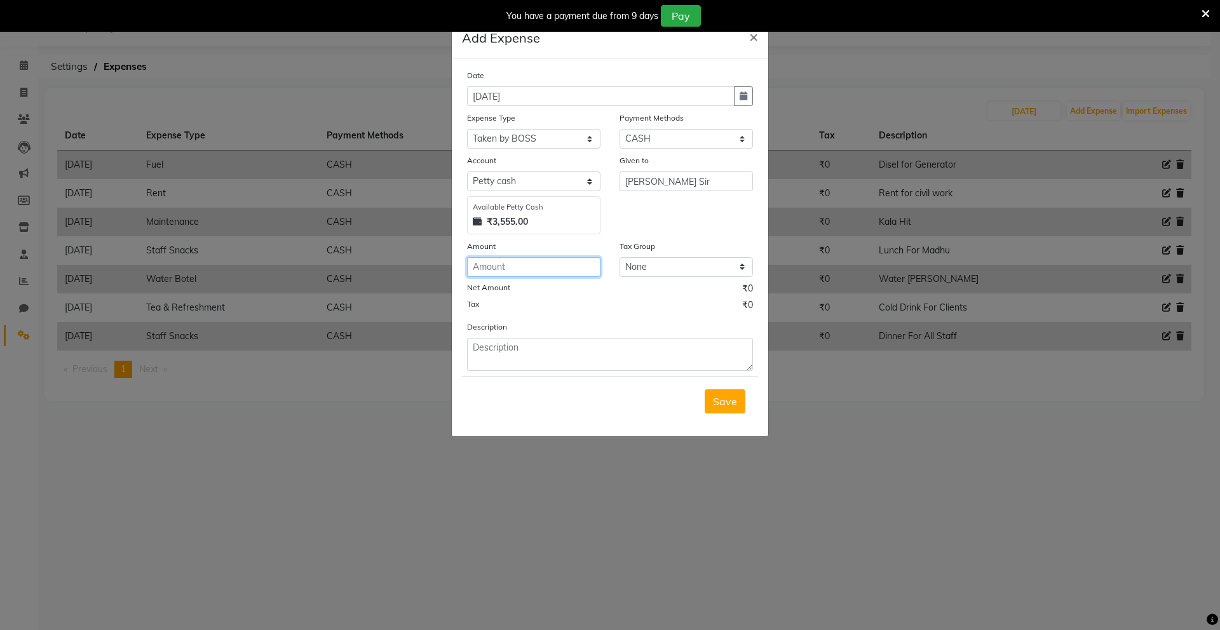
click at [526, 268] on input "number" at bounding box center [533, 267] width 133 height 20
type input "1500"
click at [633, 346] on textarea at bounding box center [610, 354] width 286 height 33
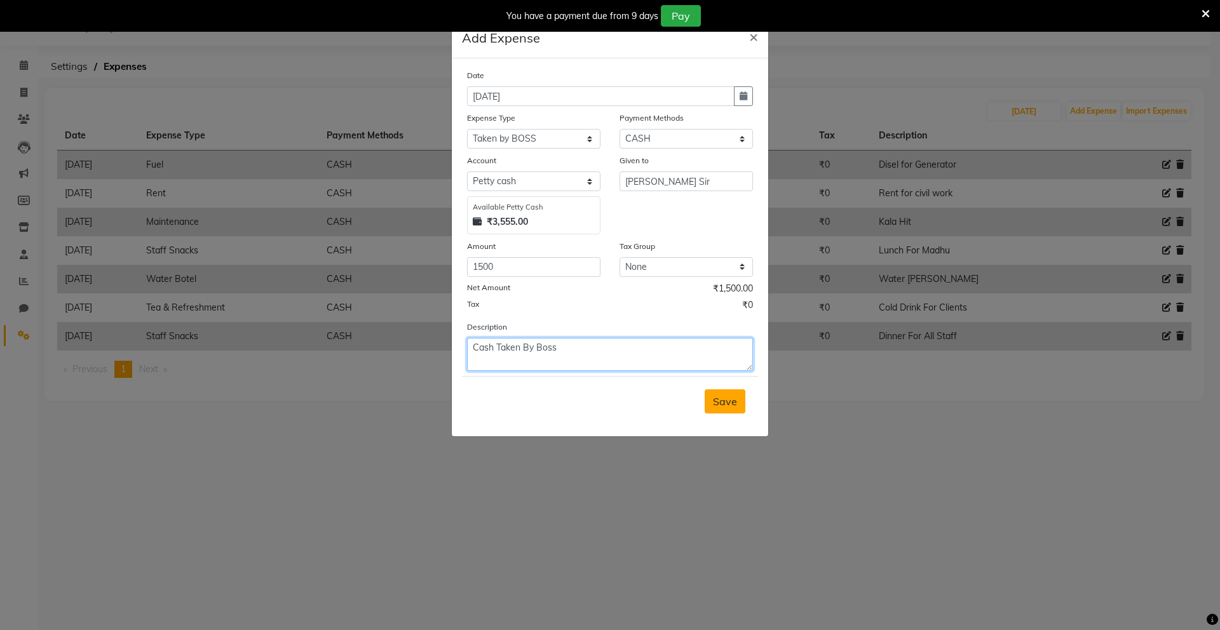
type textarea "Cash Taken By Boss"
click at [726, 393] on button "Save" at bounding box center [725, 402] width 41 height 24
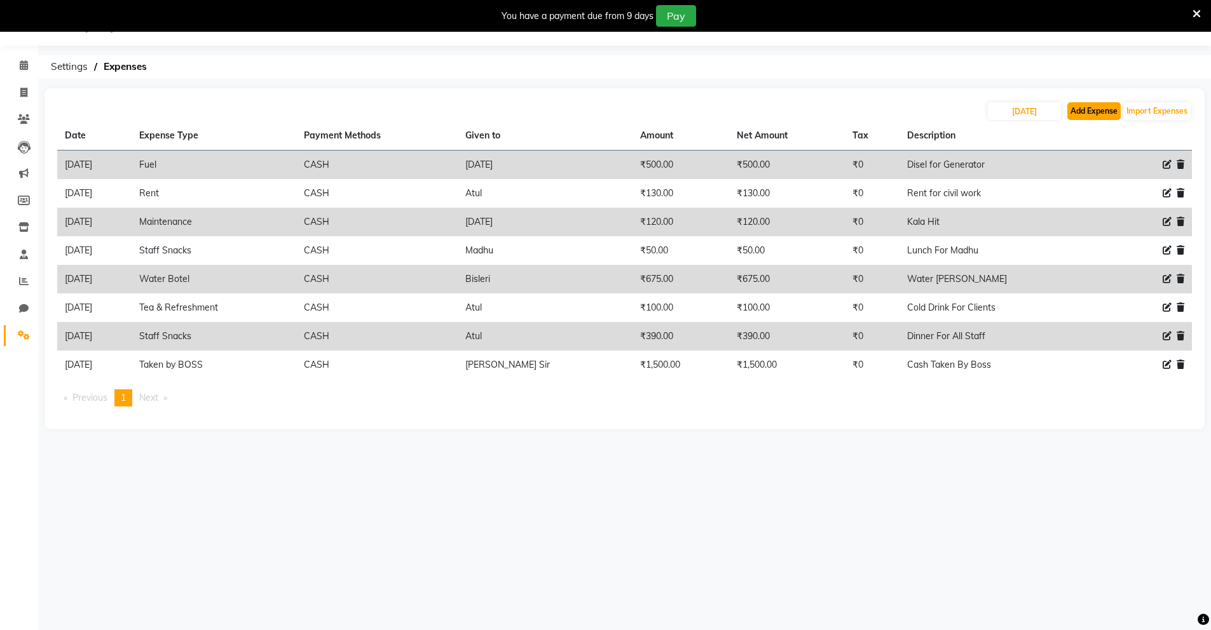
click at [1097, 108] on button "Add Expense" at bounding box center [1093, 111] width 53 height 18
select select "1"
select select "8135"
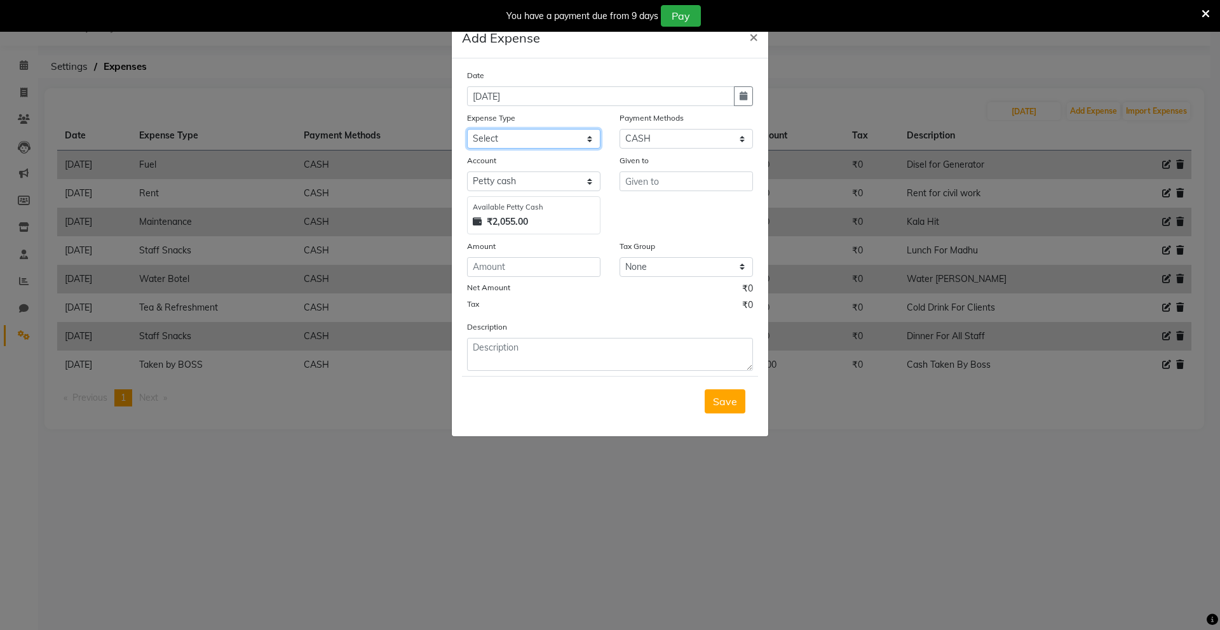
click at [532, 141] on select "Select Advance Salary Bank charges Car maintenance Cash transfer to bank Cash t…" at bounding box center [533, 139] width 133 height 20
select select "24414"
click at [467, 129] on select "Select Advance Salary Bank charges Car maintenance Cash transfer to bank Cash t…" at bounding box center [533, 139] width 133 height 20
click at [679, 187] on input "text" at bounding box center [686, 182] width 133 height 20
type input "[PERSON_NAME]"
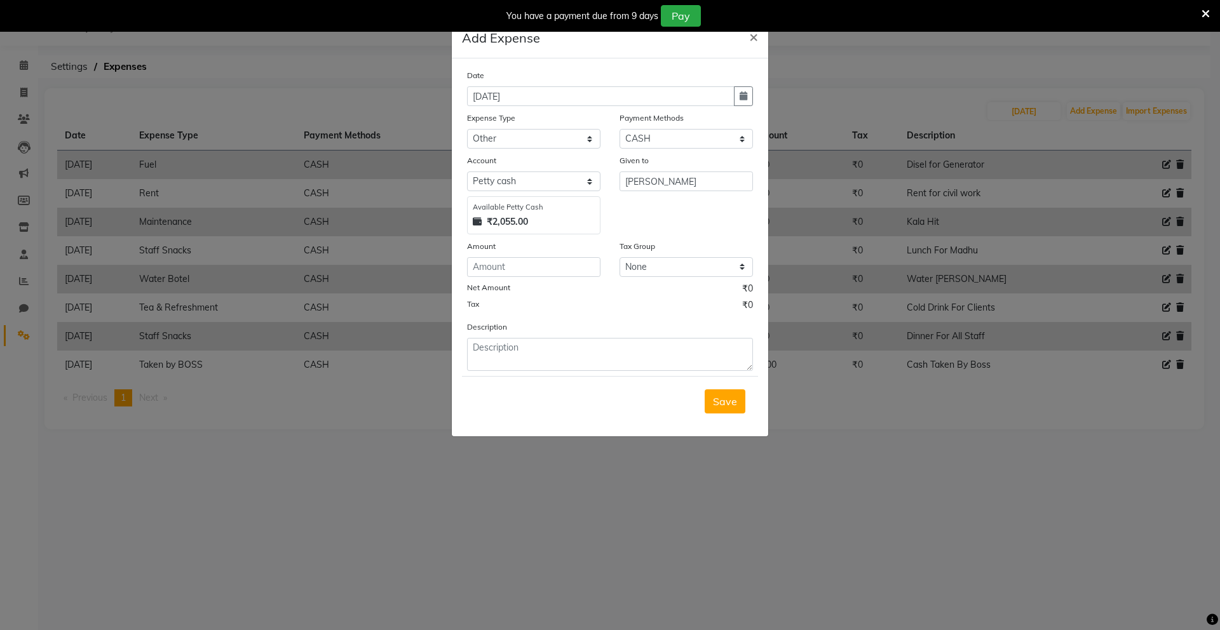
click at [512, 277] on div "Date [DATE] Expense Type Select Advance Salary Bank charges Car maintenance Cas…" at bounding box center [610, 220] width 286 height 303
click at [517, 264] on input "number" at bounding box center [533, 267] width 133 height 20
type input "200"
click at [500, 362] on textarea at bounding box center [610, 354] width 286 height 33
type textarea "Cash Taken"
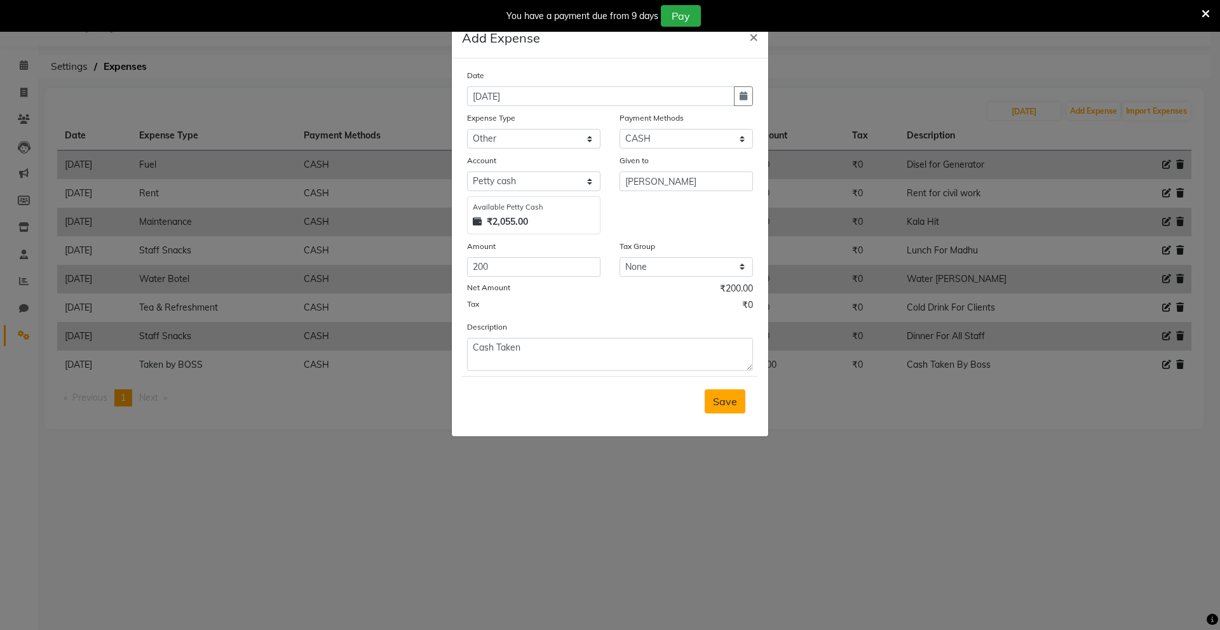
click at [706, 398] on button "Save" at bounding box center [725, 402] width 41 height 24
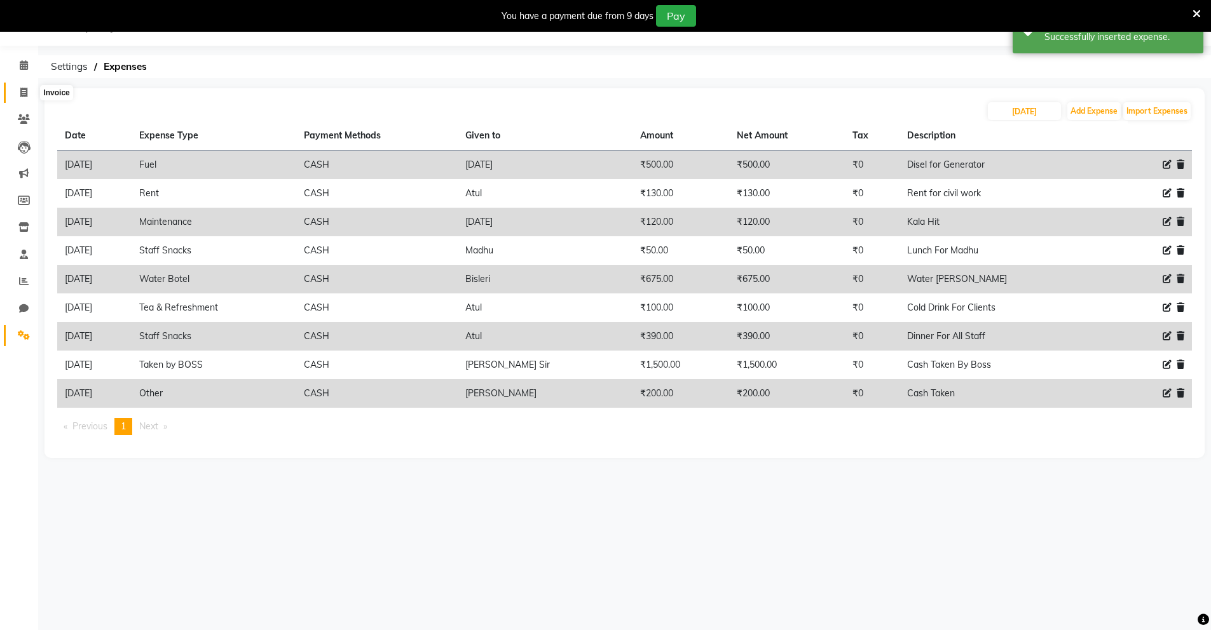
click at [25, 86] on span at bounding box center [24, 93] width 22 height 15
select select "service"
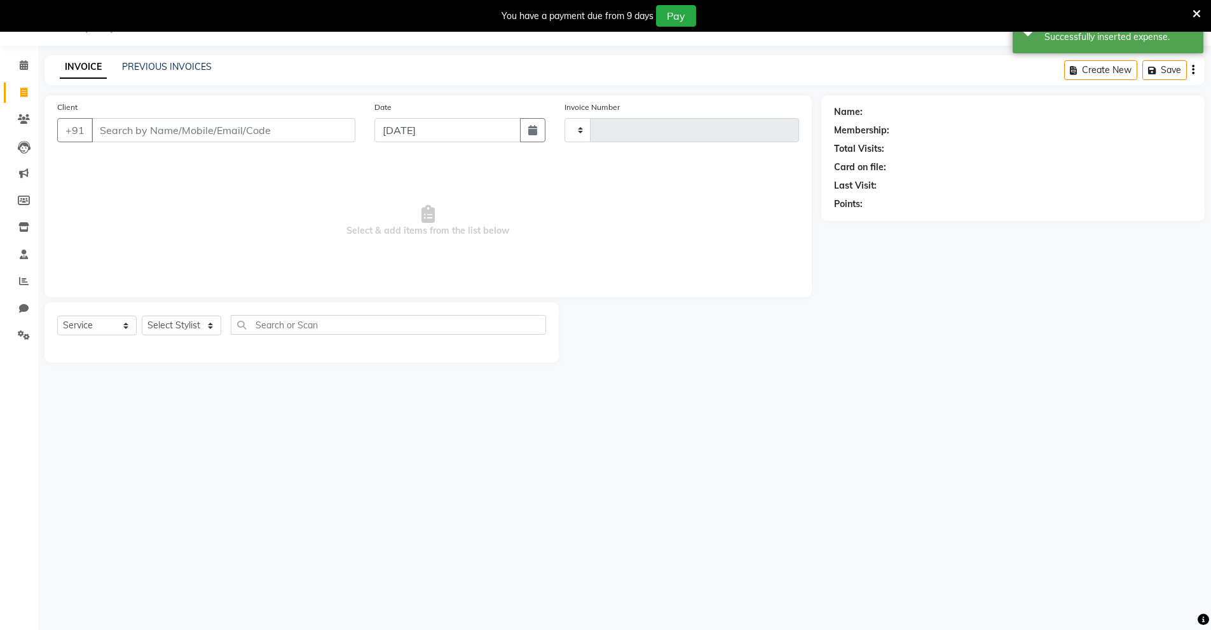
type input "0127"
select select "8909"
click at [22, 71] on span at bounding box center [24, 65] width 22 height 15
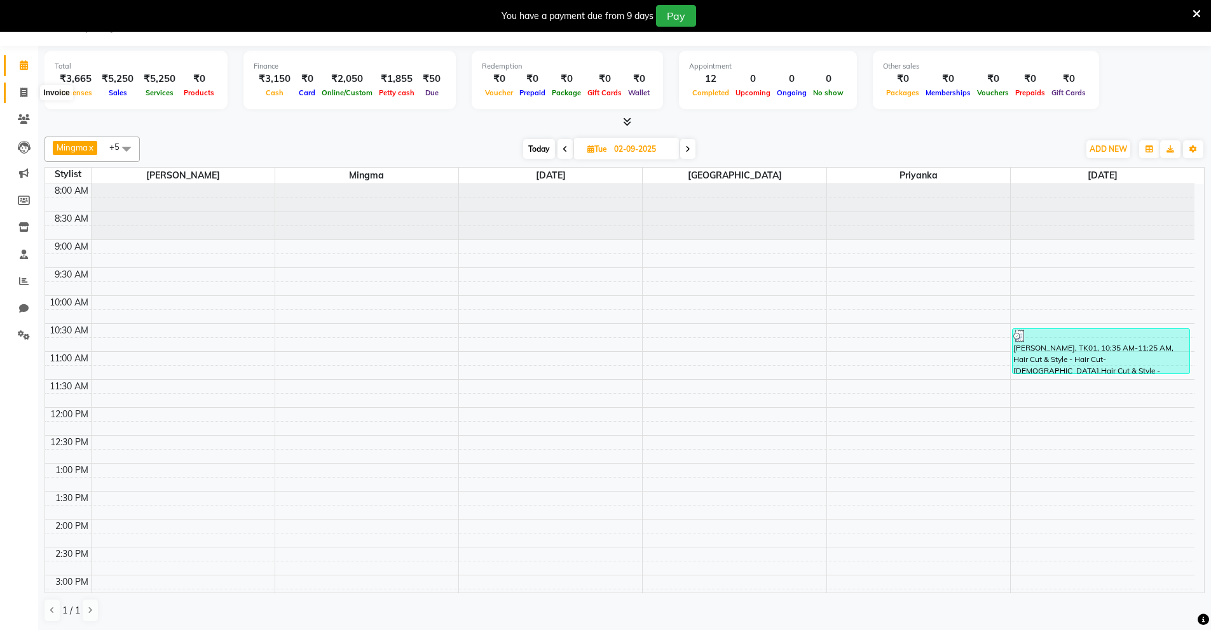
click at [18, 98] on span at bounding box center [24, 93] width 22 height 15
select select "service"
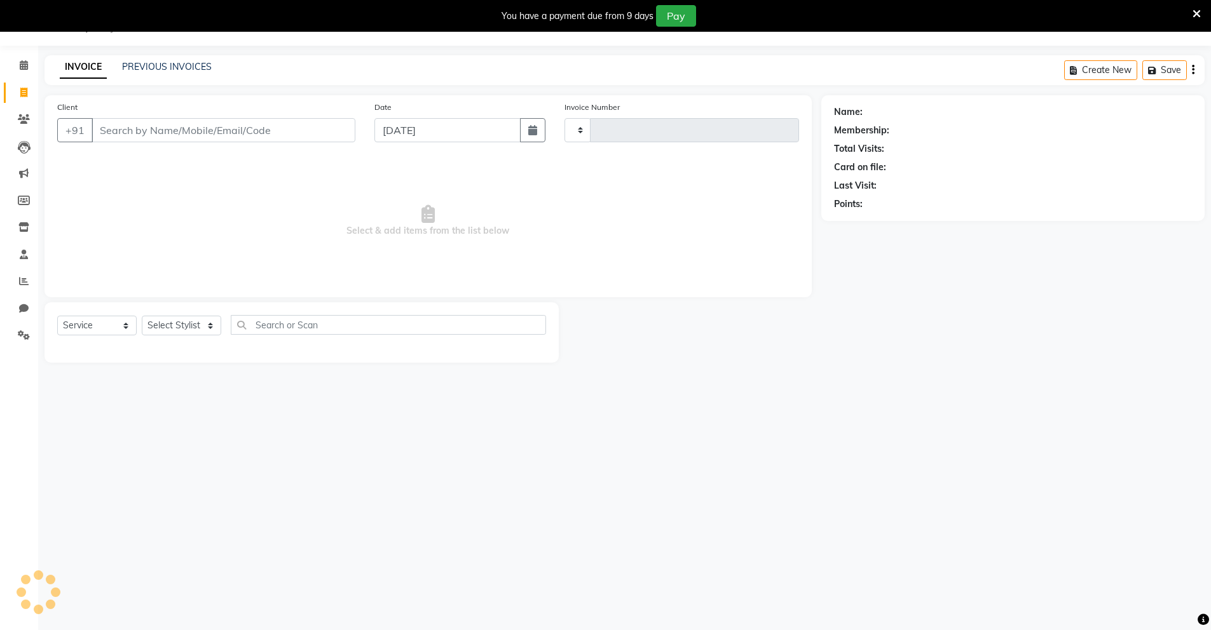
type input "0127"
select select "8909"
click at [109, 132] on input "Client" at bounding box center [224, 130] width 264 height 24
click at [161, 138] on input "Client" at bounding box center [224, 130] width 264 height 24
type input "9931582080"
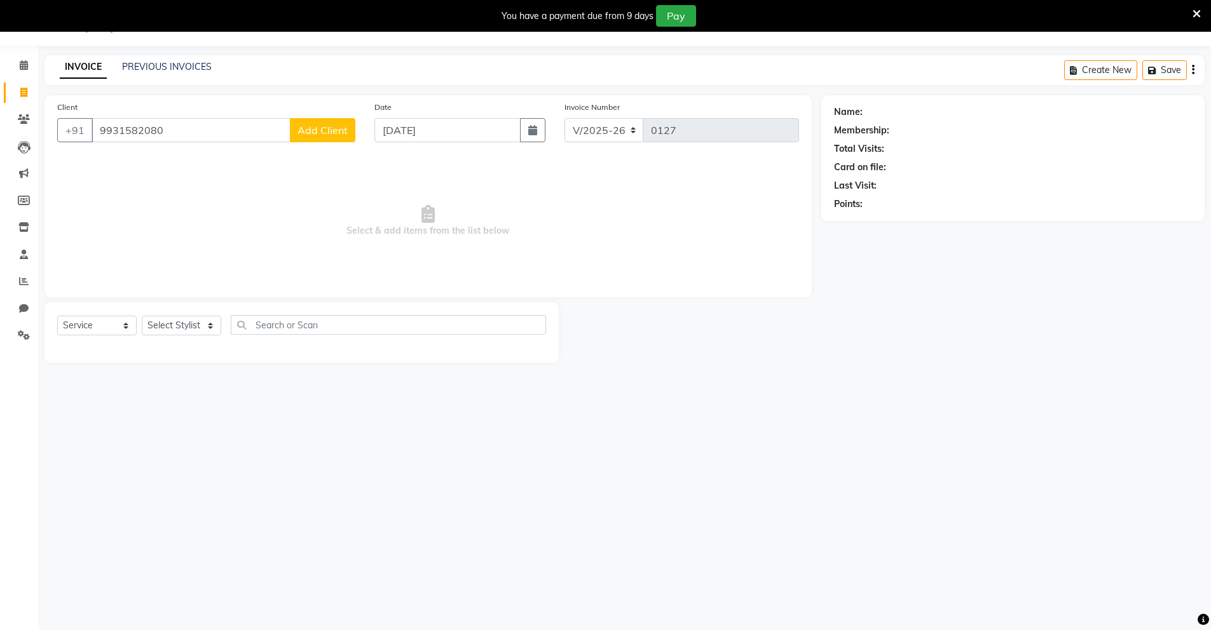
click at [323, 126] on span "Add Client" at bounding box center [322, 130] width 50 height 13
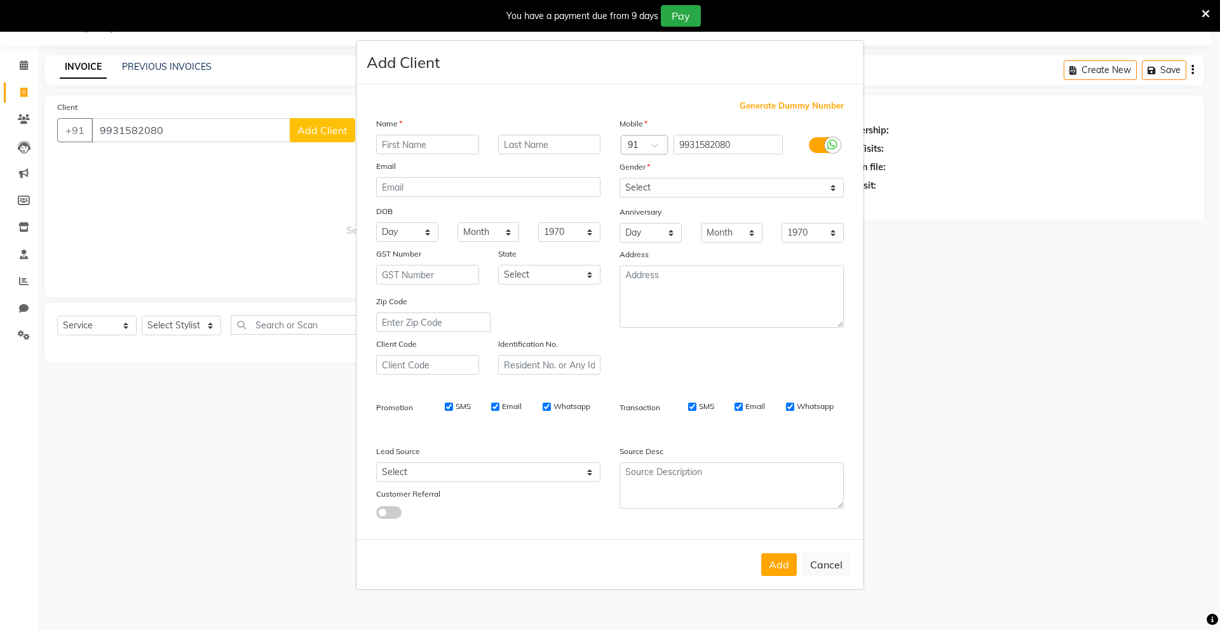
click at [408, 149] on input "text" at bounding box center [427, 145] width 103 height 20
type input "[PERSON_NAME]"
click at [651, 194] on select "Select [DEMOGRAPHIC_DATA] [DEMOGRAPHIC_DATA] Other Prefer Not To Say" at bounding box center [732, 188] width 224 height 20
select select "[DEMOGRAPHIC_DATA]"
click at [620, 178] on select "Select [DEMOGRAPHIC_DATA] [DEMOGRAPHIC_DATA] Other Prefer Not To Say" at bounding box center [732, 188] width 224 height 20
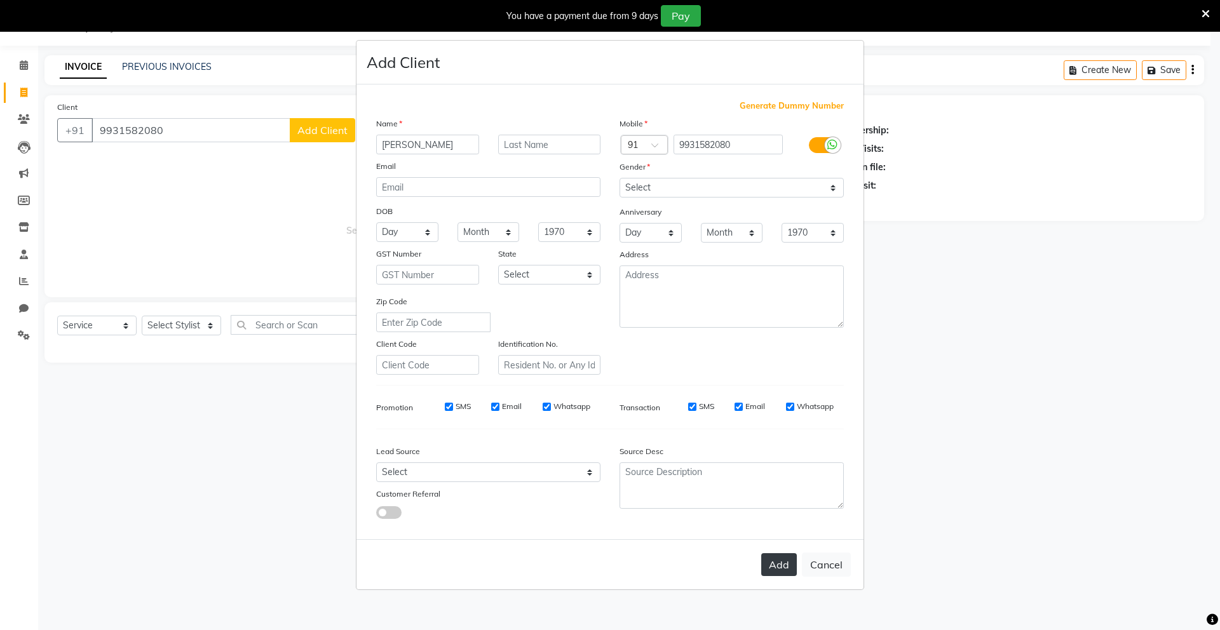
click at [779, 563] on button "Add" at bounding box center [779, 565] width 36 height 23
select select
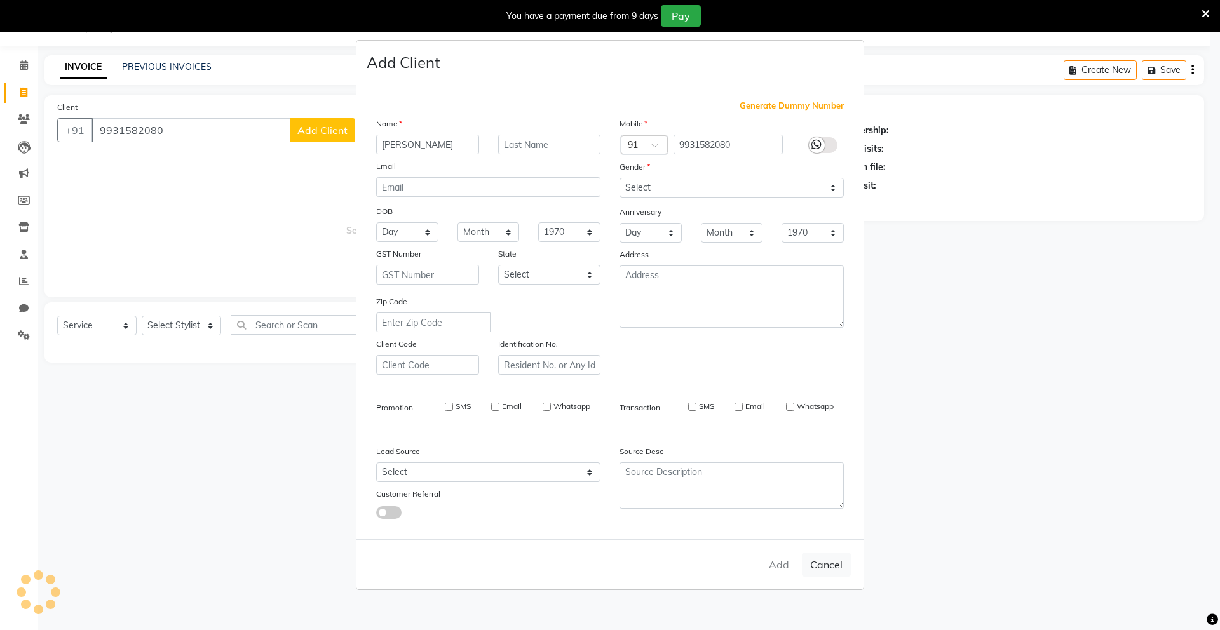
select select
checkbox input "false"
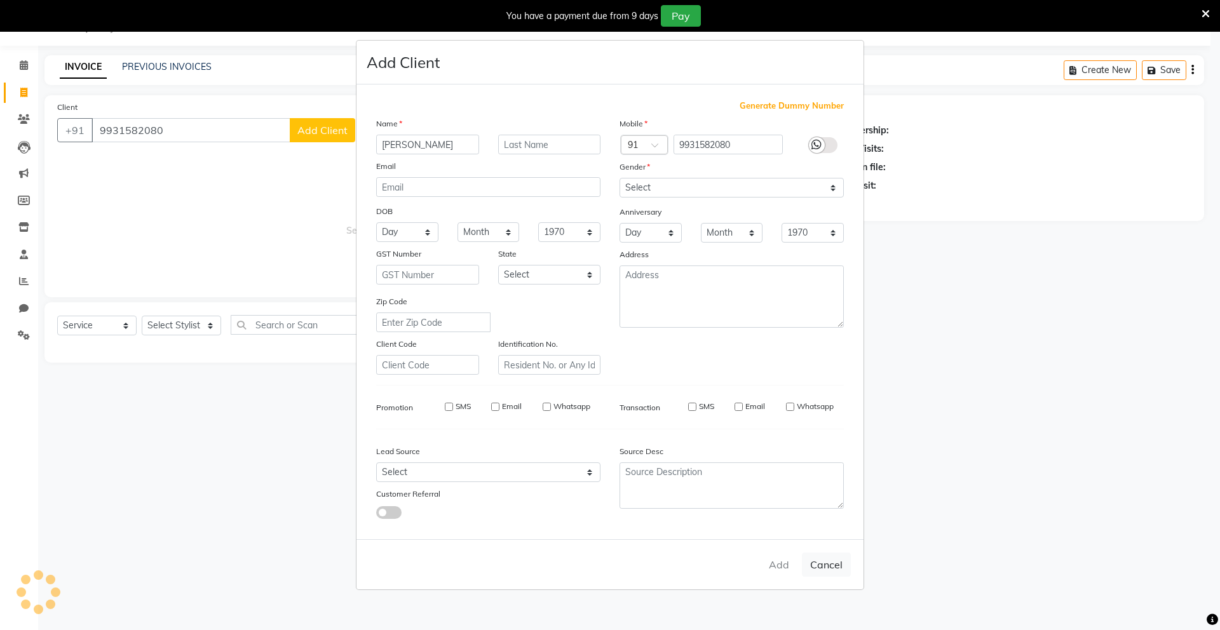
checkbox input "false"
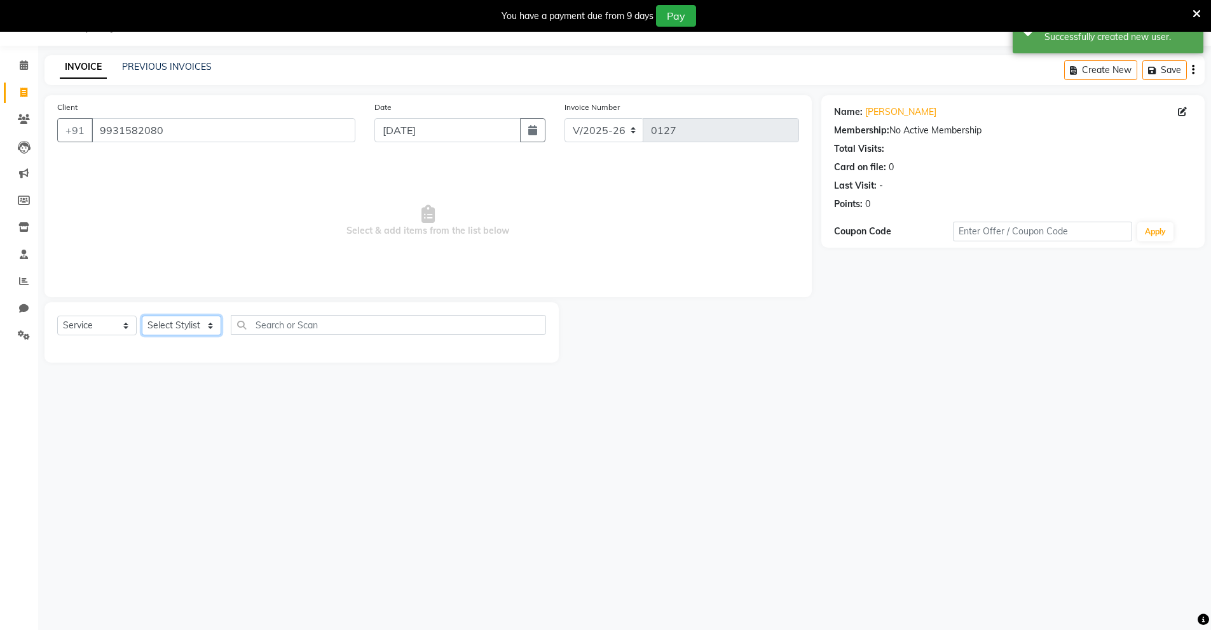
click at [176, 323] on select "Select Stylist Mingma [PERSON_NAME][GEOGRAPHIC_DATA] [PERSON_NAME][DATE][DATE]" at bounding box center [181, 326] width 79 height 20
select select "89951"
click at [142, 316] on select "Select Stylist Mingma [PERSON_NAME][GEOGRAPHIC_DATA] [PERSON_NAME][DATE][DATE]" at bounding box center [181, 326] width 79 height 20
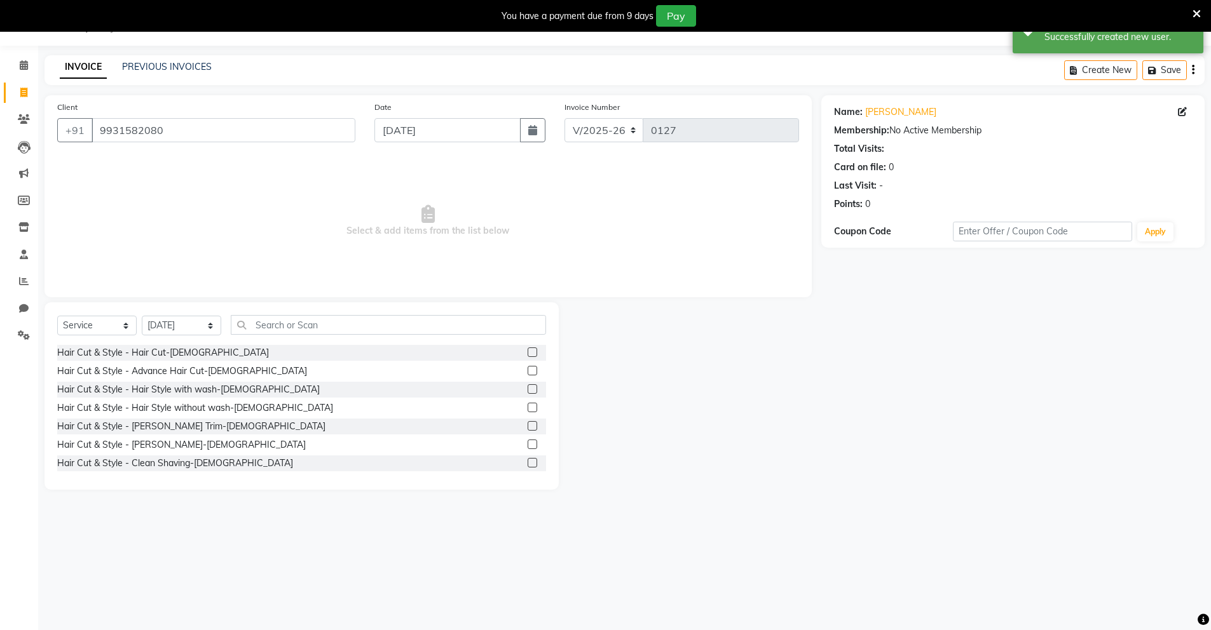
click at [528, 465] on label at bounding box center [533, 463] width 10 height 10
click at [528, 465] on input "checkbox" at bounding box center [532, 464] width 8 height 8
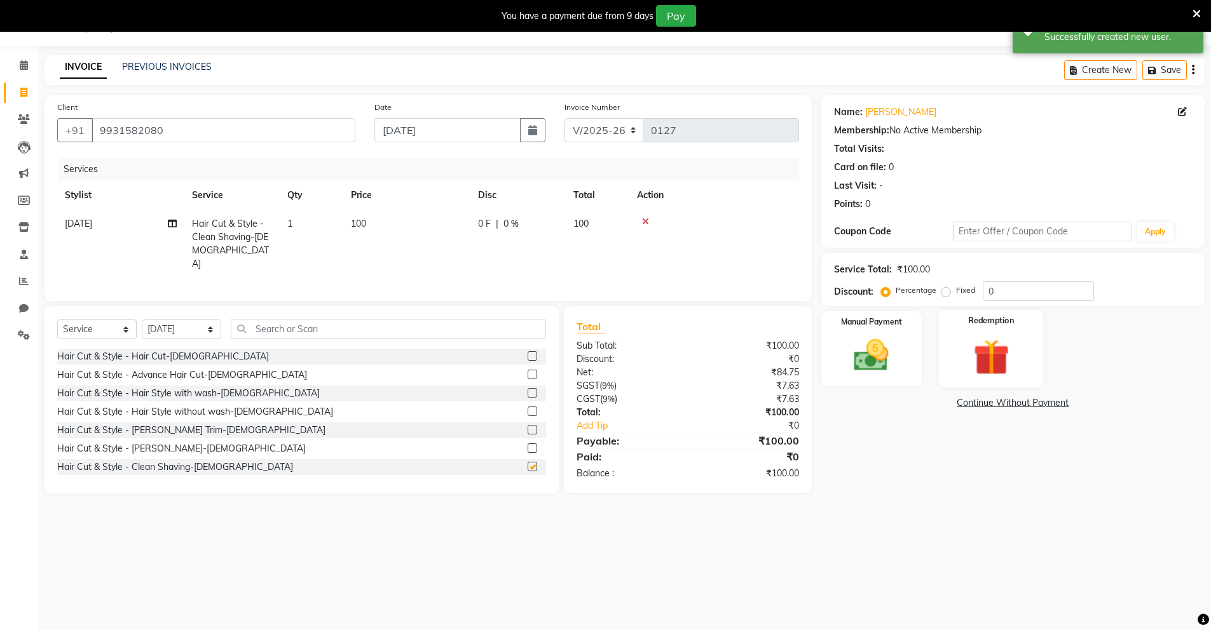
checkbox input "false"
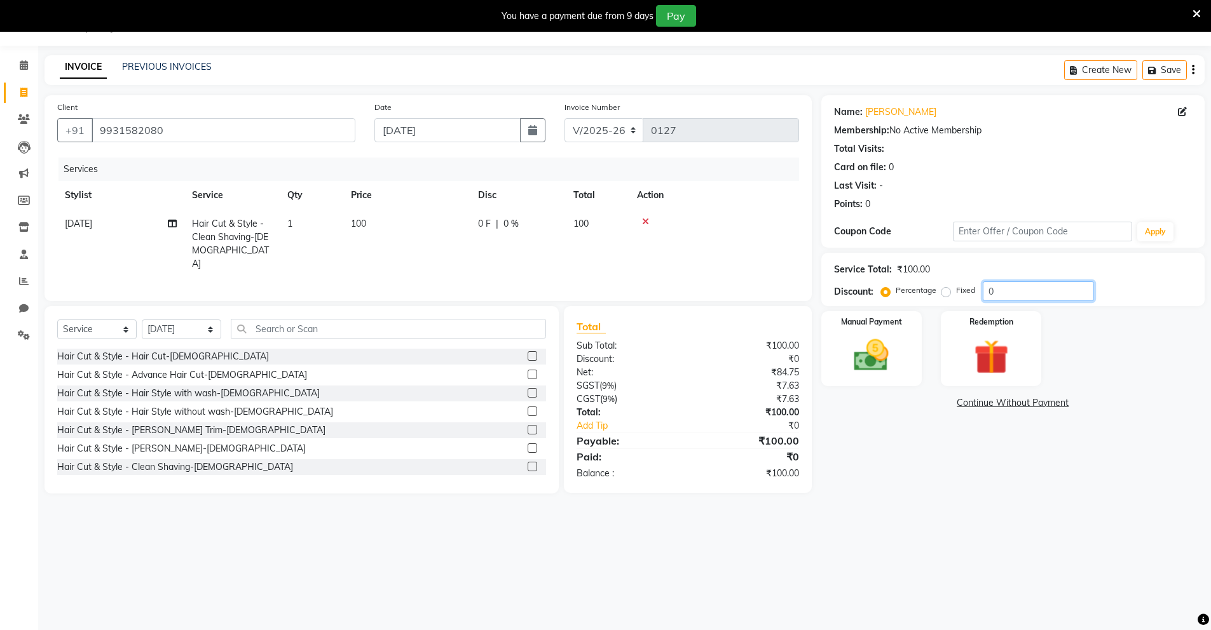
click at [987, 293] on input "0" at bounding box center [1038, 292] width 111 height 20
type input "50"
click at [878, 358] on img at bounding box center [871, 355] width 58 height 41
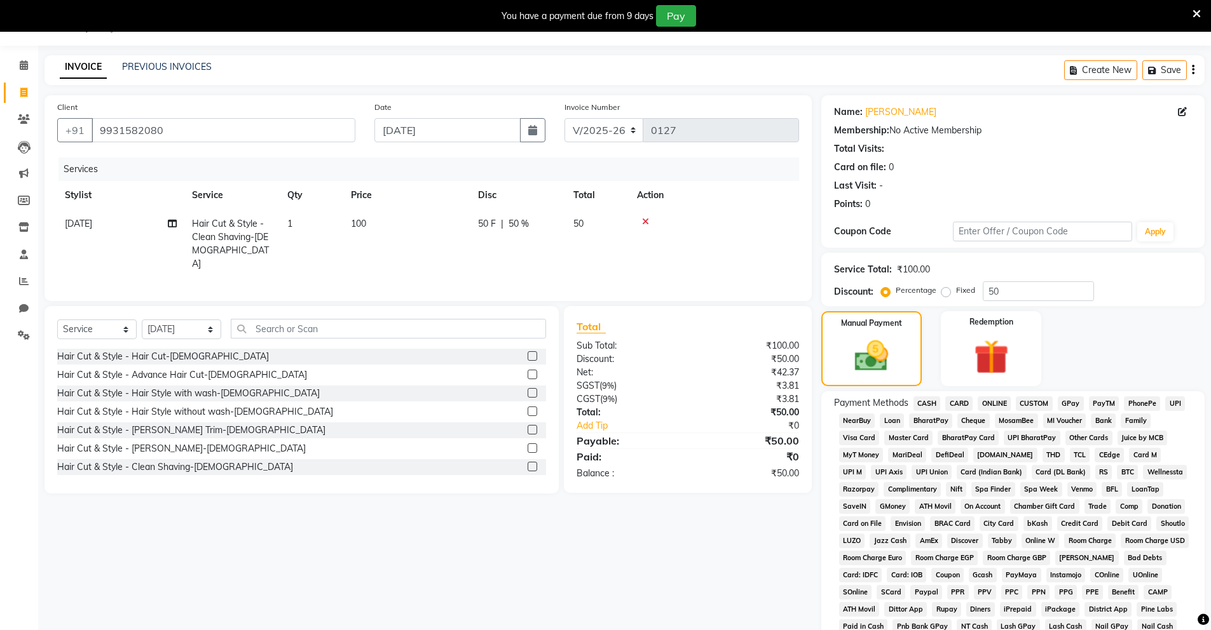
click at [930, 405] on span "CASH" at bounding box center [926, 404] width 27 height 15
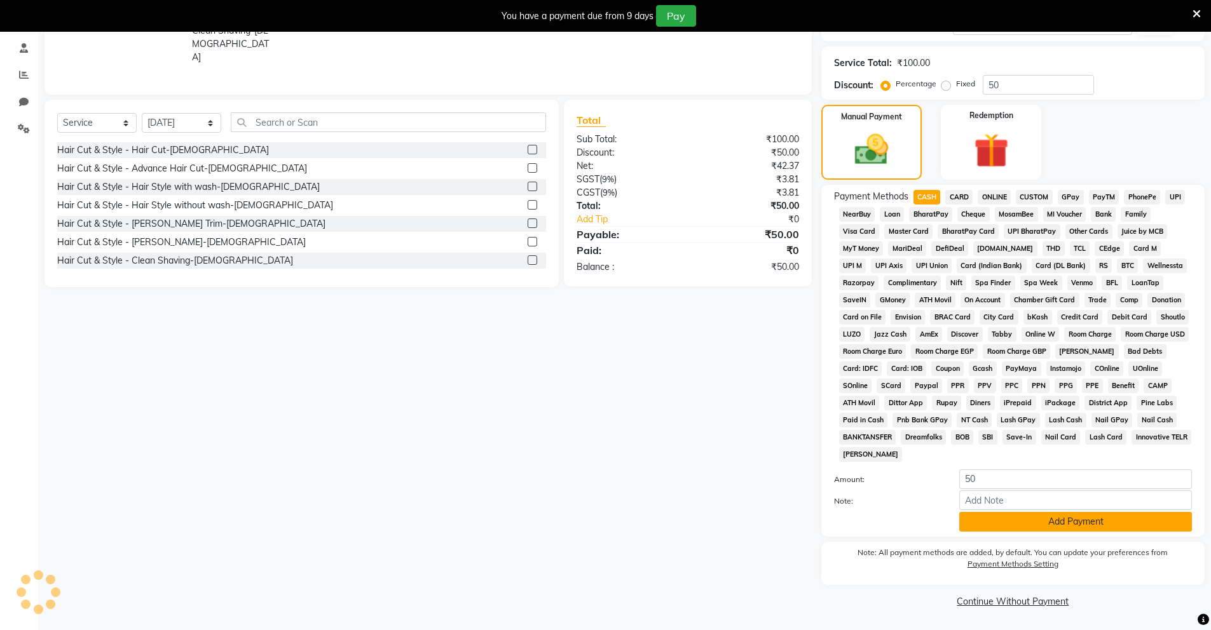
click at [1005, 517] on button "Add Payment" at bounding box center [1075, 522] width 233 height 20
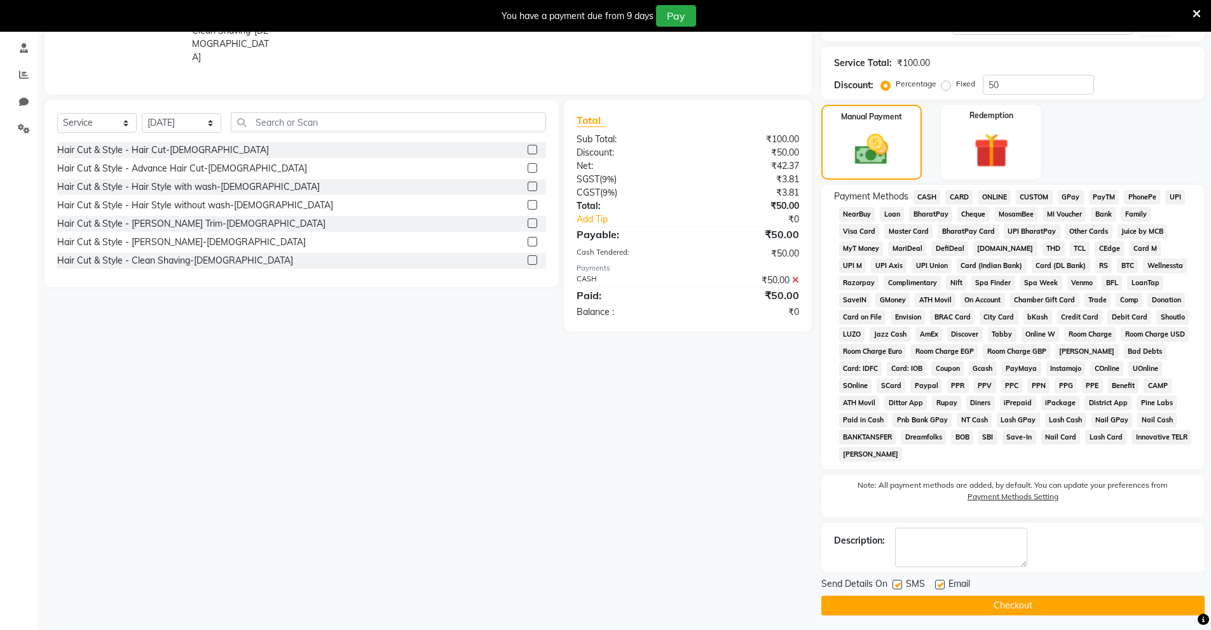
click at [1004, 613] on button "Checkout" at bounding box center [1012, 606] width 383 height 20
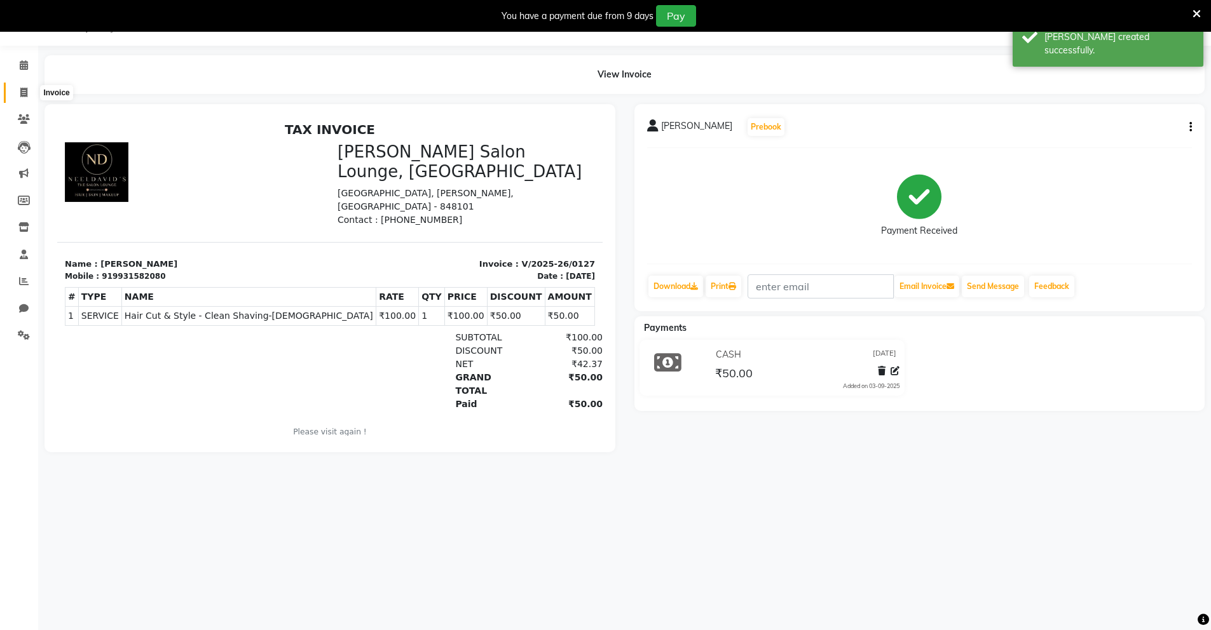
click at [27, 97] on span at bounding box center [24, 93] width 22 height 15
select select "service"
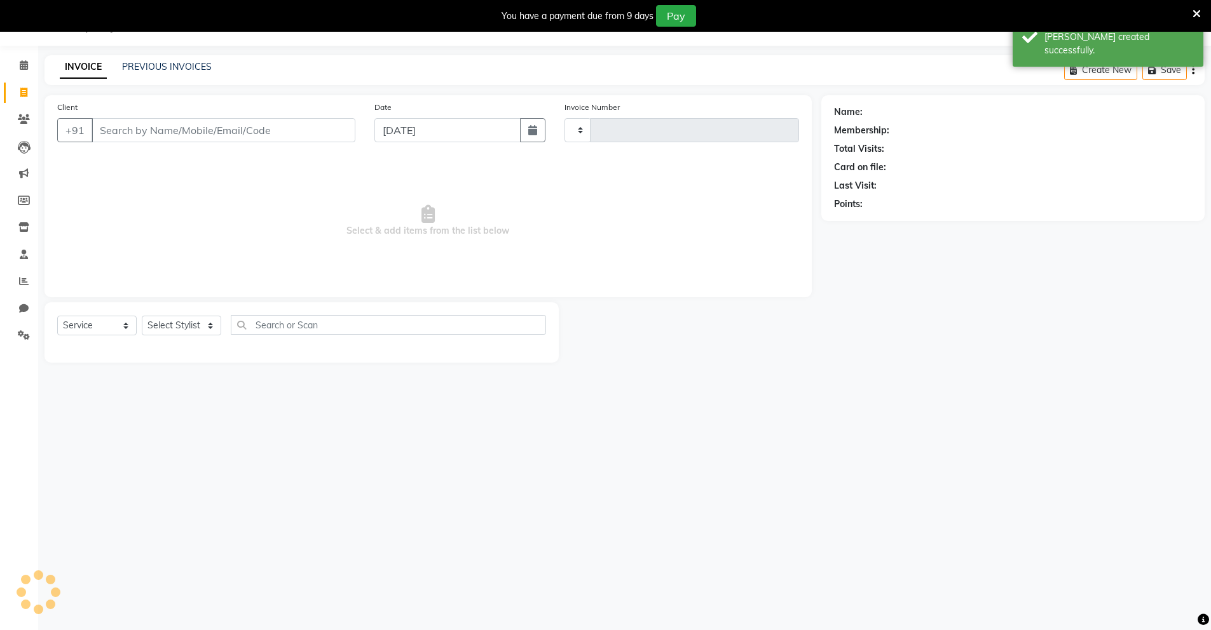
type input "0128"
select select "8909"
click at [163, 130] on input "Client" at bounding box center [224, 130] width 264 height 24
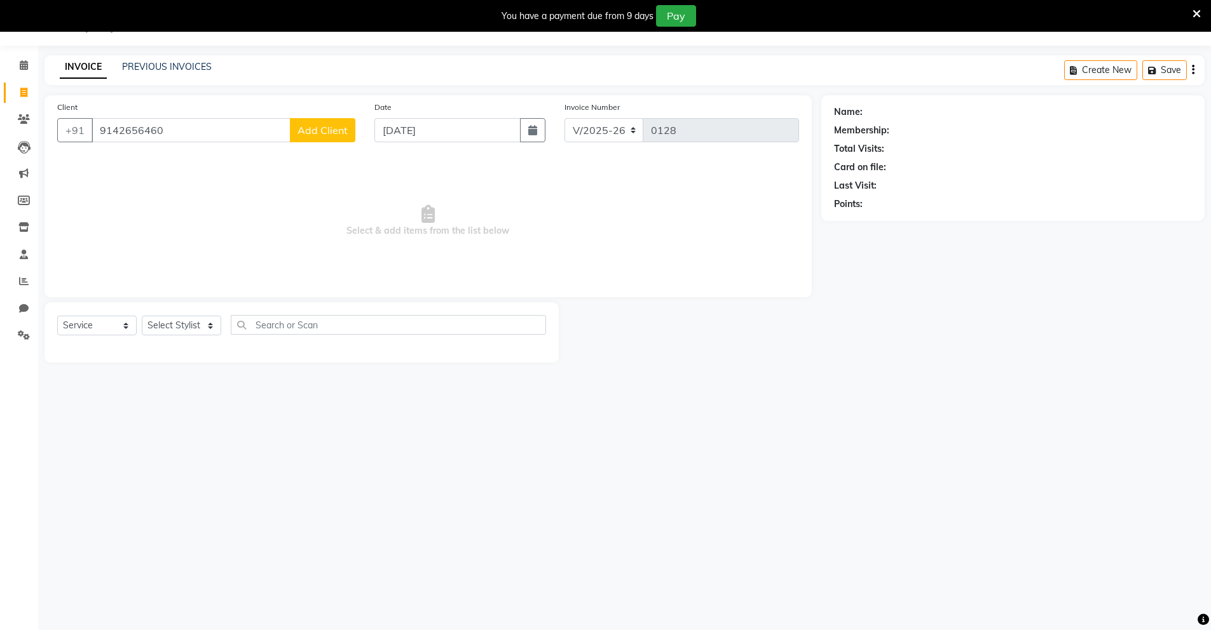
type input "9142656460"
click at [313, 136] on button "Add Client" at bounding box center [322, 130] width 65 height 24
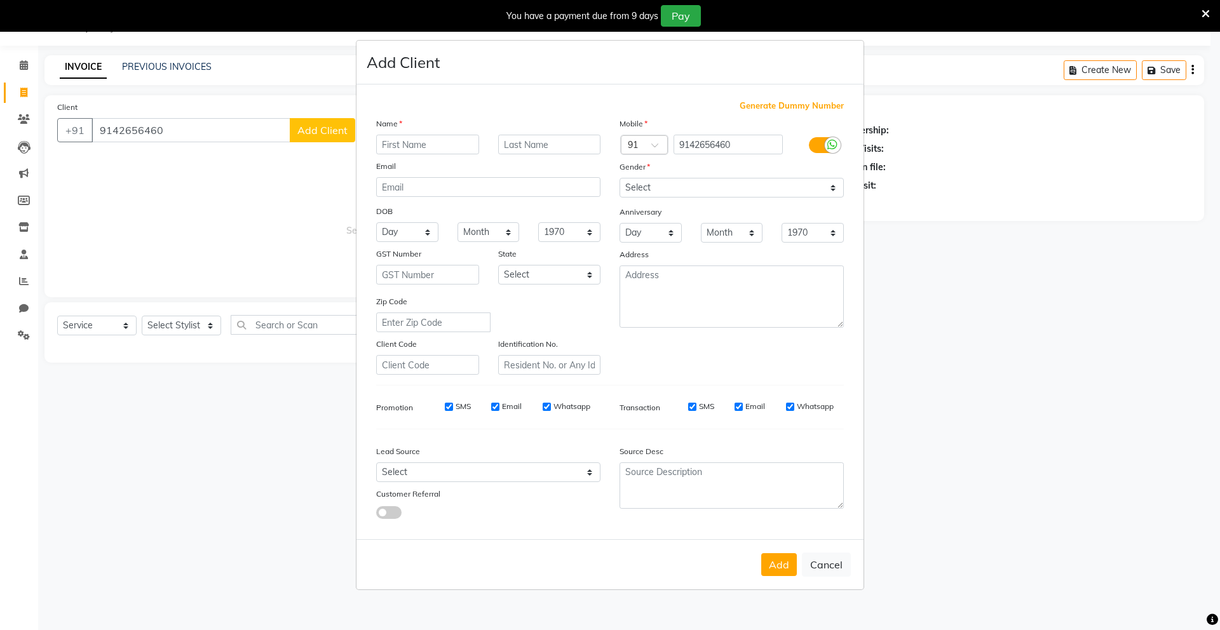
click at [409, 151] on input "text" at bounding box center [427, 145] width 103 height 20
click at [461, 144] on input "FGulshan Kum,ar" at bounding box center [427, 145] width 103 height 20
click at [388, 145] on input "[PERSON_NAME]" at bounding box center [427, 145] width 103 height 20
type input "[PERSON_NAME]"
click at [728, 184] on select "Select [DEMOGRAPHIC_DATA] [DEMOGRAPHIC_DATA] Other Prefer Not To Say" at bounding box center [732, 188] width 224 height 20
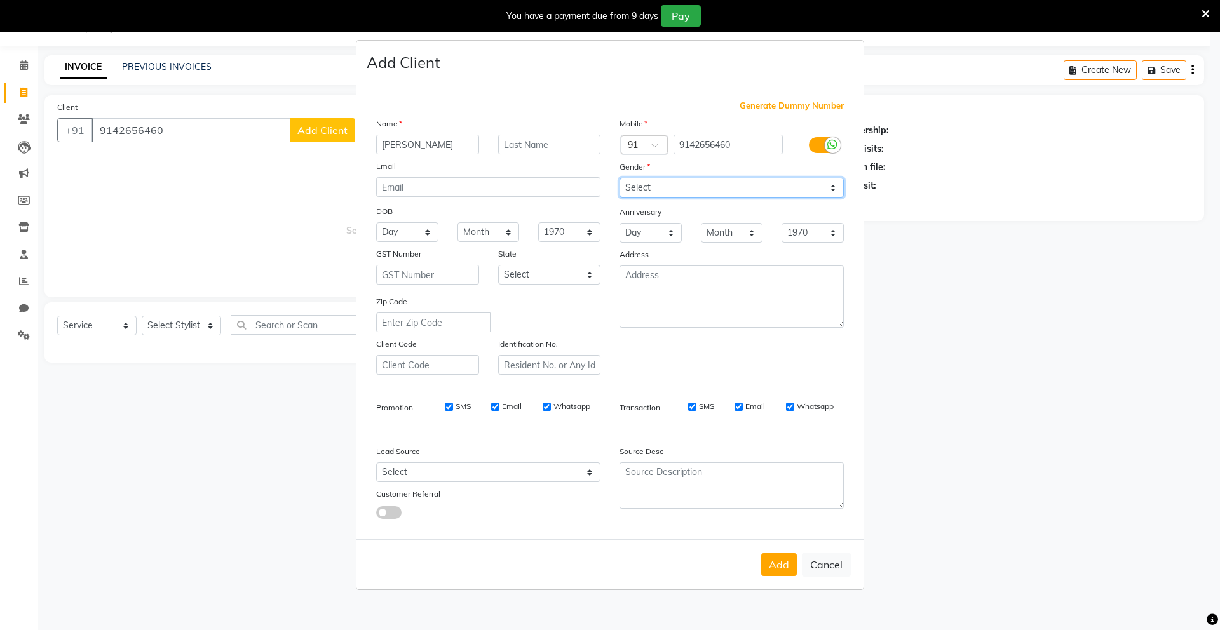
select select "[DEMOGRAPHIC_DATA]"
click at [620, 178] on select "Select [DEMOGRAPHIC_DATA] [DEMOGRAPHIC_DATA] Other Prefer Not To Say" at bounding box center [732, 188] width 224 height 20
click at [777, 559] on button "Add" at bounding box center [779, 565] width 36 height 23
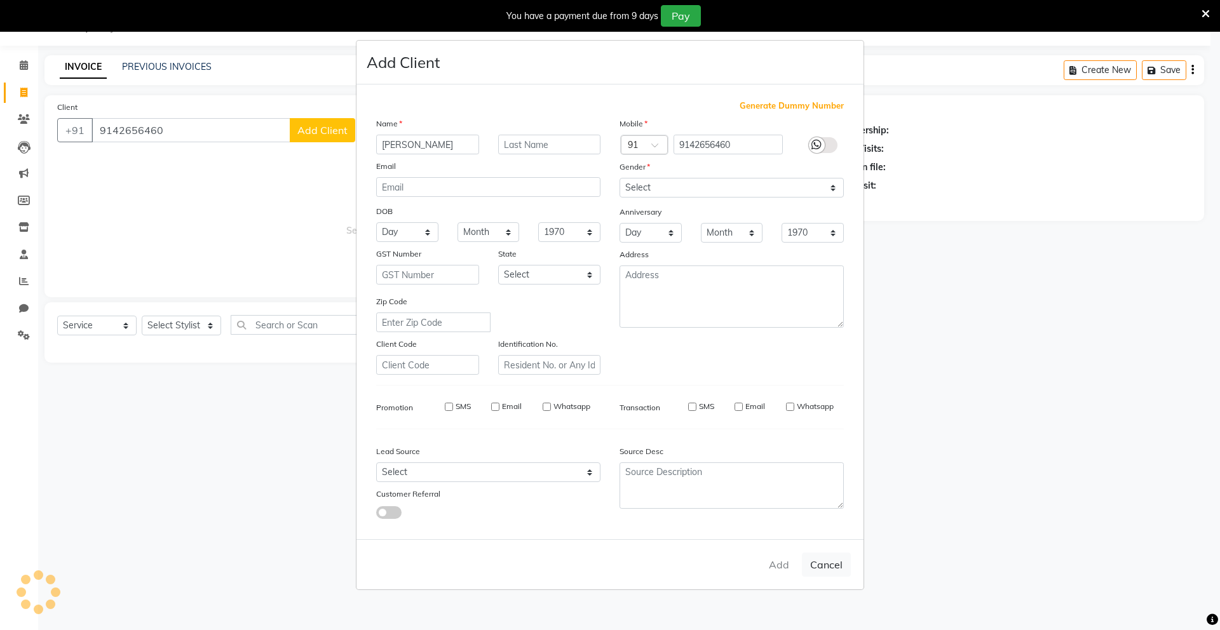
select select
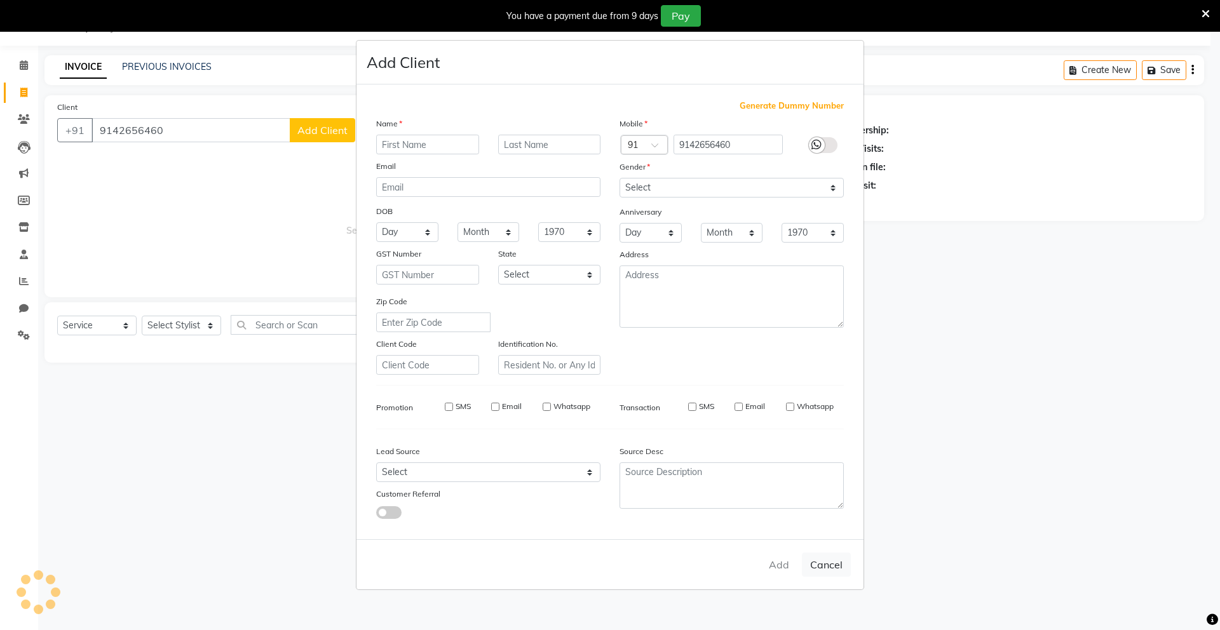
select select
checkbox input "false"
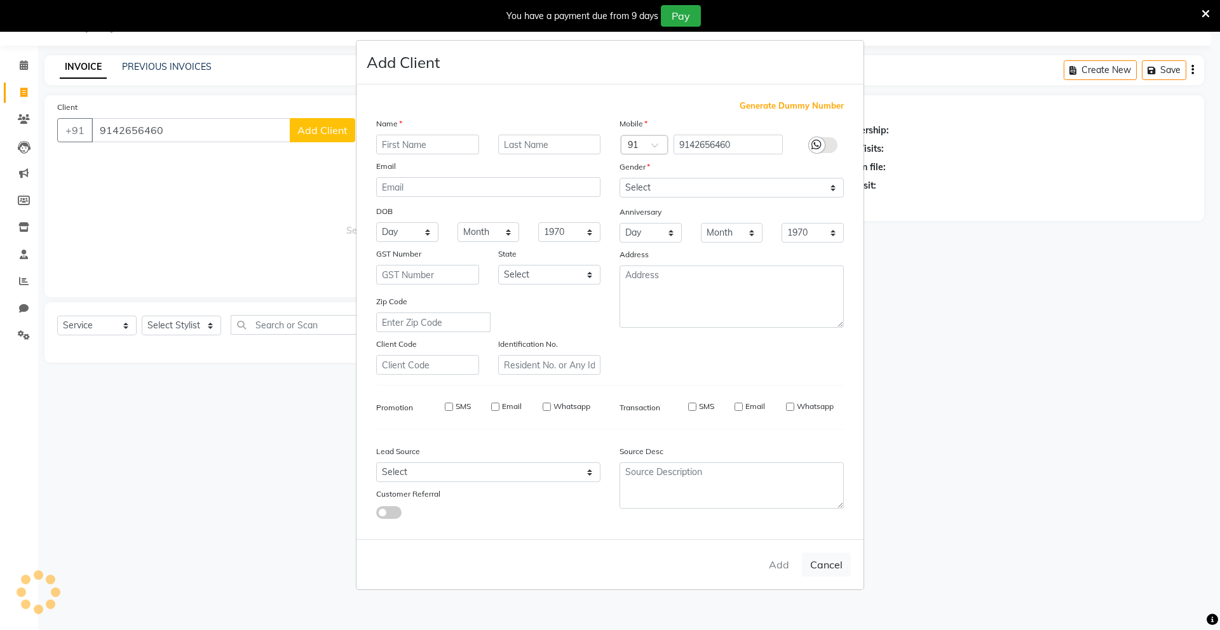
checkbox input "false"
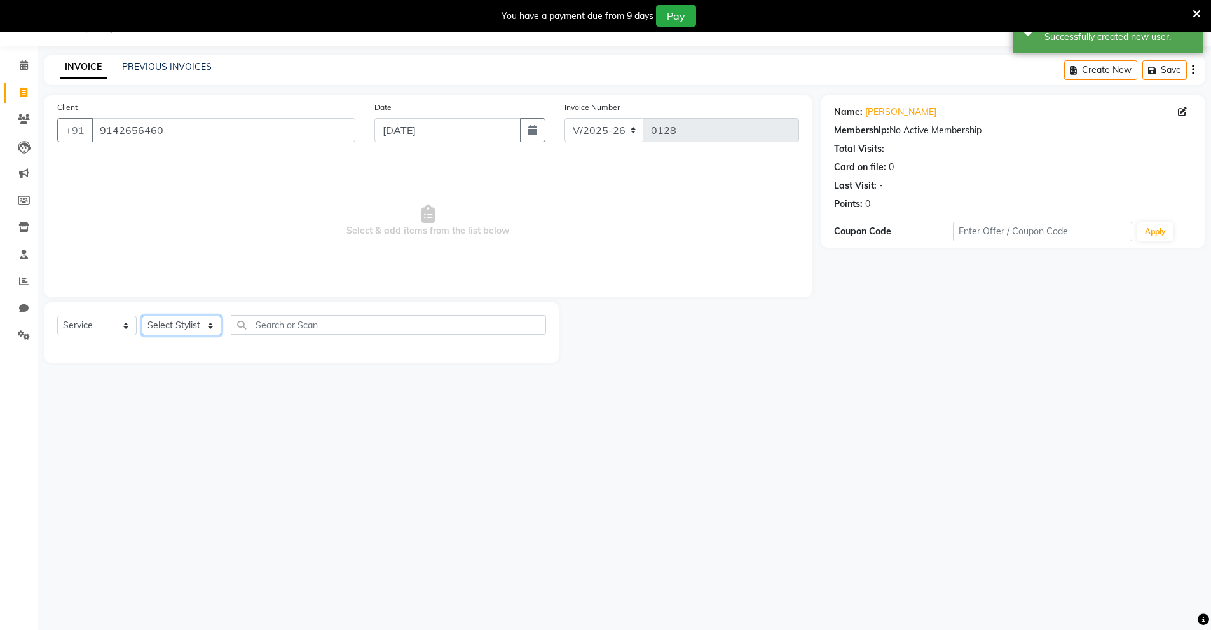
click at [203, 331] on select "Select Stylist Mingma [PERSON_NAME][GEOGRAPHIC_DATA] [PERSON_NAME][DATE][DATE]" at bounding box center [181, 326] width 79 height 20
select select "89949"
click at [142, 316] on select "Select Stylist Mingma [PERSON_NAME][GEOGRAPHIC_DATA] [PERSON_NAME][DATE][DATE]" at bounding box center [181, 326] width 79 height 20
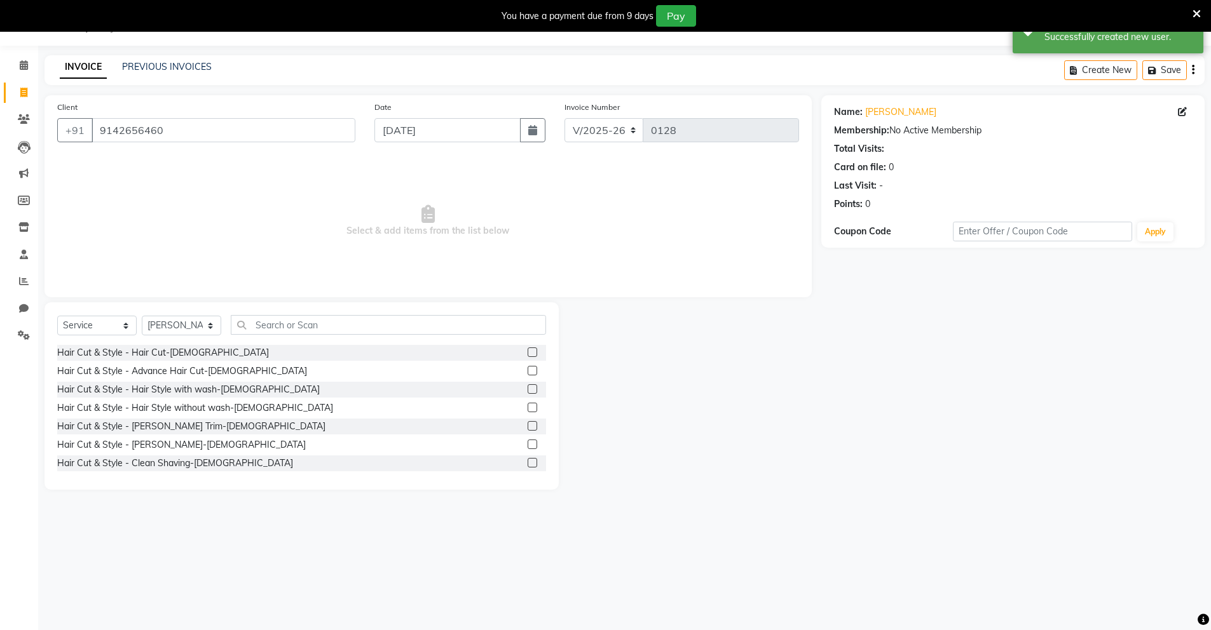
click at [528, 351] on label at bounding box center [533, 353] width 10 height 10
click at [528, 351] on input "checkbox" at bounding box center [532, 353] width 8 height 8
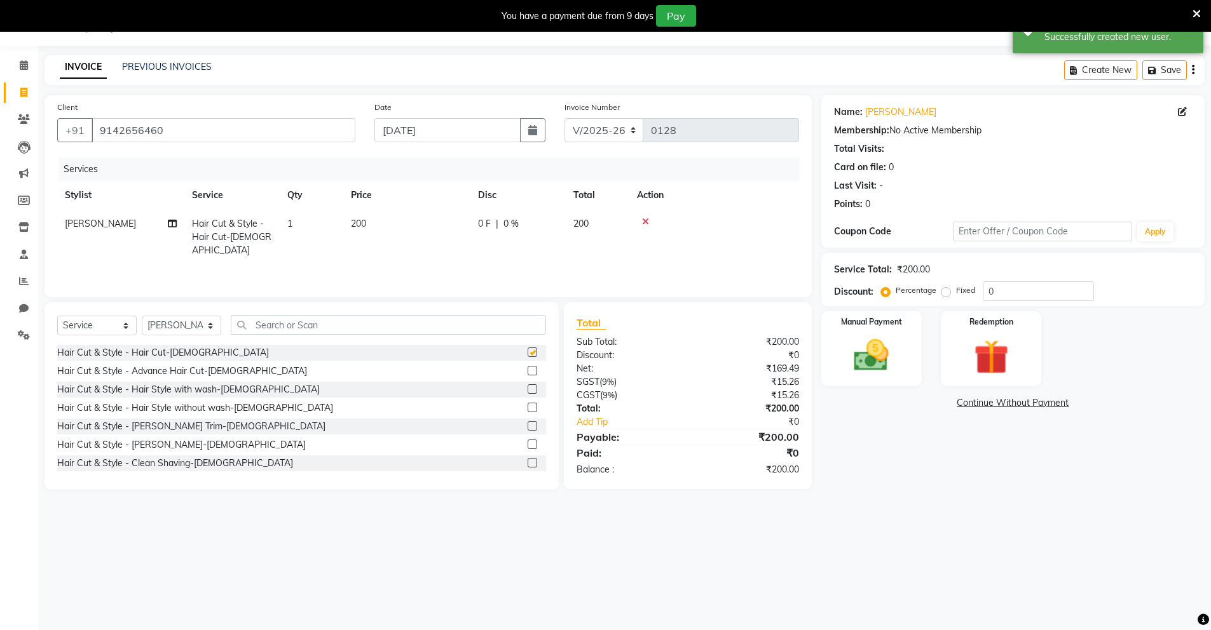
checkbox input "false"
click at [987, 294] on input "0" at bounding box center [1038, 292] width 111 height 20
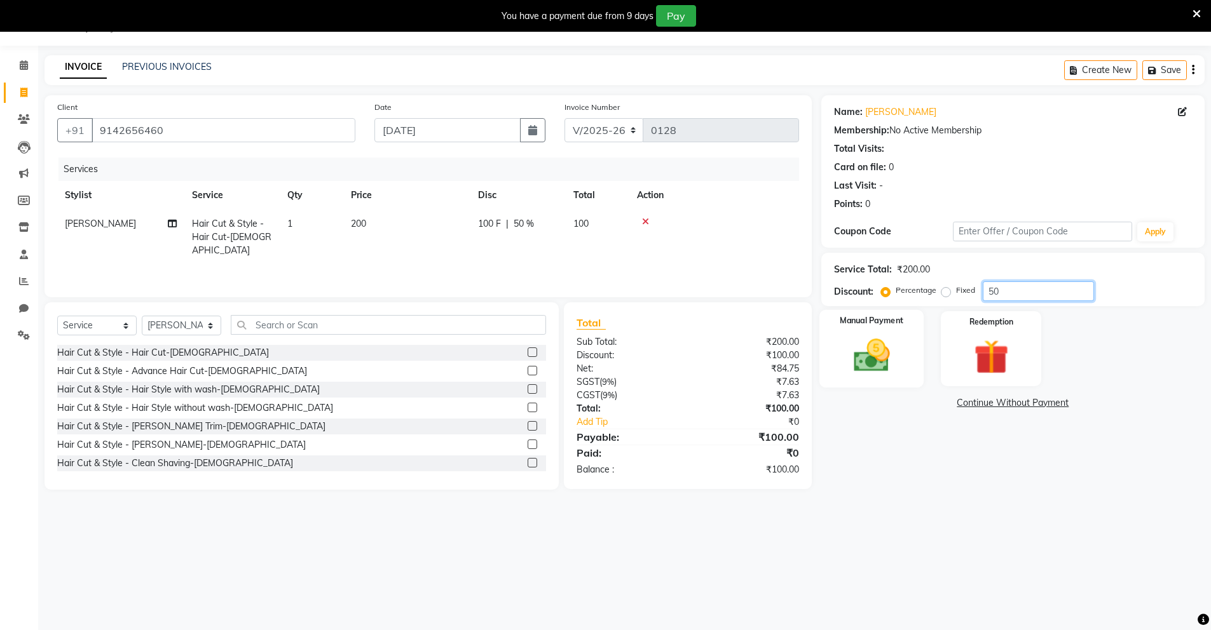
type input "50"
click at [838, 371] on div "Manual Payment" at bounding box center [871, 349] width 105 height 78
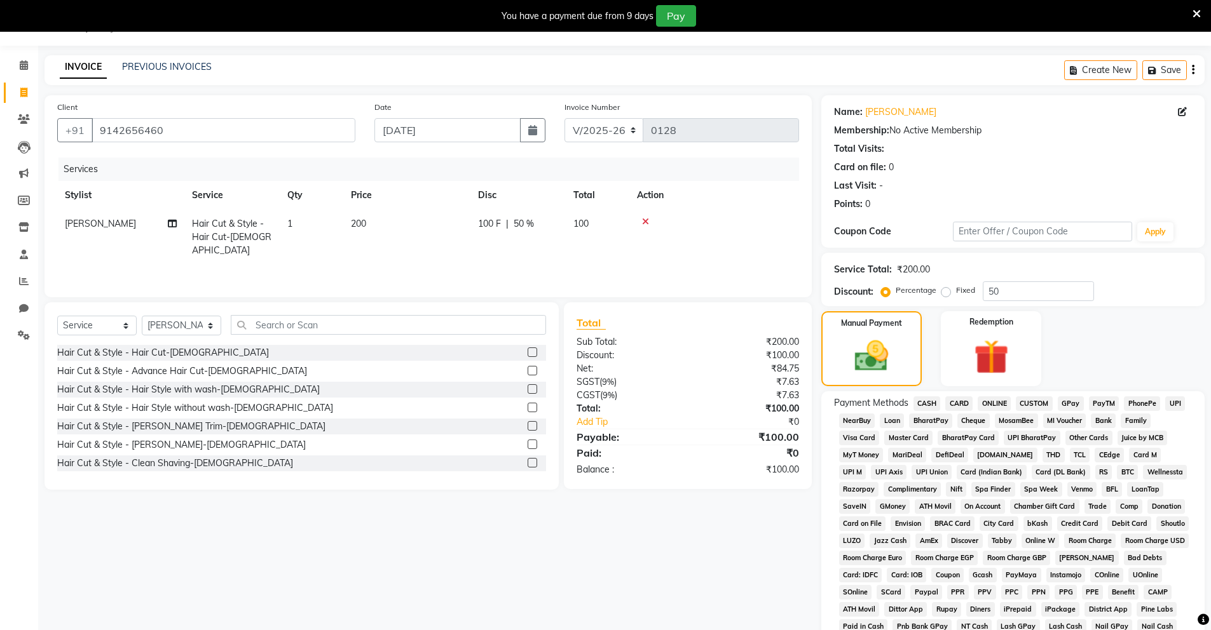
click at [1178, 407] on span "UPI" at bounding box center [1175, 404] width 20 height 15
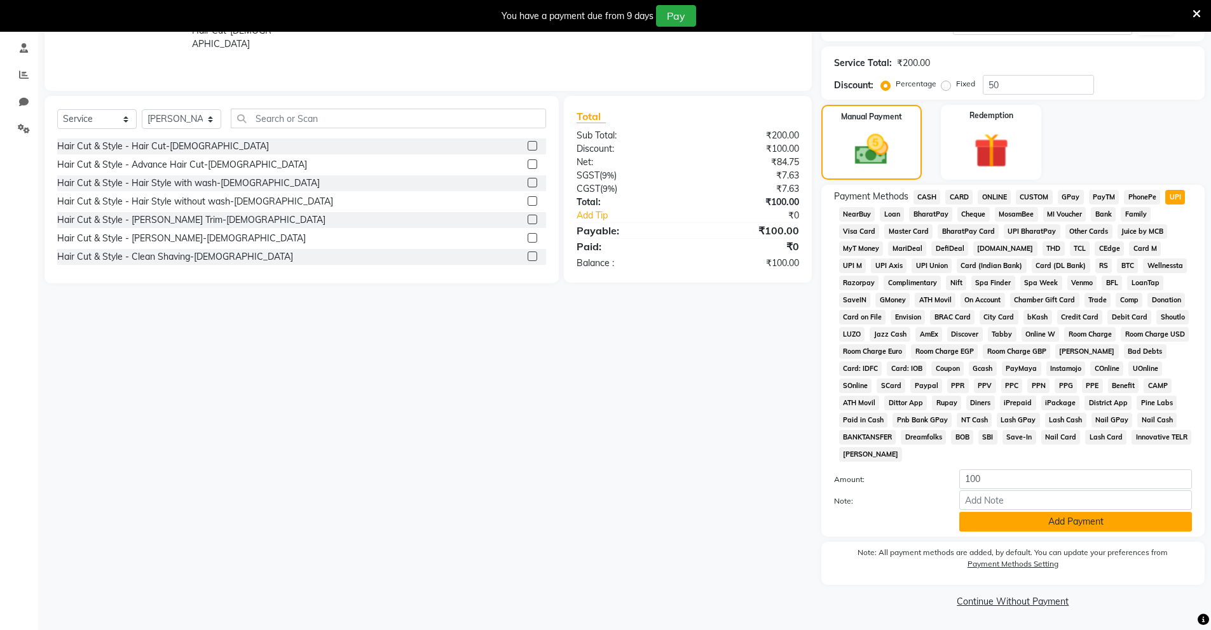
click at [1018, 521] on button "Add Payment" at bounding box center [1075, 522] width 233 height 20
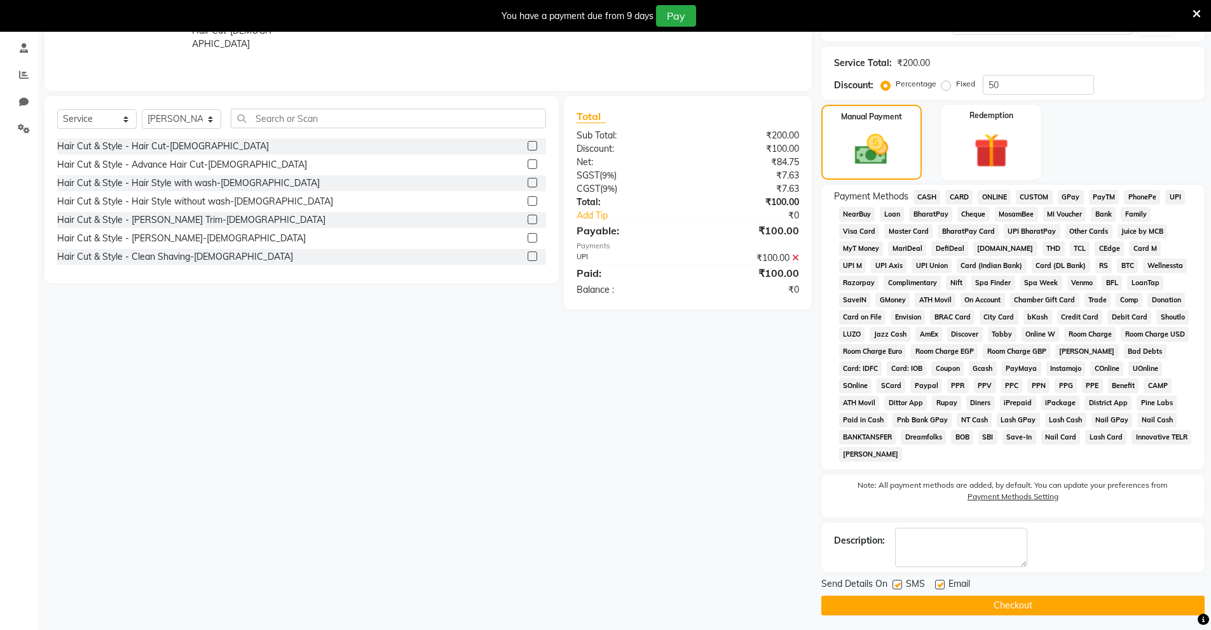
click at [953, 602] on button "Checkout" at bounding box center [1012, 606] width 383 height 20
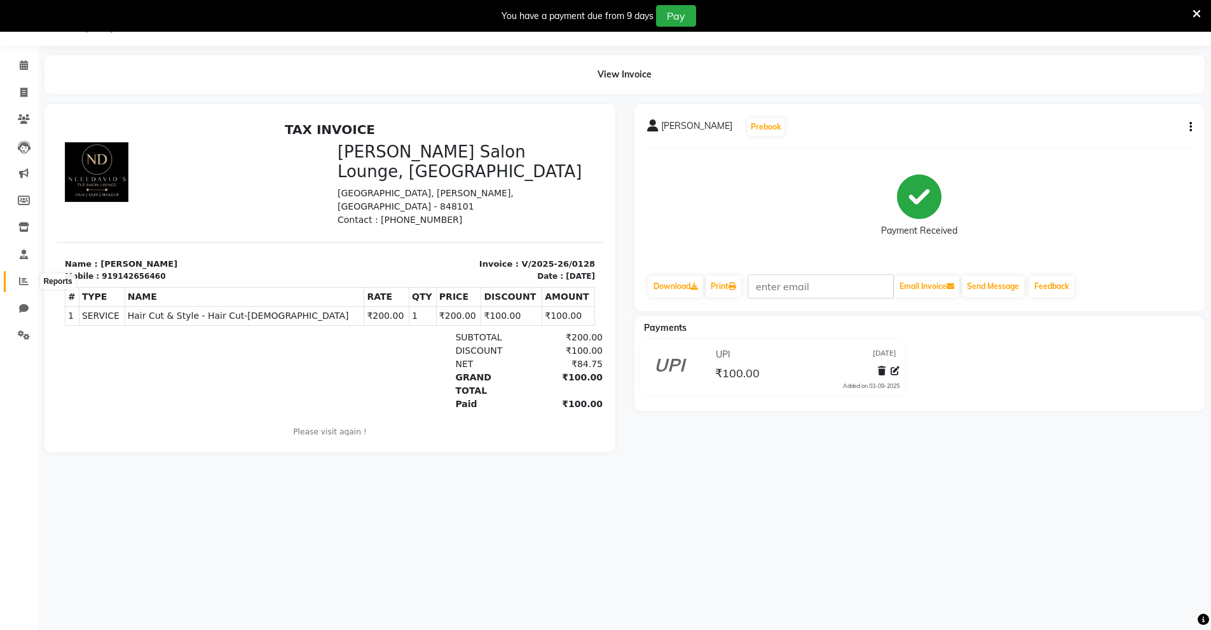
click at [23, 282] on icon at bounding box center [24, 281] width 10 height 10
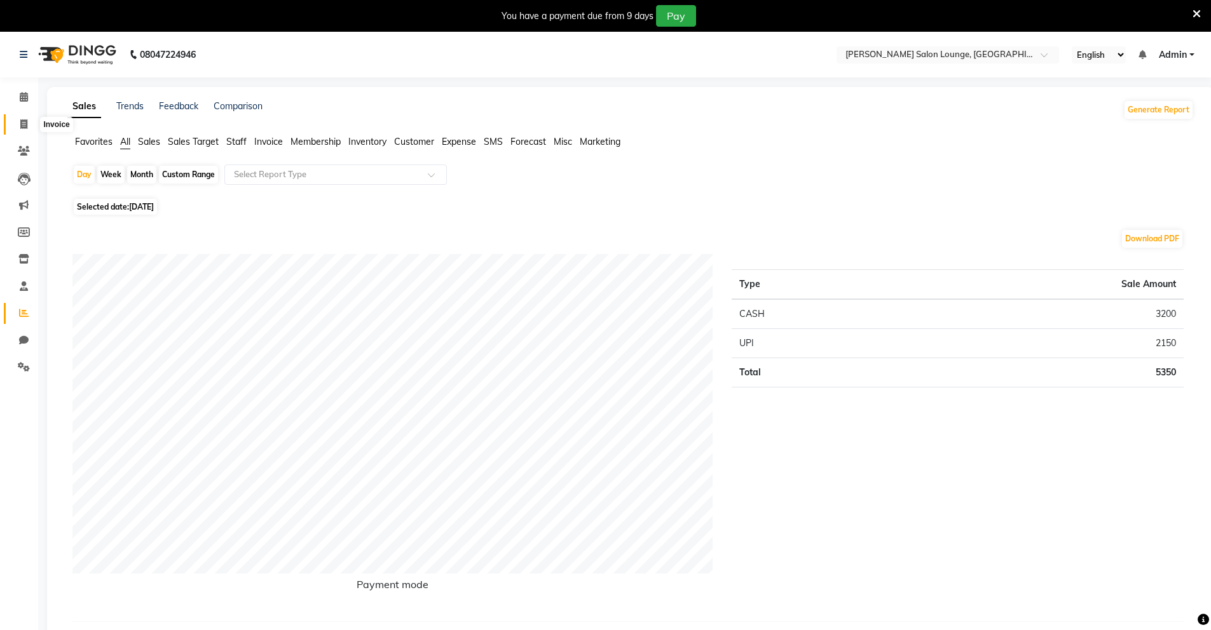
click at [23, 129] on span at bounding box center [24, 125] width 22 height 15
select select "service"
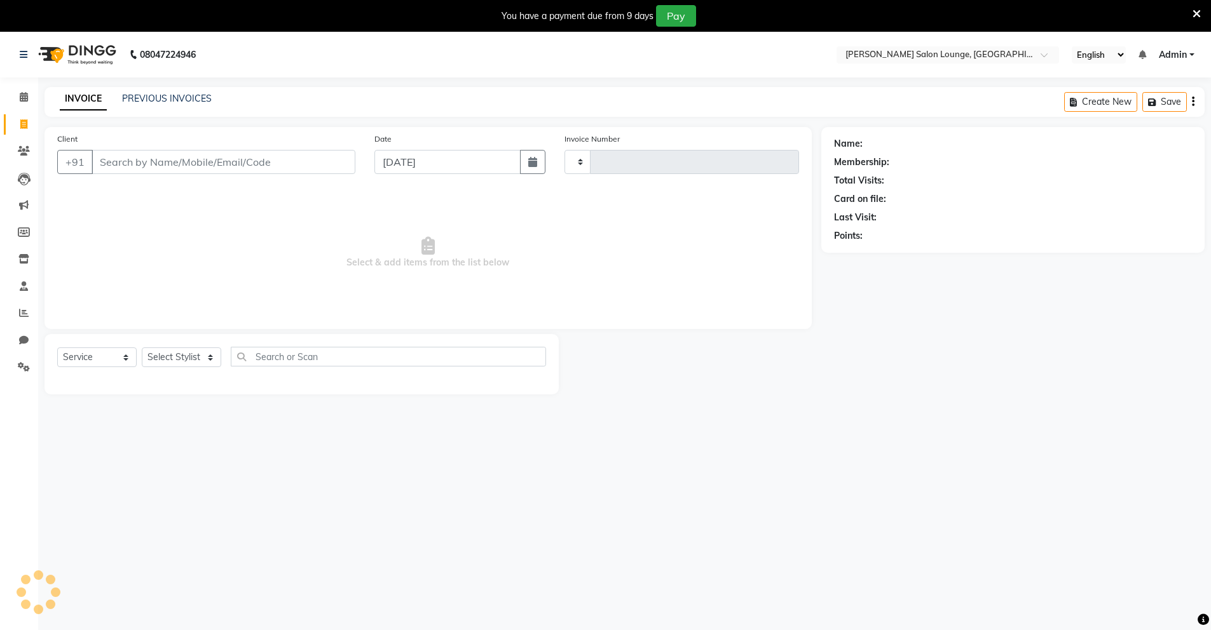
type input "0129"
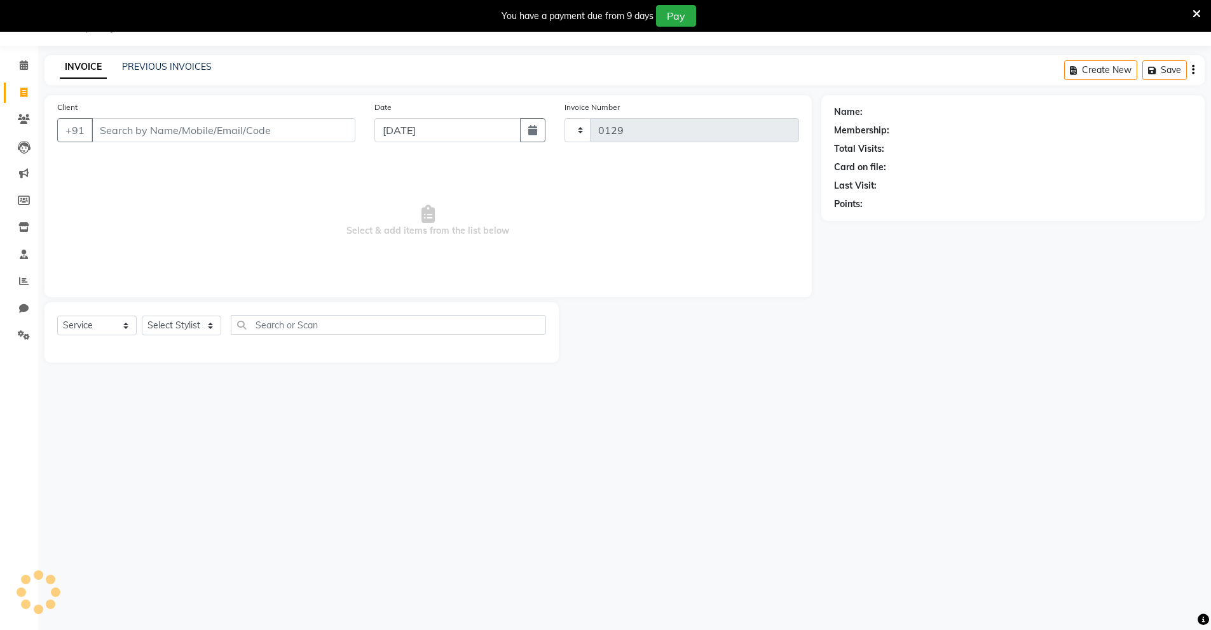
select select "8909"
click at [24, 62] on icon at bounding box center [24, 65] width 8 height 10
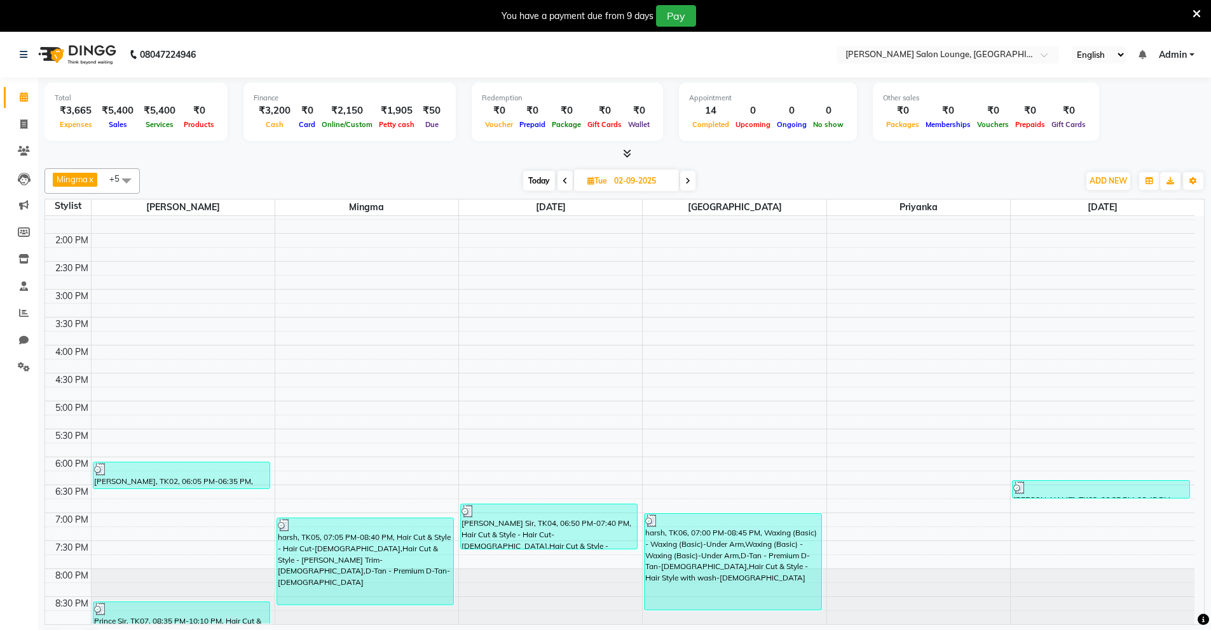
scroll to position [32, 0]
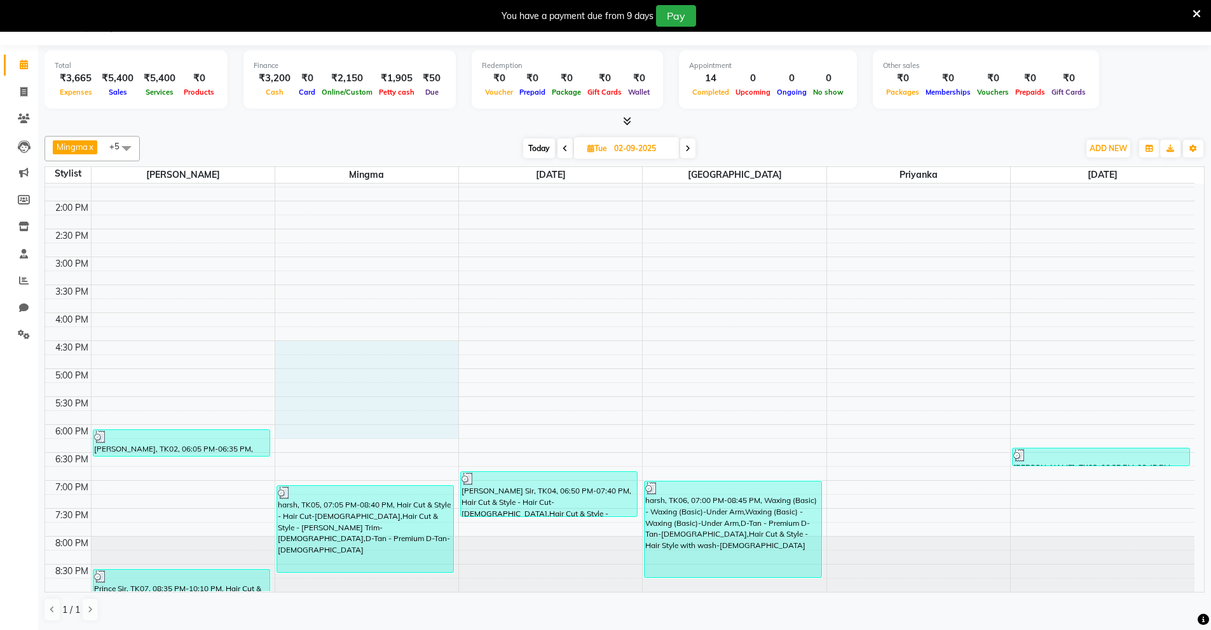
drag, startPoint x: 378, startPoint y: 431, endPoint x: 383, endPoint y: 347, distance: 84.0
click at [383, 347] on div "8:00 AM 8:30 AM 9:00 AM 9:30 AM 10:00 AM 10:30 AM 11:00 AM 11:30 AM 12:00 PM 12…" at bounding box center [619, 229] width 1149 height 726
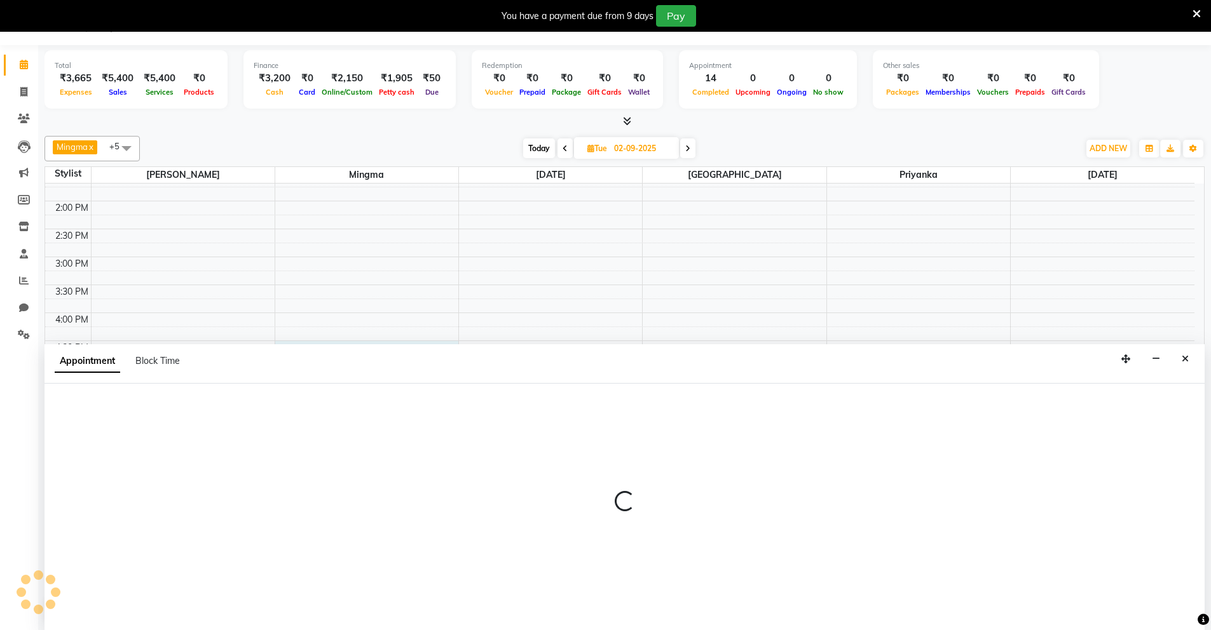
select select "89950"
select select "990"
select select "tentative"
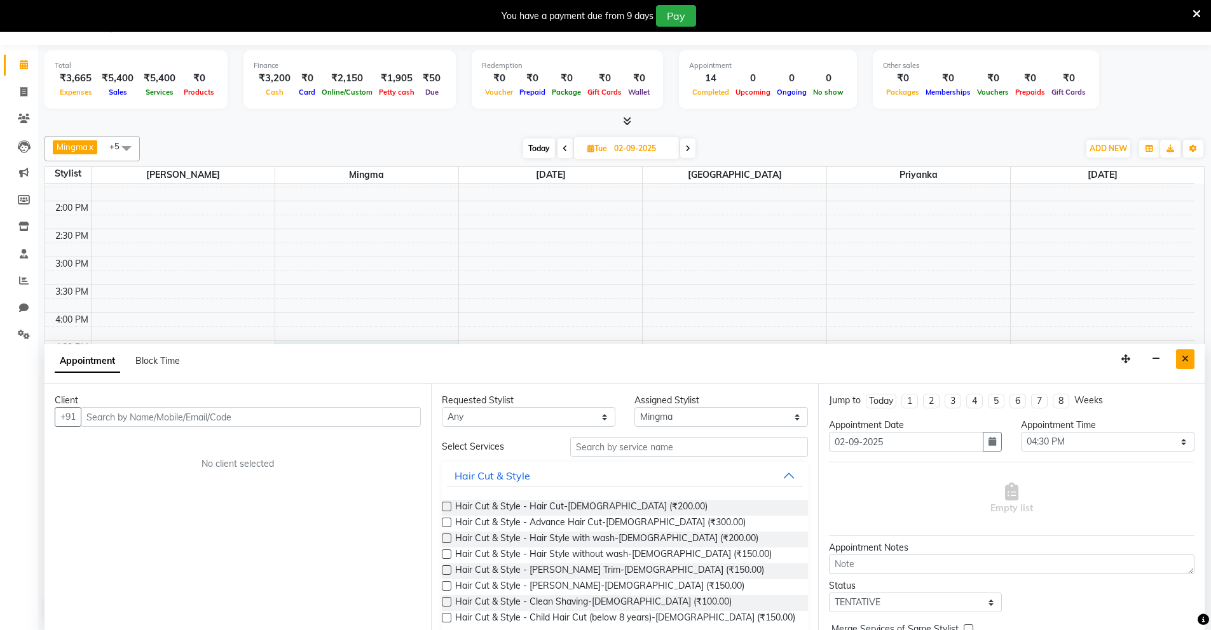
click at [1187, 360] on icon "Close" at bounding box center [1184, 359] width 7 height 9
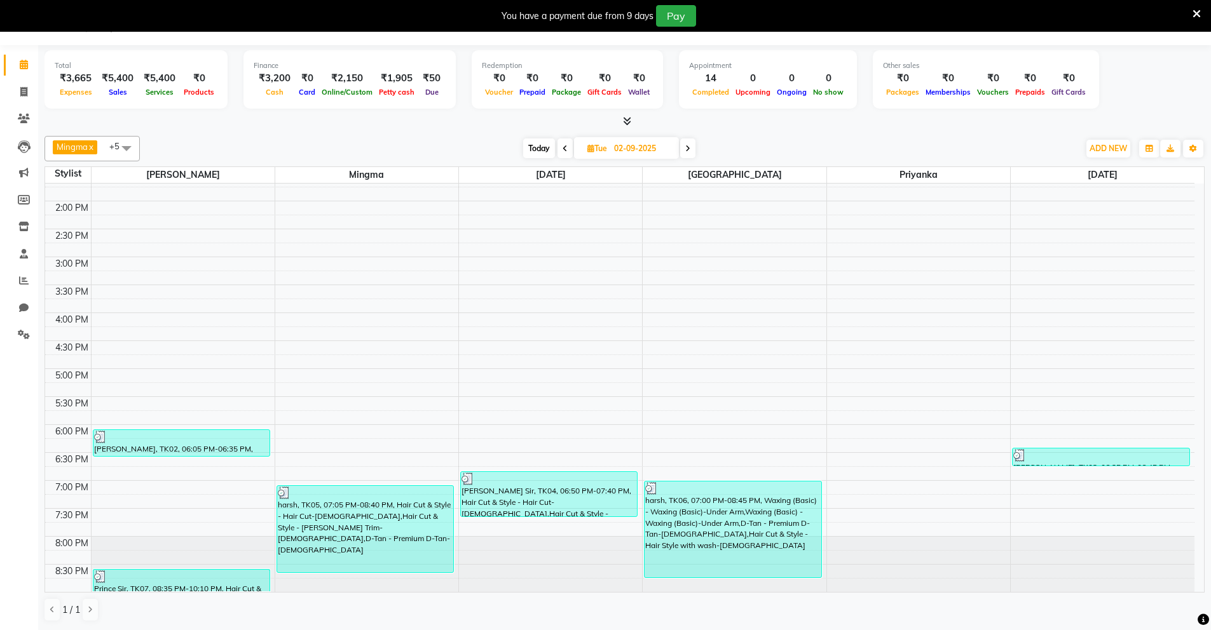
scroll to position [318, 0]
click at [686, 149] on icon at bounding box center [687, 149] width 5 height 8
type input "[DATE]"
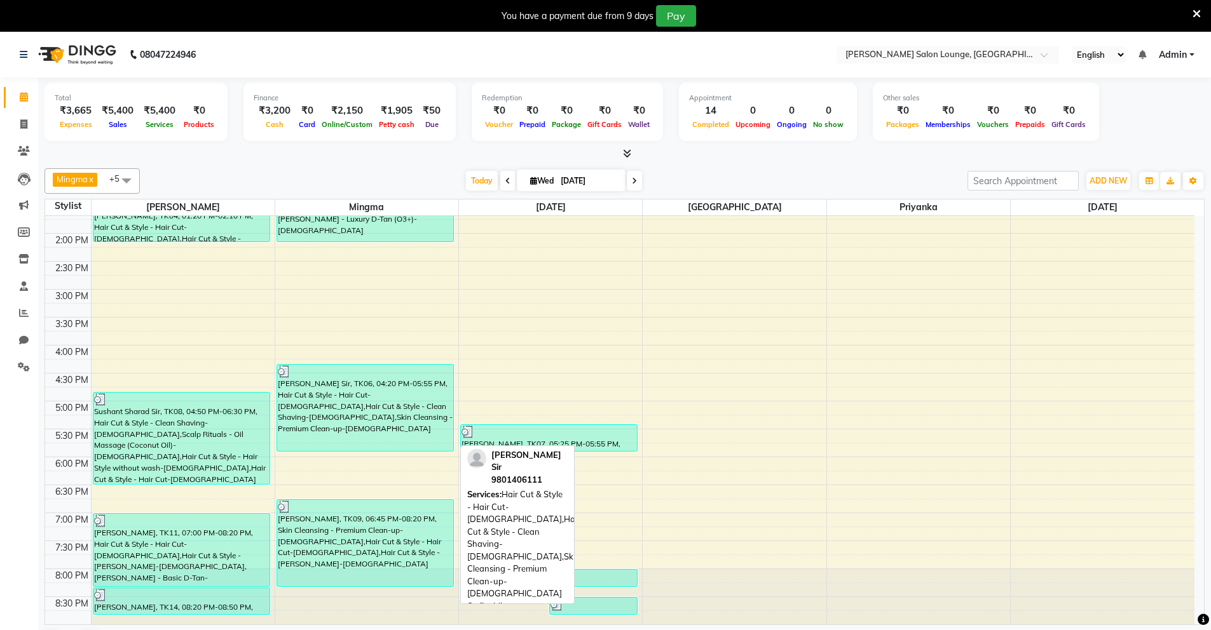
scroll to position [32, 0]
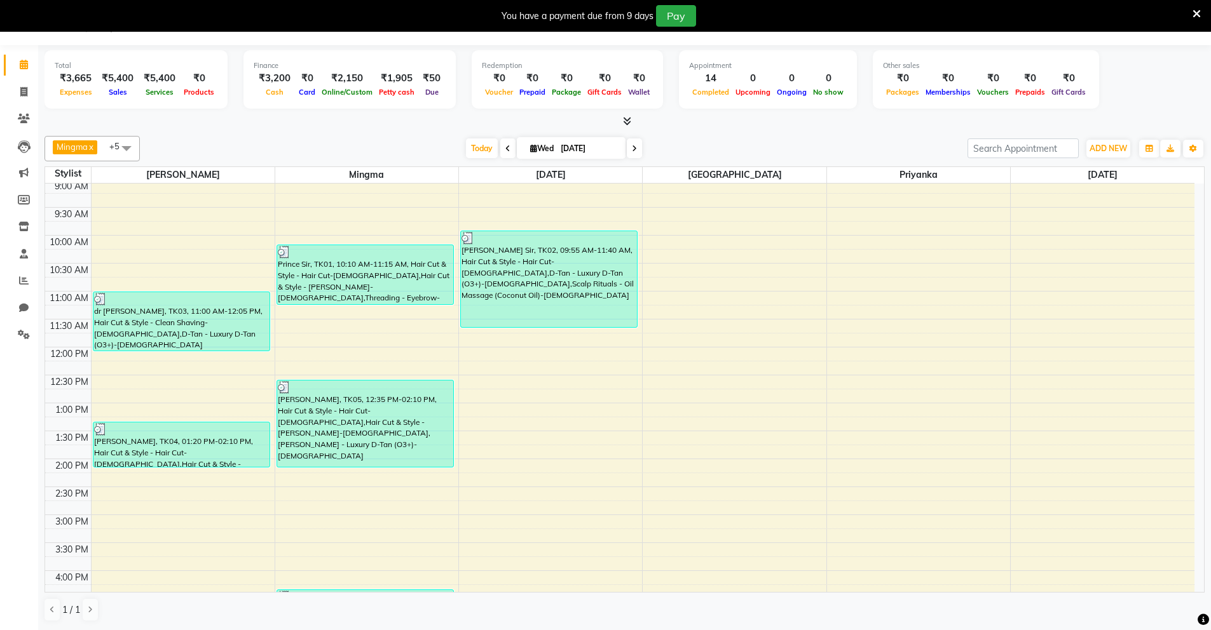
scroll to position [58, 0]
click at [18, 284] on span at bounding box center [24, 281] width 22 height 15
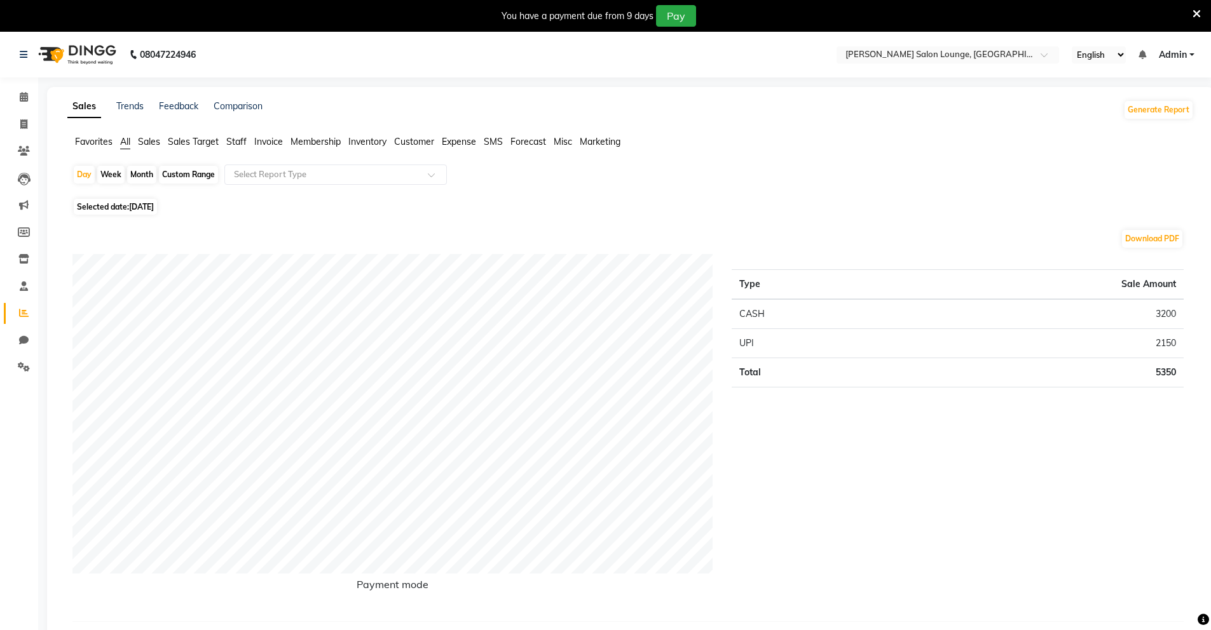
click at [133, 112] on div "Trends" at bounding box center [129, 110] width 27 height 20
click at [133, 108] on link "Trends" at bounding box center [129, 105] width 27 height 11
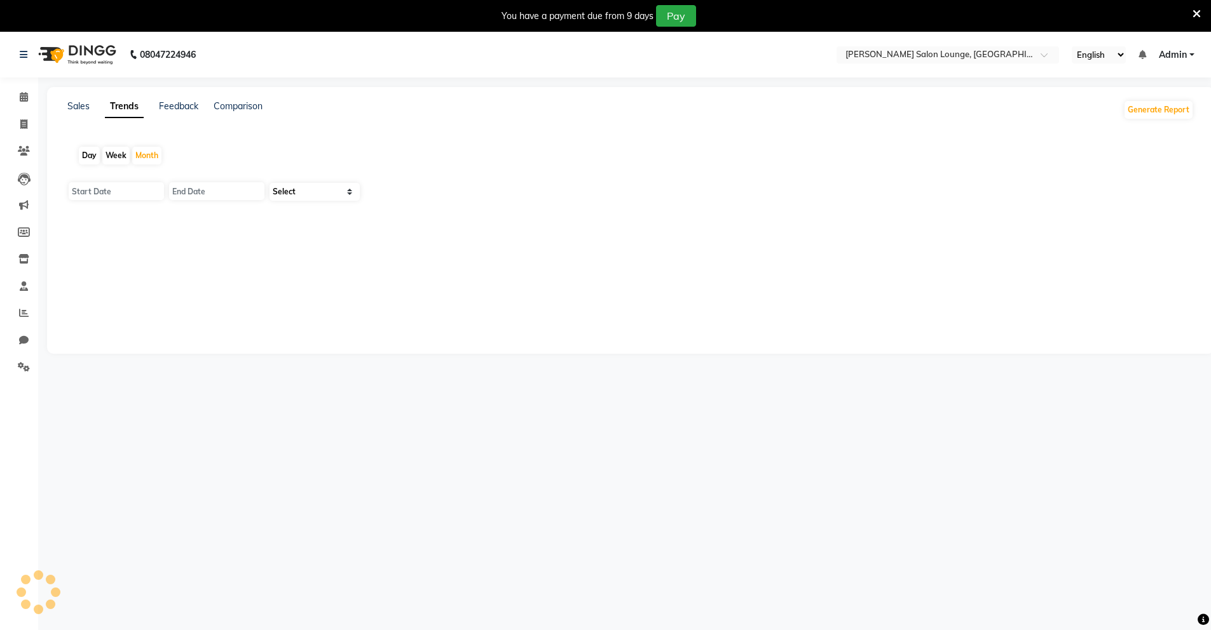
type input "[DATE]"
select select "by_client"
click at [192, 104] on link "Feedback" at bounding box center [178, 105] width 39 height 11
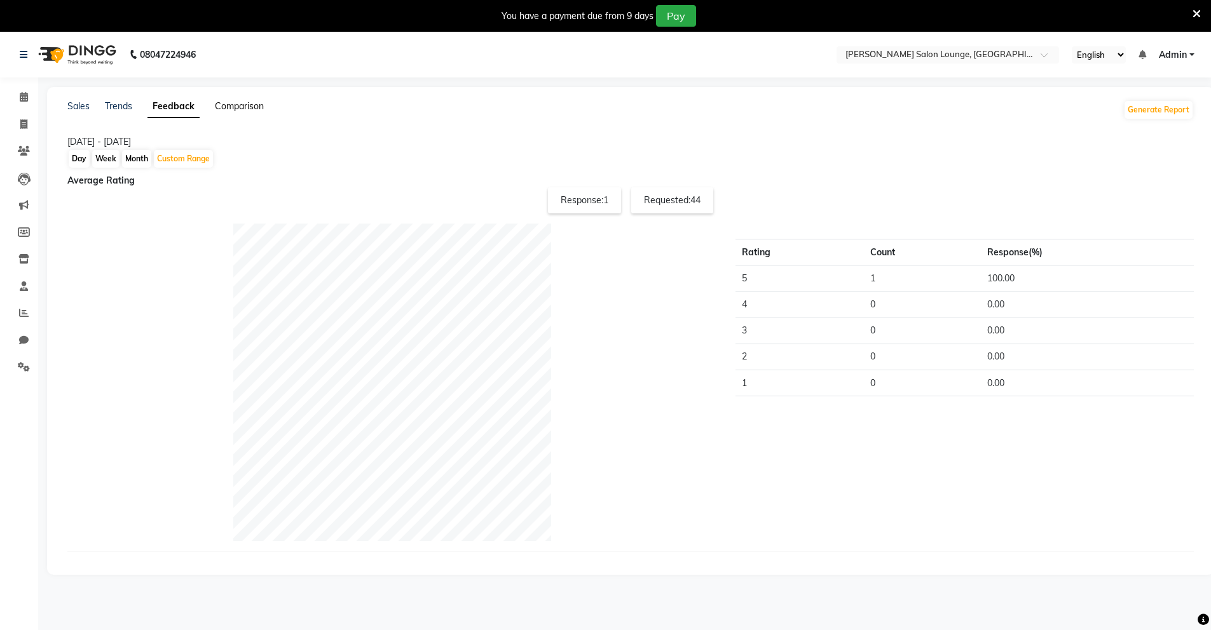
click at [223, 109] on link "Comparison" at bounding box center [239, 105] width 49 height 11
select select "single_date"
select select "single_date_dash"
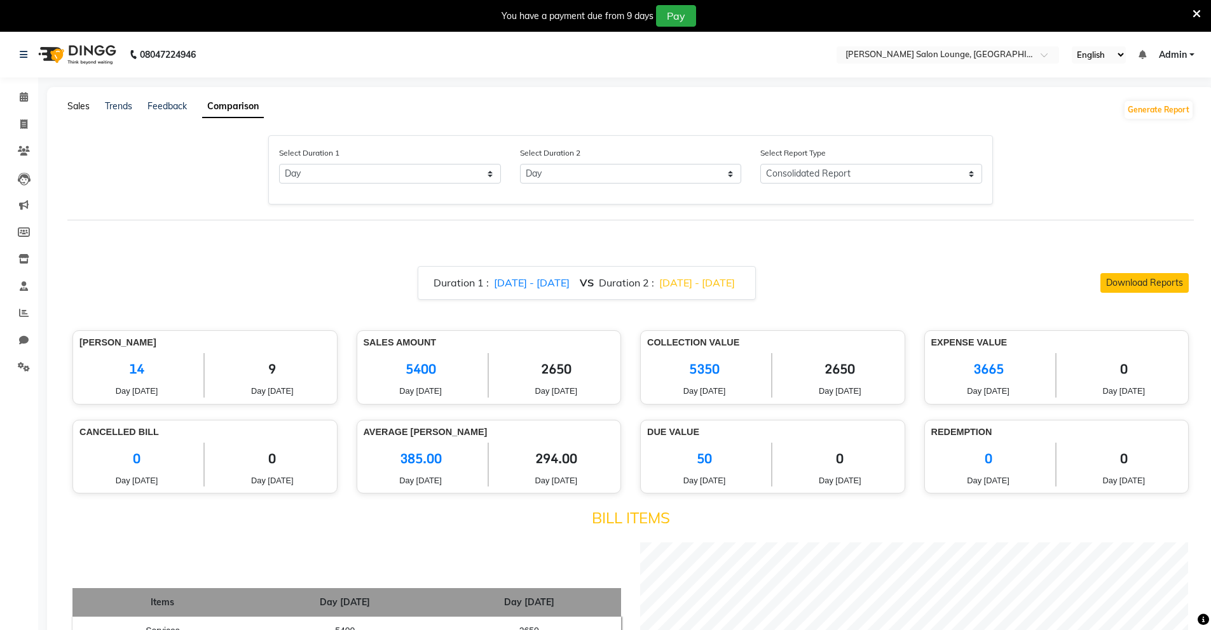
click at [85, 107] on link "Sales" at bounding box center [78, 105] width 22 height 11
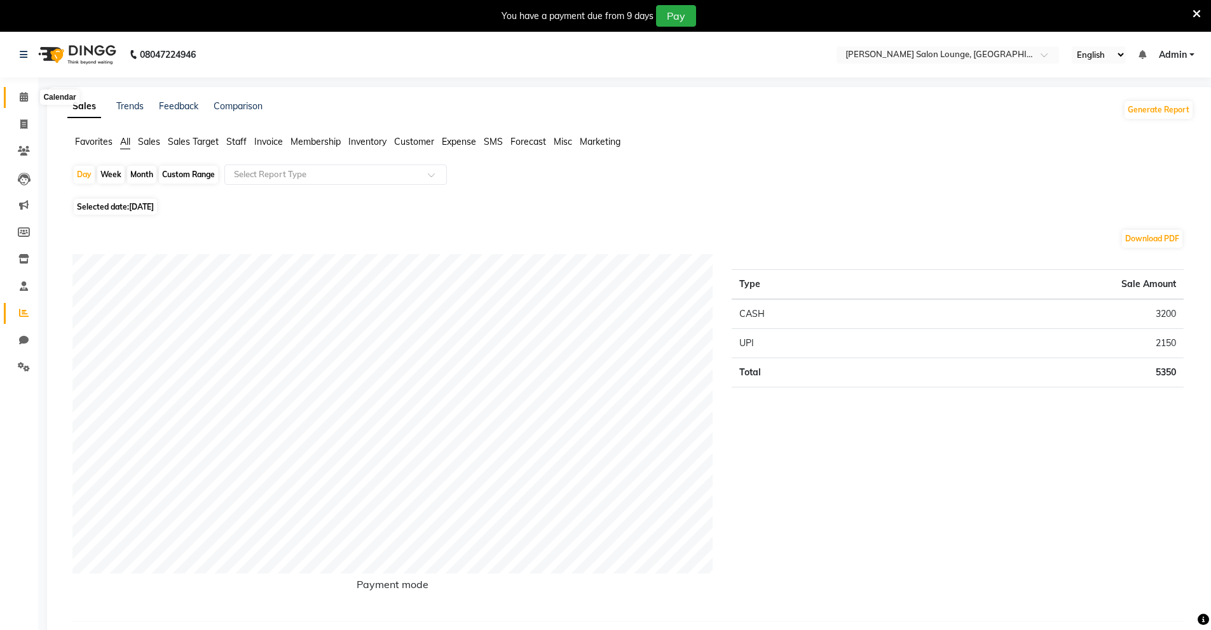
click at [21, 90] on span at bounding box center [24, 97] width 22 height 15
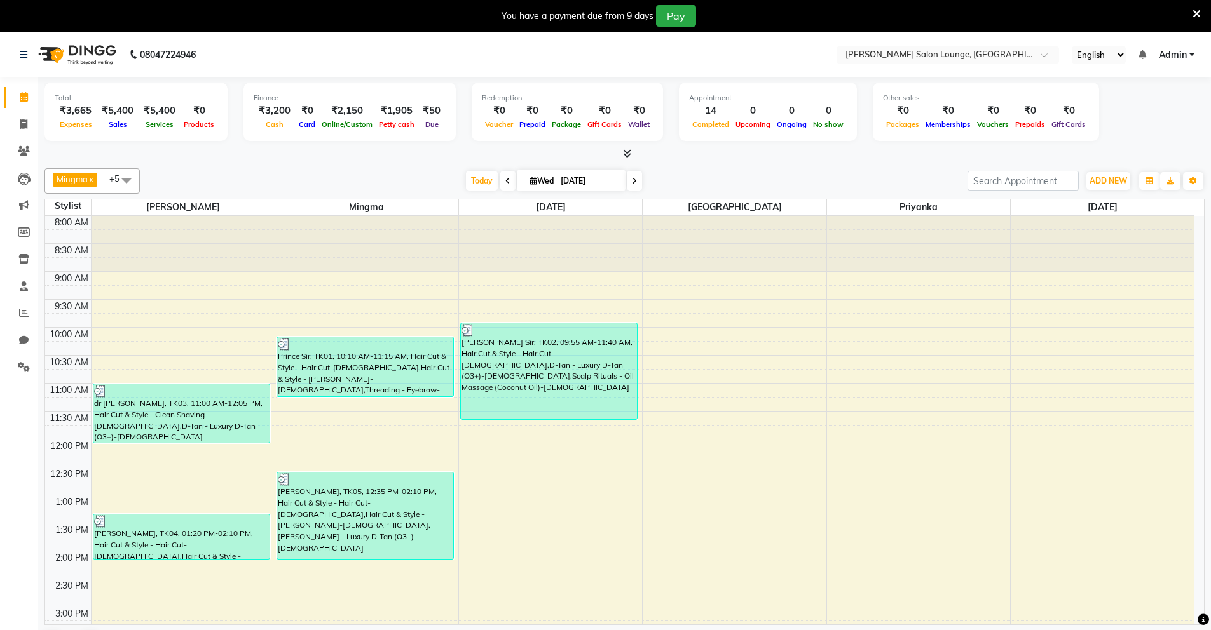
scroll to position [32, 0]
